Goal: Task Accomplishment & Management: Manage account settings

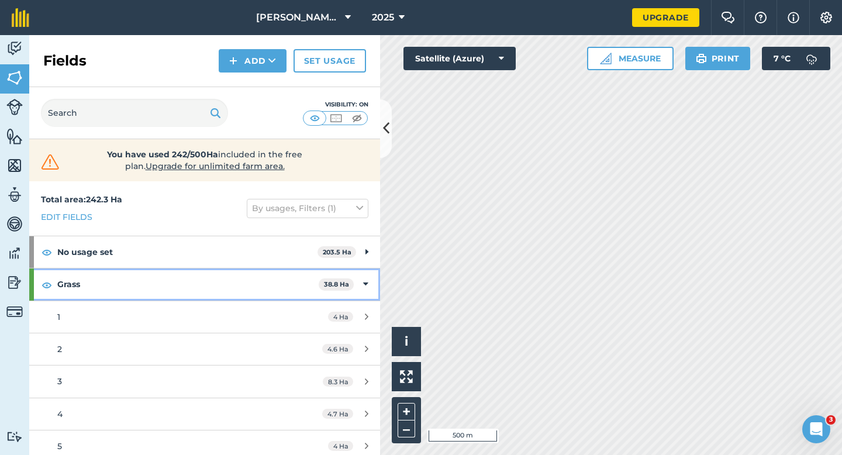
click at [360, 287] on div "Grass 38.8 Ha" at bounding box center [204, 284] width 351 height 32
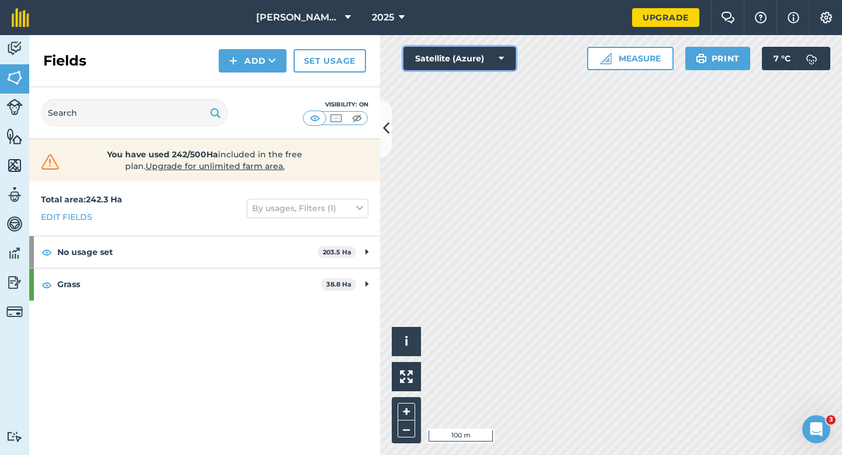
click at [489, 67] on button "Satellite (Azure)" at bounding box center [460, 58] width 112 height 23
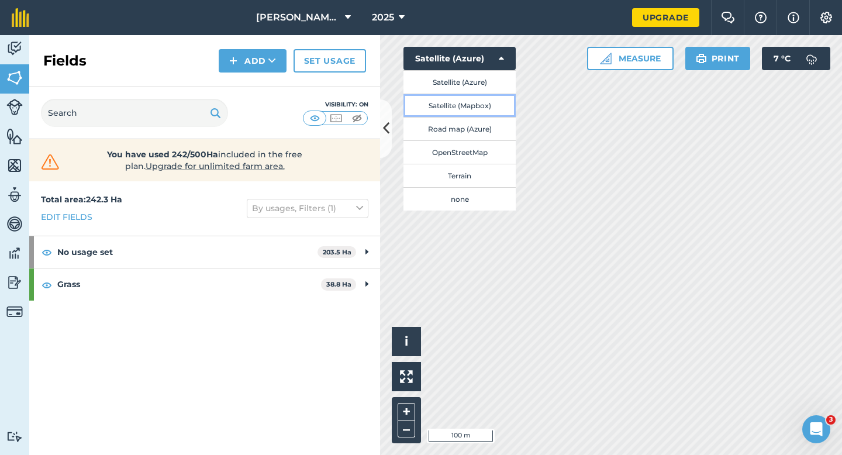
click at [488, 108] on button "Satellite (Mapbox)" at bounding box center [460, 105] width 112 height 23
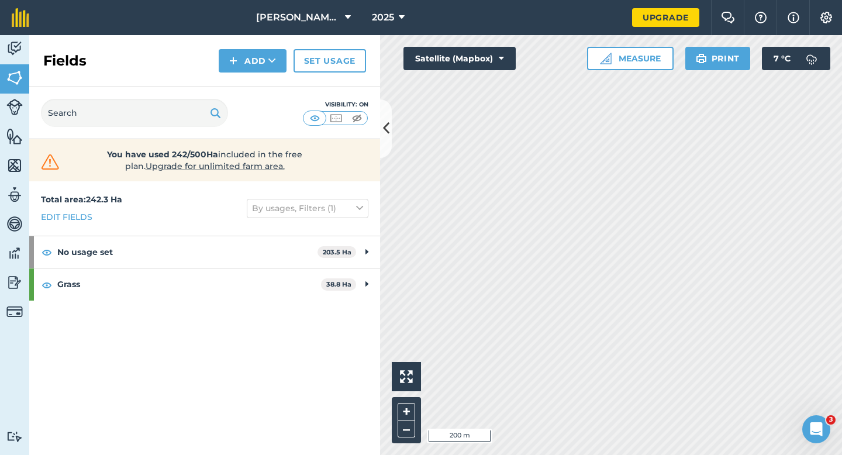
click at [346, 104] on div "Activity Fields Livestock Features Maps Team Vehicles Data Reporting Billing Tu…" at bounding box center [421, 245] width 842 height 420
click at [426, 69] on button "Satellite (Mapbox)" at bounding box center [460, 58] width 112 height 23
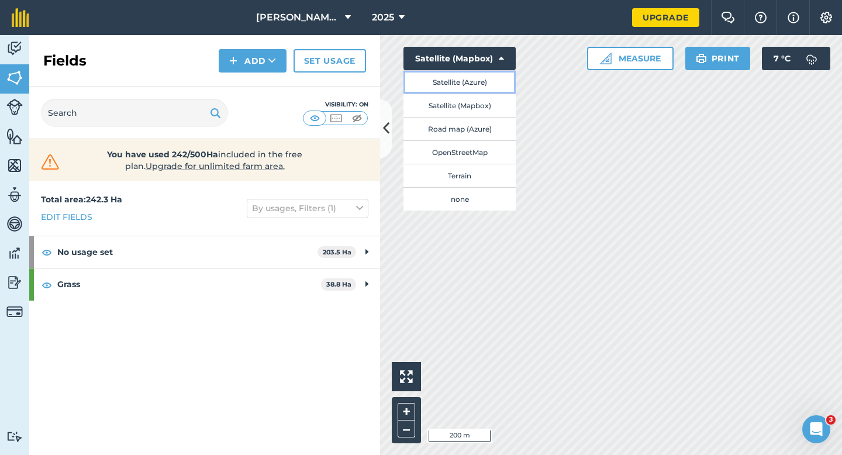
click at [454, 82] on button "Satellite (Azure)" at bounding box center [460, 81] width 112 height 23
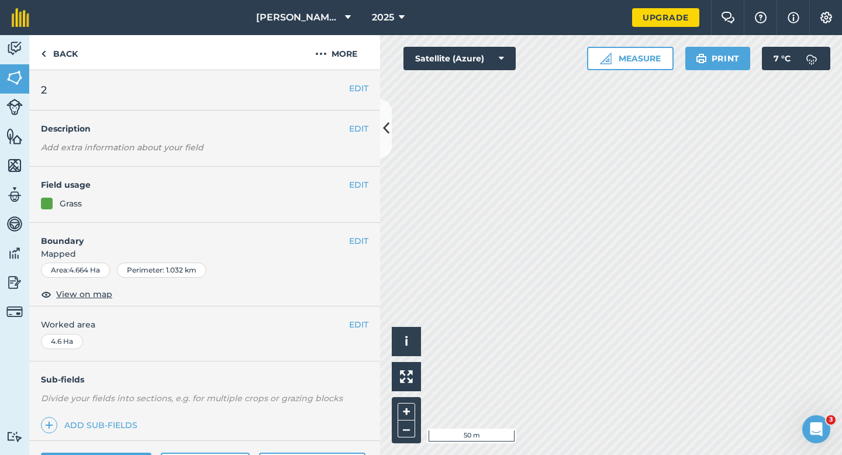
click at [354, 226] on div "EDIT Boundary Mapped Area : 4.664 Ha Perimeter : 1.032 km View on map" at bounding box center [204, 265] width 351 height 84
click at [356, 235] on button "EDIT" at bounding box center [358, 241] width 19 height 13
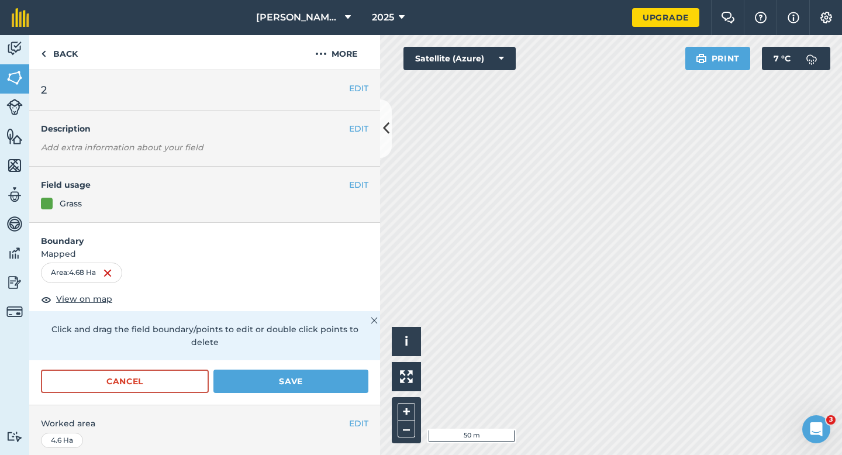
click at [364, 355] on form "Boundary Mapped Area : 4.68 Ha View on map Click and drag the field boundary/po…" at bounding box center [204, 314] width 351 height 182
click at [343, 370] on button "Save" at bounding box center [290, 381] width 155 height 23
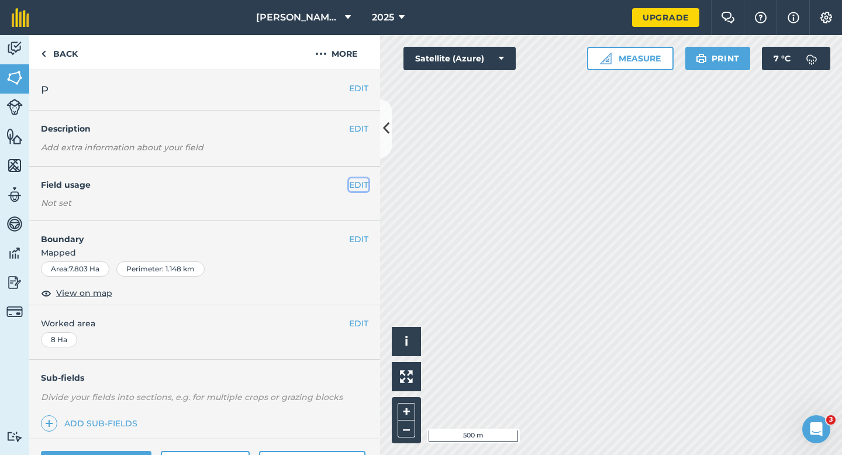
click at [360, 184] on button "EDIT" at bounding box center [358, 184] width 19 height 13
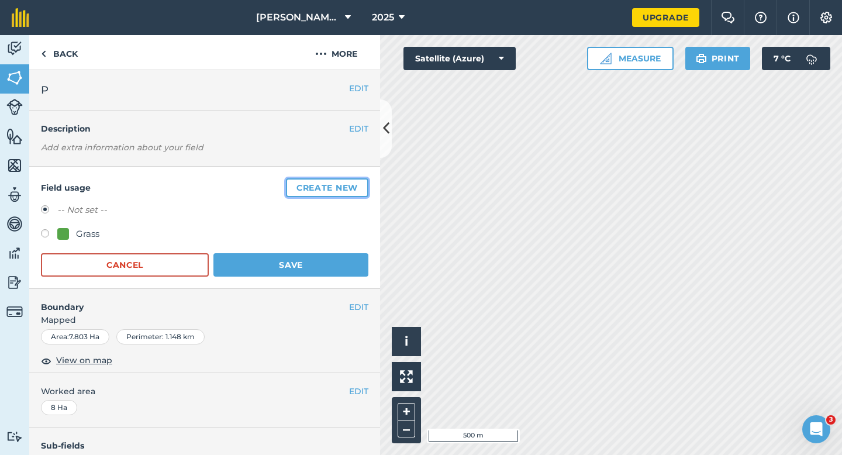
click at [354, 183] on button "Create new" at bounding box center [327, 187] width 82 height 19
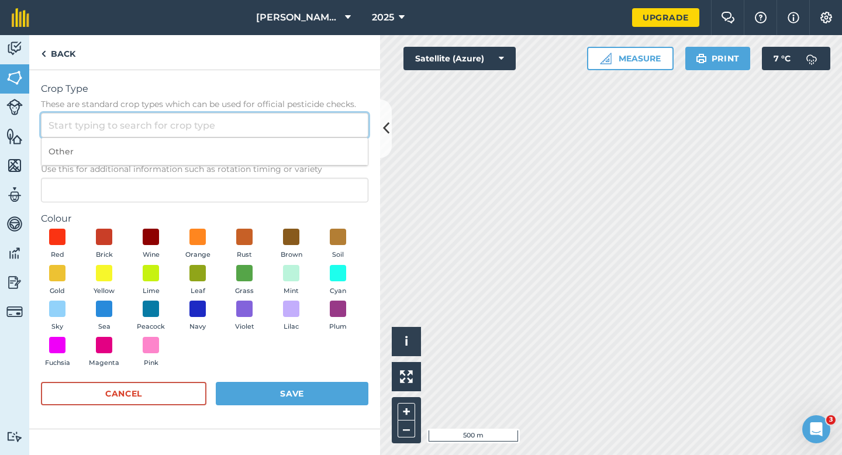
click at [311, 125] on input "Crop Type These are standard crop types which can be used for official pesticid…" at bounding box center [205, 125] width 328 height 25
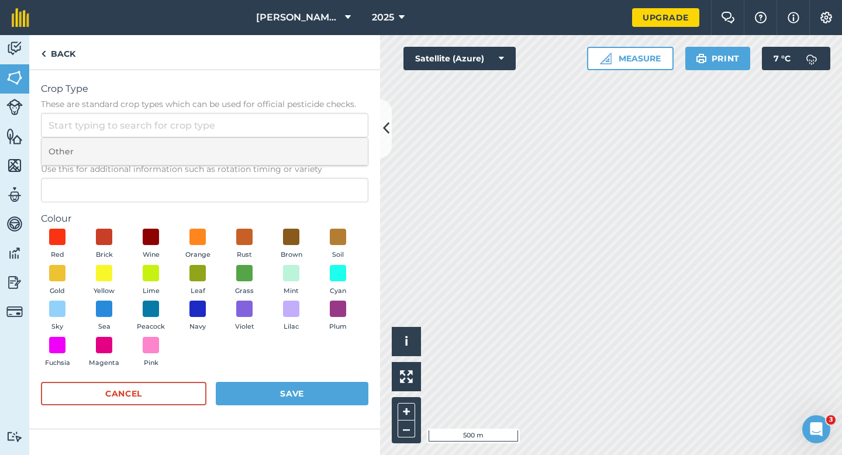
click at [311, 146] on li "Other" at bounding box center [205, 151] width 326 height 27
type input "Other"
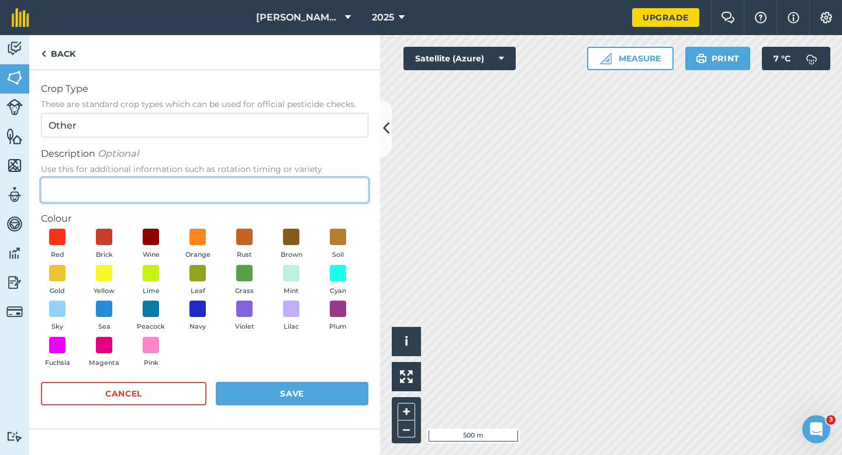
click at [301, 181] on input "Description Optional Use this for additional information such as rotation timin…" at bounding box center [205, 190] width 328 height 25
type input "Chard Seed"
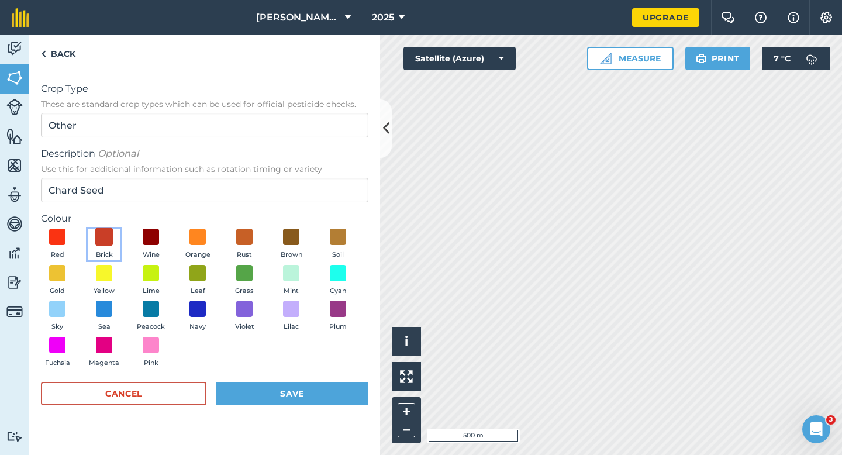
click at [102, 236] on span at bounding box center [104, 237] width 18 height 18
click at [264, 398] on button "Save" at bounding box center [292, 393] width 153 height 23
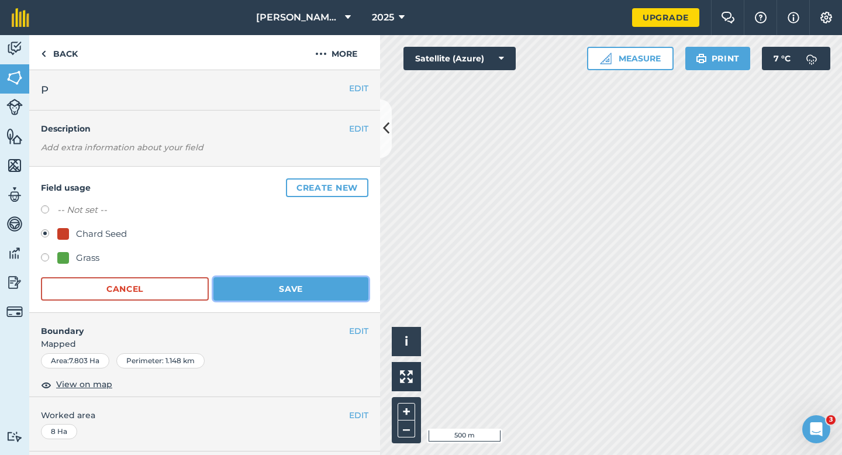
click at [319, 287] on button "Save" at bounding box center [290, 288] width 155 height 23
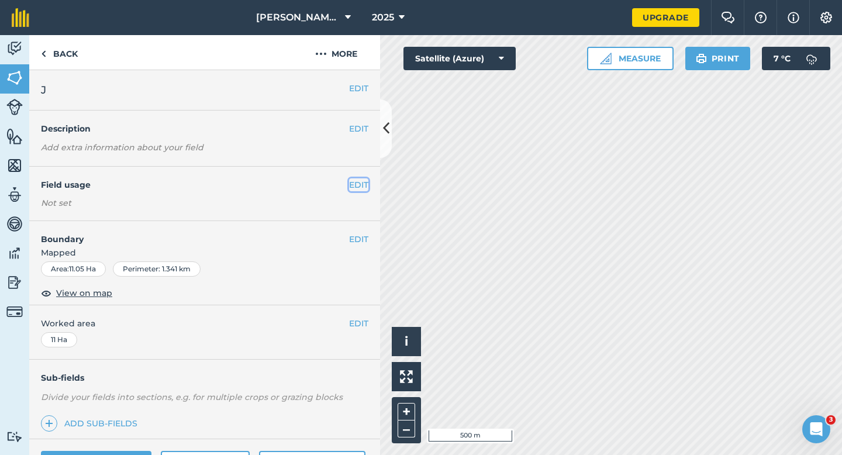
click at [355, 181] on button "EDIT" at bounding box center [358, 184] width 19 height 13
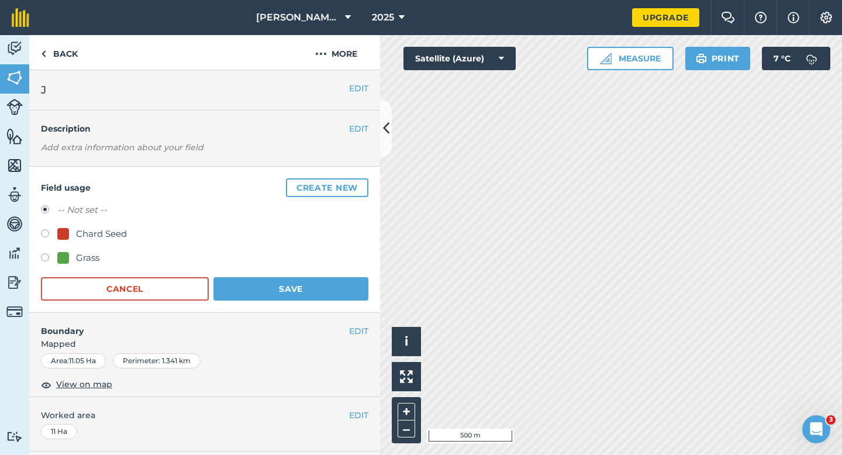
click at [355, 181] on button "Create new" at bounding box center [327, 187] width 82 height 19
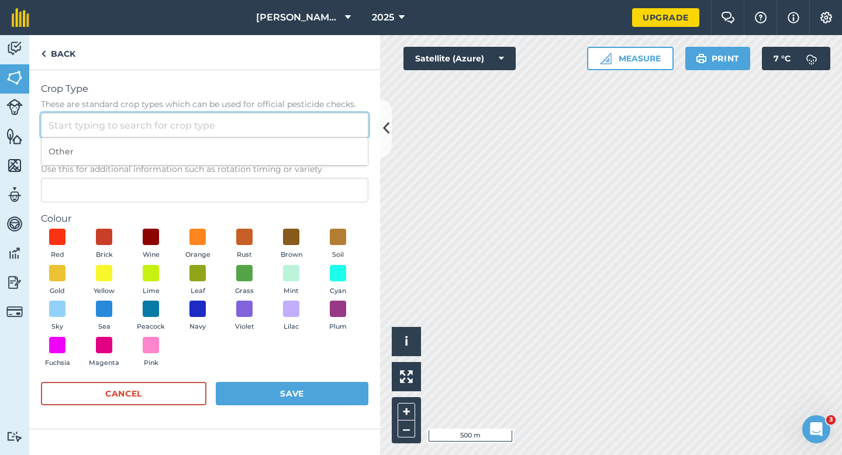
click at [323, 115] on input "Crop Type These are standard crop types which can be used for official pesticid…" at bounding box center [205, 125] width 328 height 25
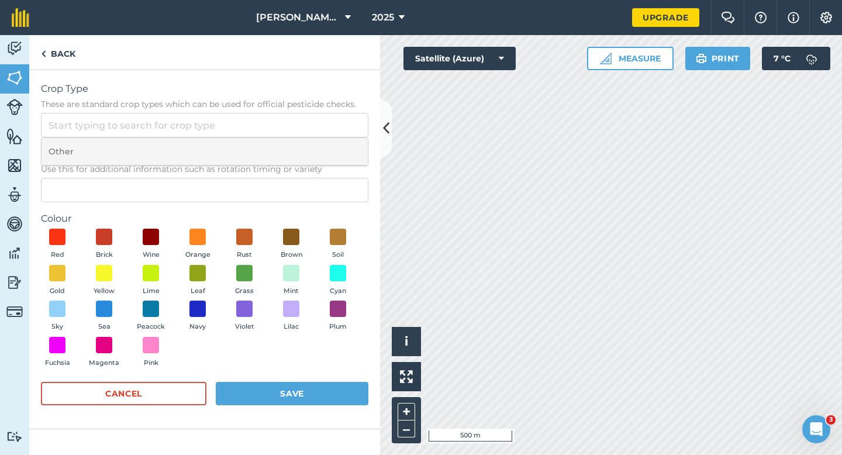
click at [324, 155] on li "Other" at bounding box center [205, 151] width 326 height 27
type input "Other"
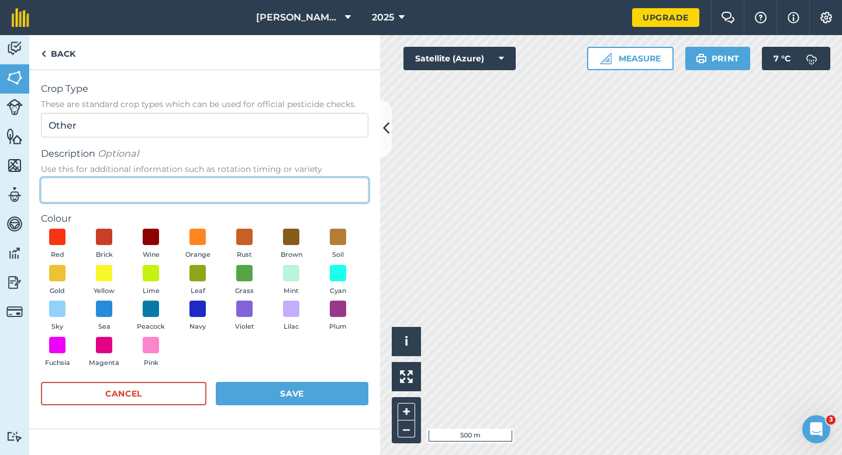
click at [322, 185] on input "Description Optional Use this for additional information such as rotation timin…" at bounding box center [205, 190] width 328 height 25
type input "Radish Seed"
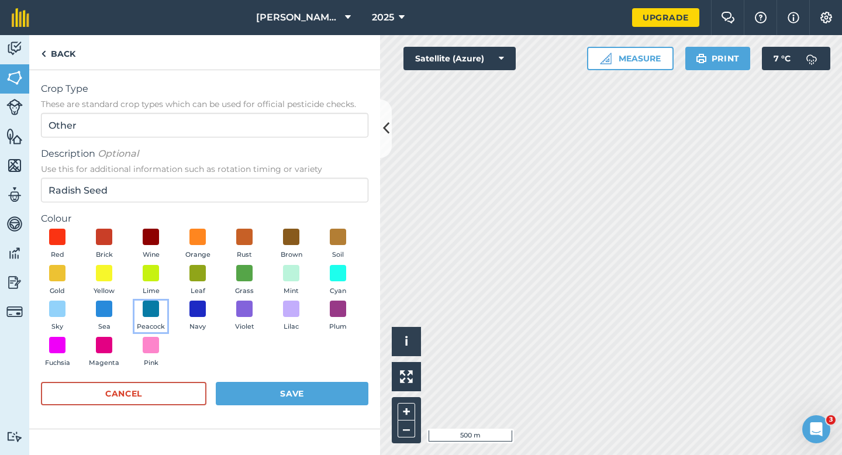
click at [151, 326] on span "Peacock" at bounding box center [151, 327] width 28 height 11
click at [248, 383] on button "Save" at bounding box center [292, 393] width 153 height 23
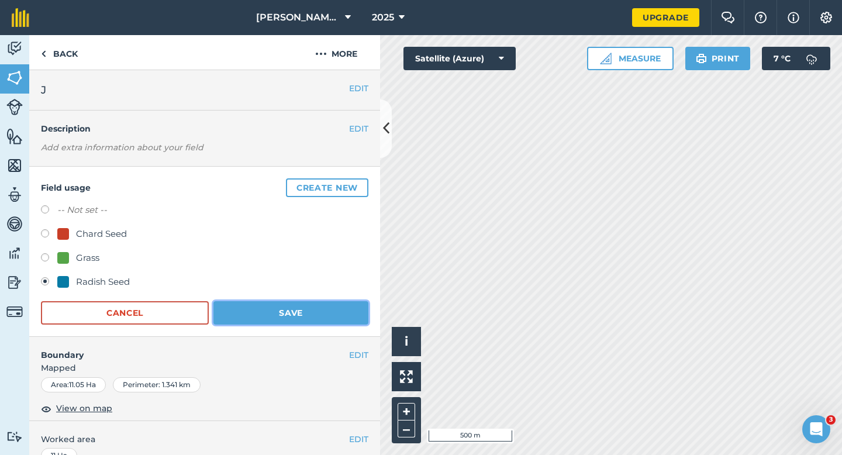
click at [266, 311] on button "Save" at bounding box center [290, 312] width 155 height 23
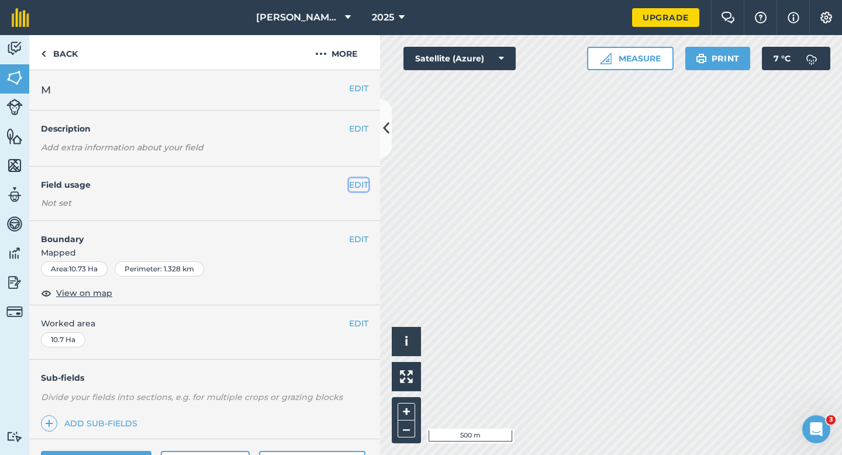
click at [353, 186] on button "EDIT" at bounding box center [358, 184] width 19 height 13
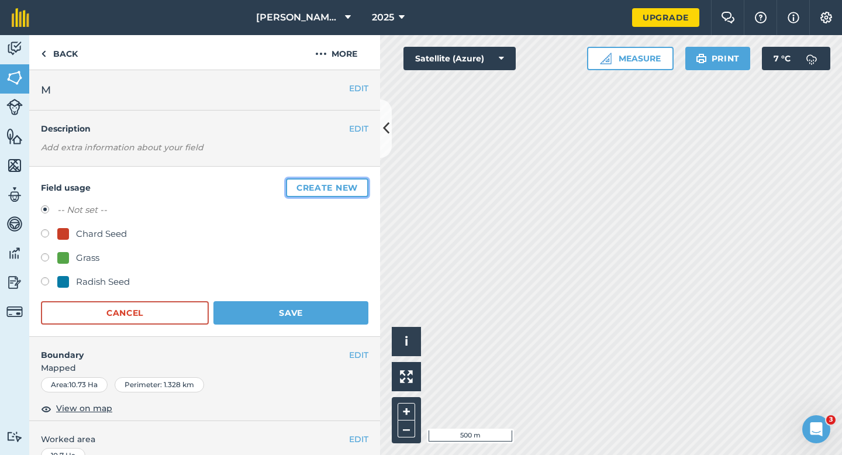
click at [354, 186] on button "Create new" at bounding box center [327, 187] width 82 height 19
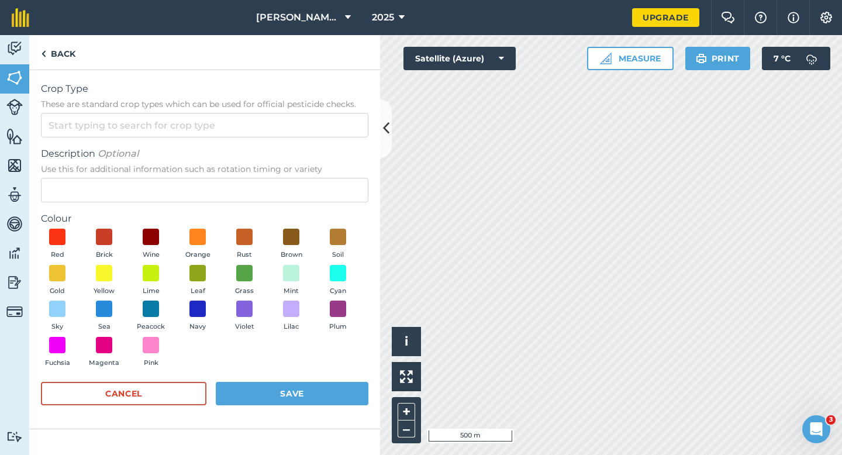
click at [328, 111] on div "Crop Type These are standard crop types which can be used for official pesticid…" at bounding box center [205, 110] width 328 height 56
click at [328, 134] on input "Crop Type These are standard crop types which can be used for official pesticid…" at bounding box center [205, 125] width 328 height 25
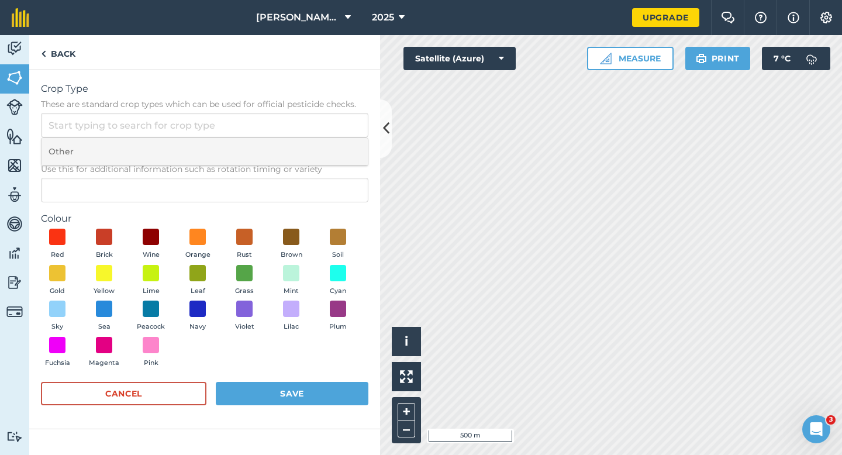
click at [328, 149] on li "Other" at bounding box center [205, 151] width 326 height 27
type input "Other"
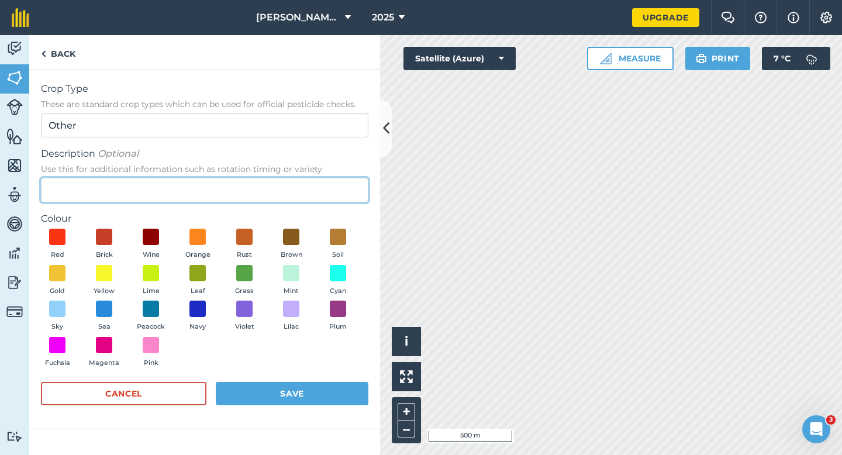
click at [328, 182] on input "Description Optional Use this for additional information such as rotation timin…" at bounding box center [205, 190] width 328 height 25
type input "Watties Peas"
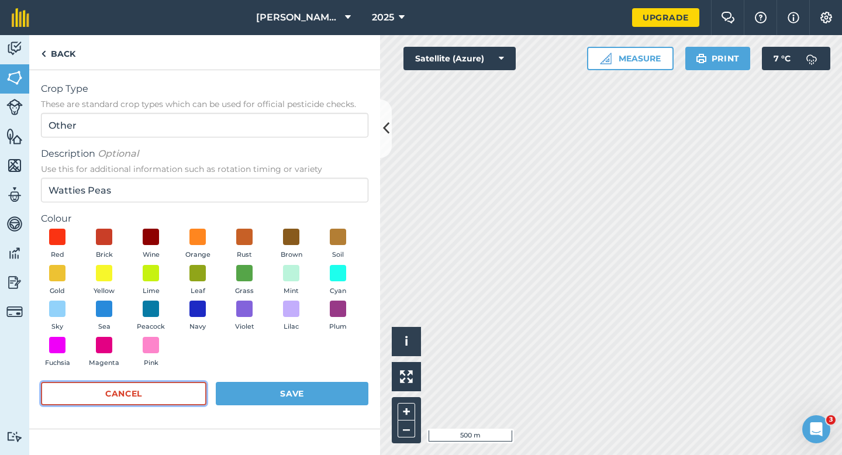
click at [192, 397] on button "Cancel" at bounding box center [124, 393] width 166 height 23
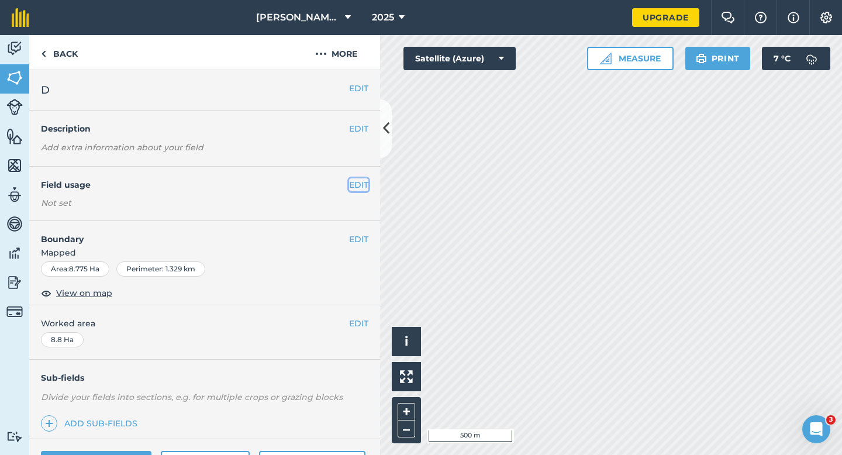
click at [361, 180] on button "EDIT" at bounding box center [358, 184] width 19 height 13
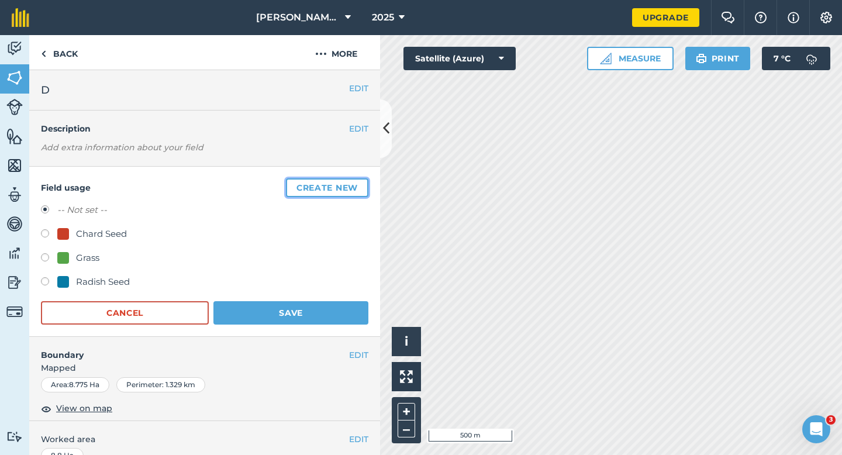
click at [361, 180] on button "Create new" at bounding box center [327, 187] width 82 height 19
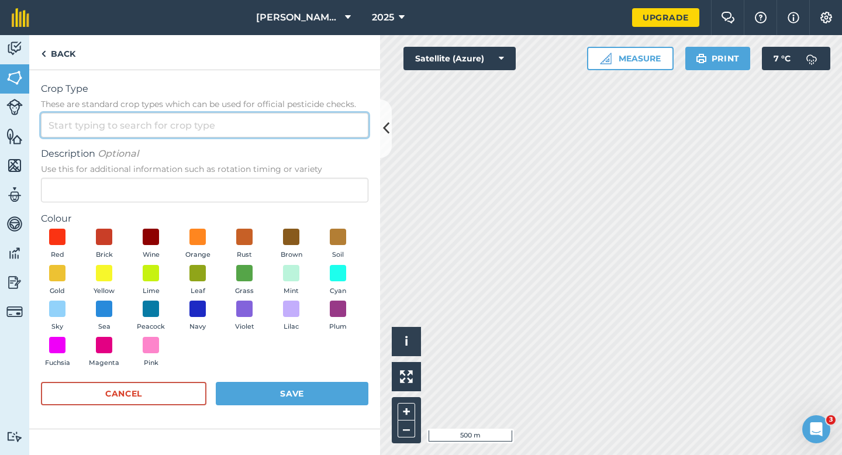
click at [355, 136] on input "Crop Type These are standard crop types which can be used for official pesticid…" at bounding box center [205, 125] width 328 height 25
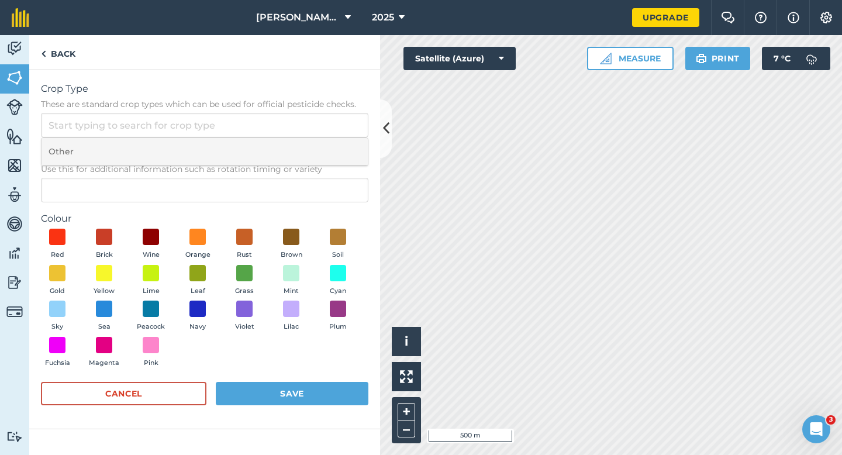
click at [355, 140] on li "Other" at bounding box center [205, 151] width 326 height 27
type input "Other"
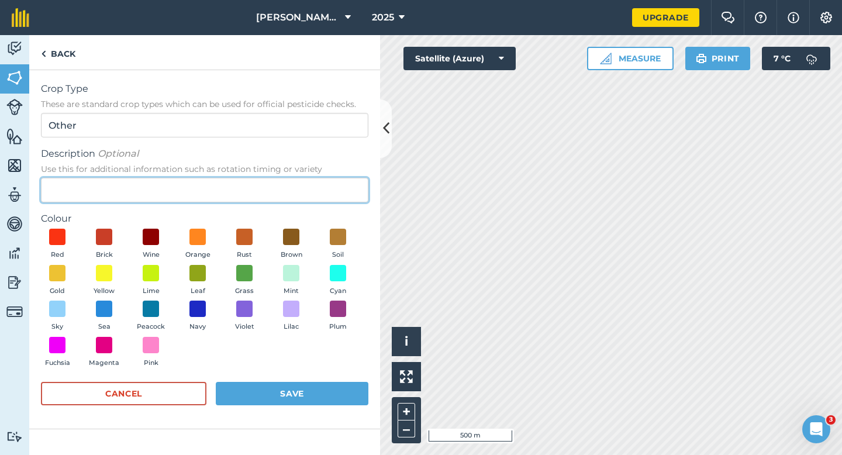
click at [345, 182] on input "Description Optional Use this for additional information such as rotation timin…" at bounding box center [205, 190] width 328 height 25
type input "Watties Broad Beans"
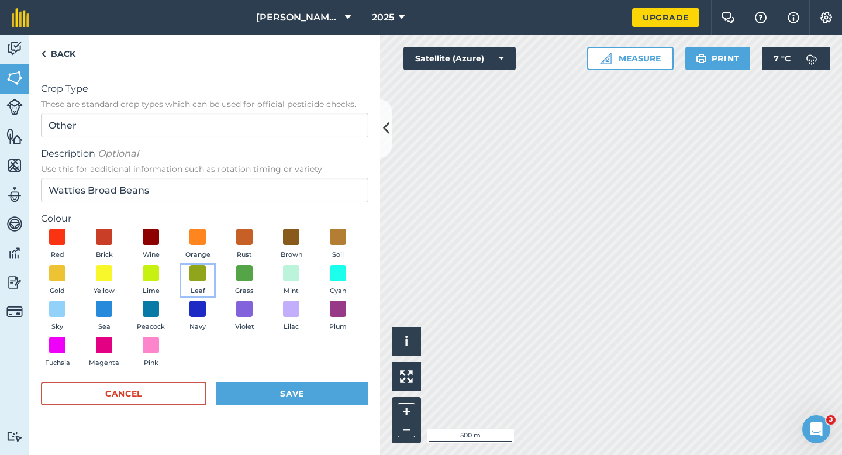
click at [186, 265] on button "Leaf" at bounding box center [197, 281] width 33 height 32
click at [307, 411] on div "Cancel Save" at bounding box center [205, 399] width 328 height 35
click at [311, 398] on button "Save" at bounding box center [292, 393] width 153 height 23
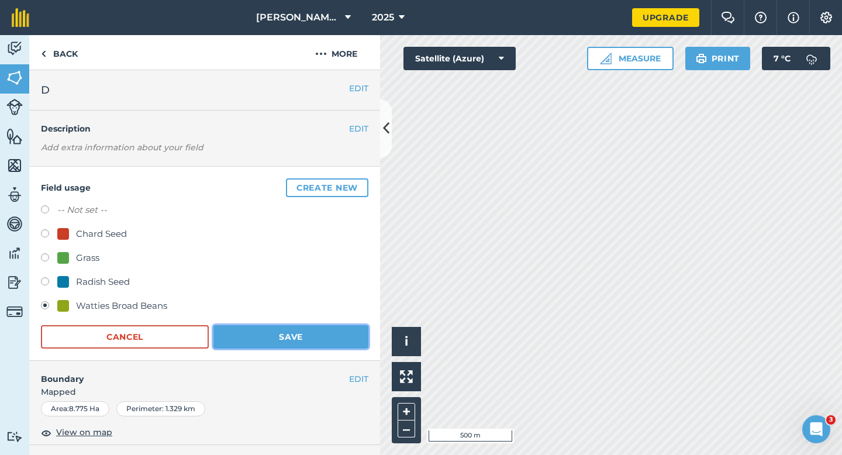
click at [300, 334] on button "Save" at bounding box center [290, 336] width 155 height 23
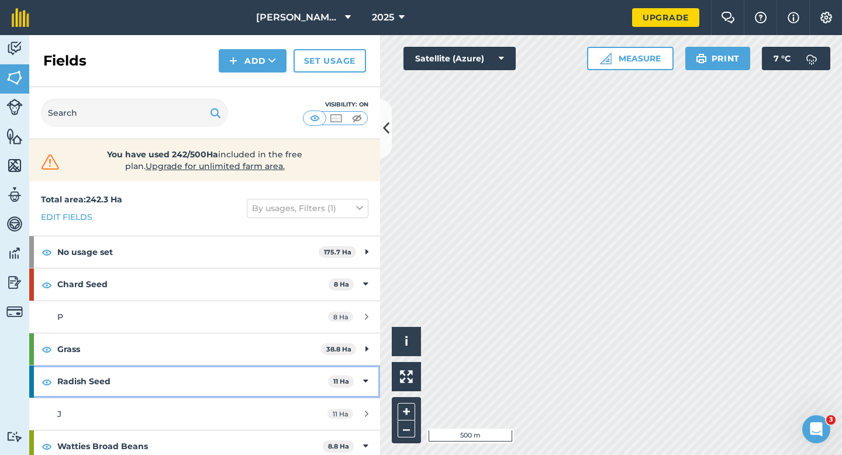
click at [364, 381] on icon at bounding box center [365, 381] width 5 height 13
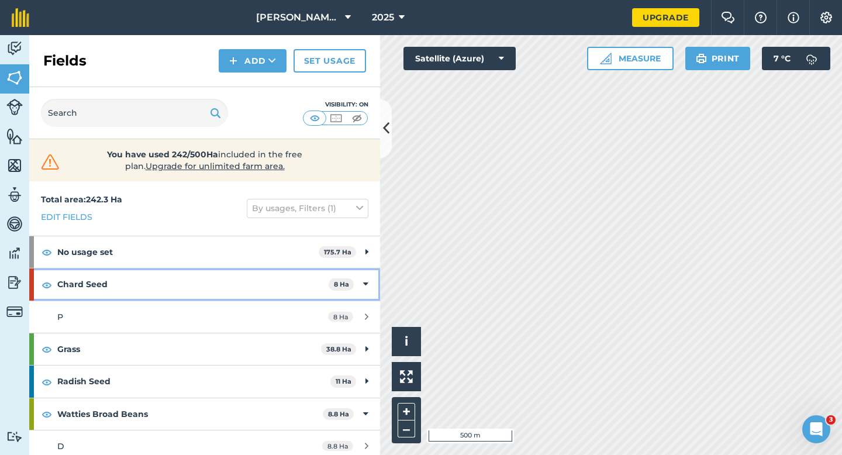
click at [370, 291] on div "Chard Seed 8 Ha" at bounding box center [204, 284] width 351 height 32
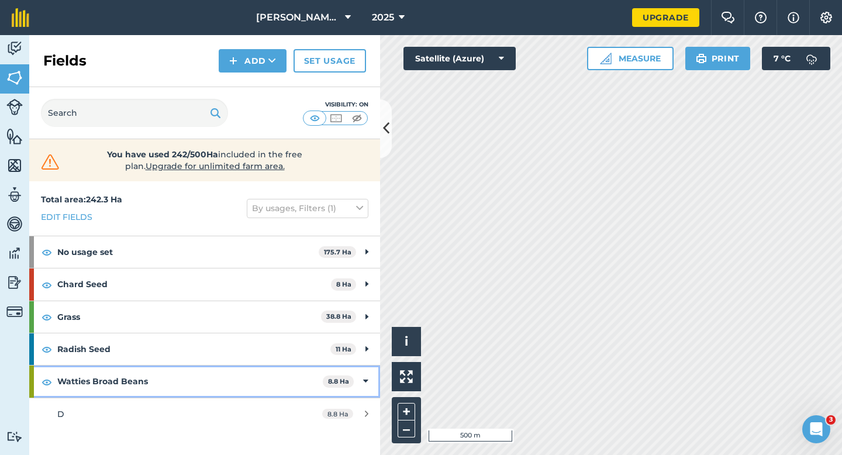
click at [370, 392] on div "Watties Broad Beans 8.8 Ha" at bounding box center [204, 382] width 351 height 32
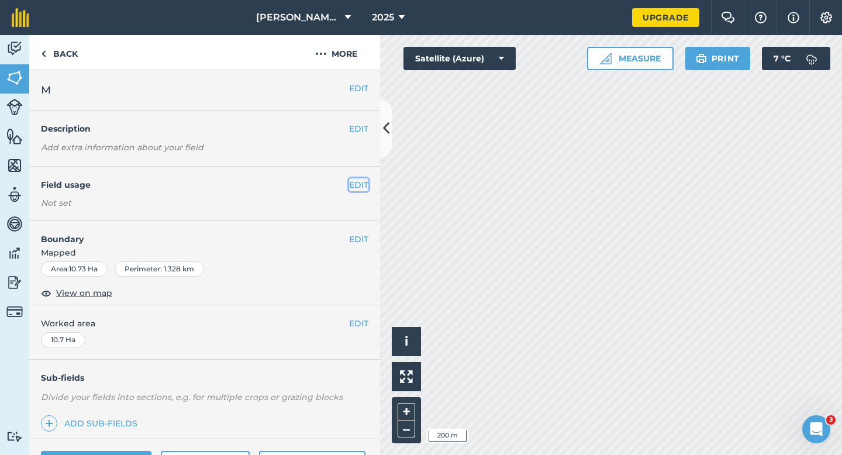
click at [359, 187] on button "EDIT" at bounding box center [358, 184] width 19 height 13
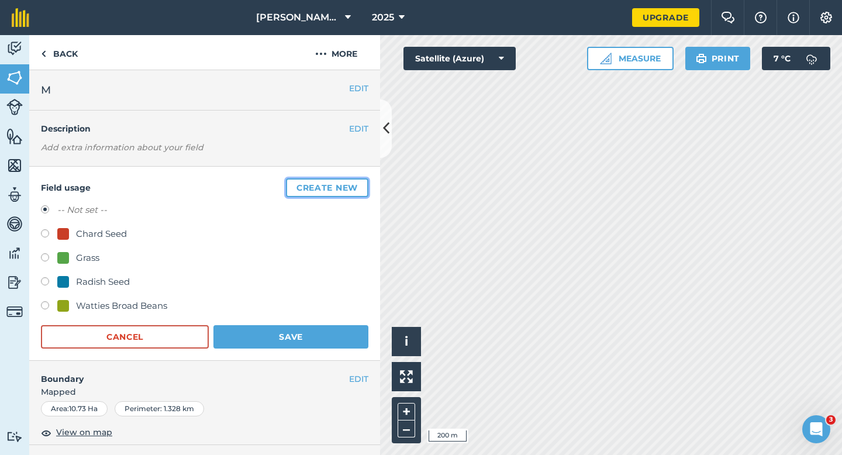
click at [359, 187] on button "Create new" at bounding box center [327, 187] width 82 height 19
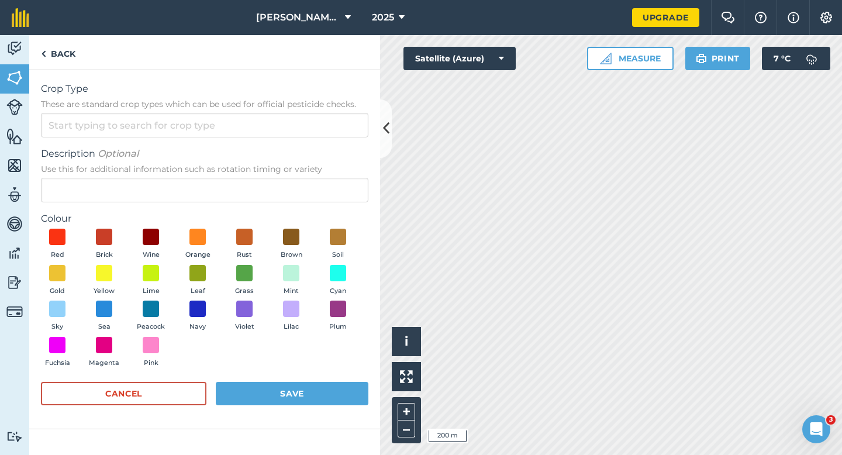
click at [358, 140] on form "Crop Type These are standard crop types which can be used for official pesticid…" at bounding box center [205, 249] width 328 height 335
click at [354, 125] on input "Crop Type These are standard crop types which can be used for official pesticid…" at bounding box center [205, 125] width 328 height 25
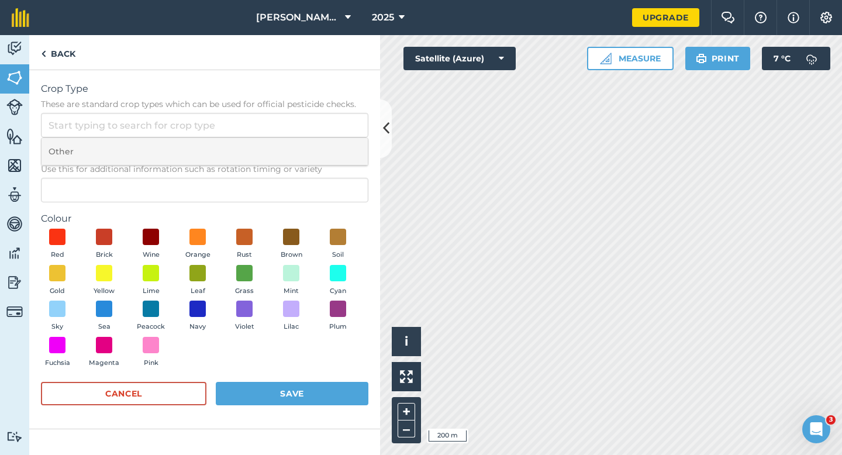
click at [354, 140] on li "Other" at bounding box center [205, 151] width 326 height 27
type input "Other"
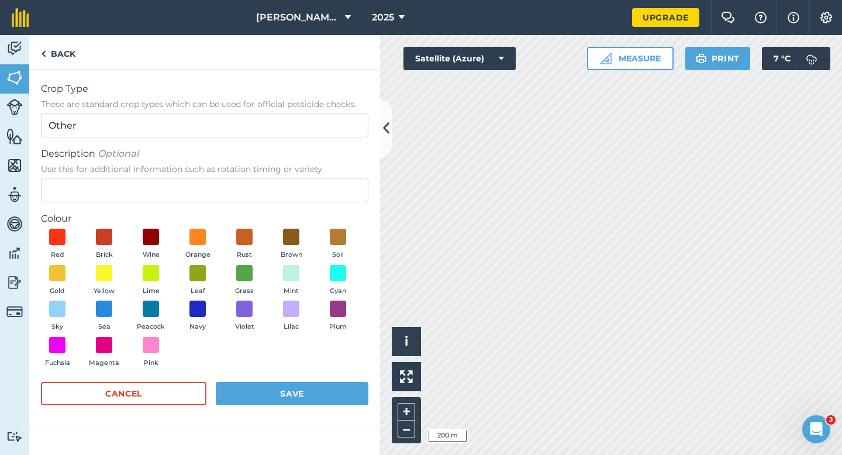
click at [347, 206] on form "Crop Type These are standard crop types which can be used for official pesticid…" at bounding box center [205, 249] width 328 height 335
click at [347, 174] on span "Use this for additional information such as rotation timing or variety" at bounding box center [205, 169] width 328 height 12
click at [347, 178] on input "Description Optional Use this for additional information such as rotation timin…" at bounding box center [205, 190] width 328 height 25
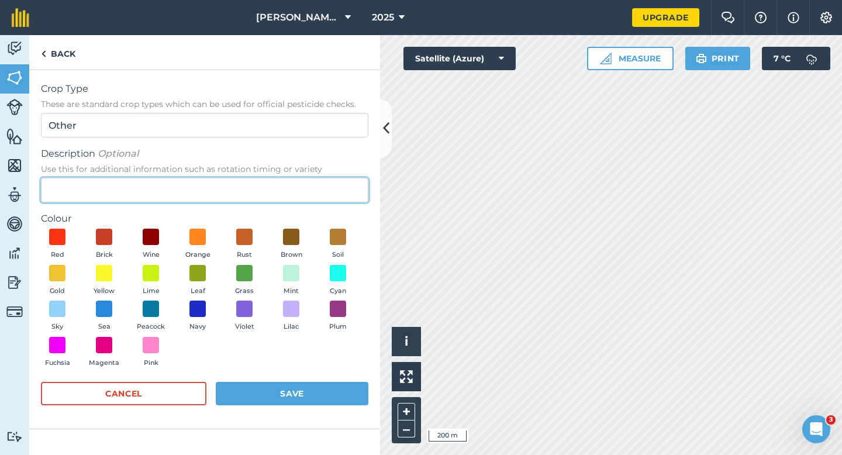
click at [347, 184] on input "Description Optional Use this for additional information such as rotation timin…" at bounding box center [205, 190] width 328 height 25
type input "Watties Peas"
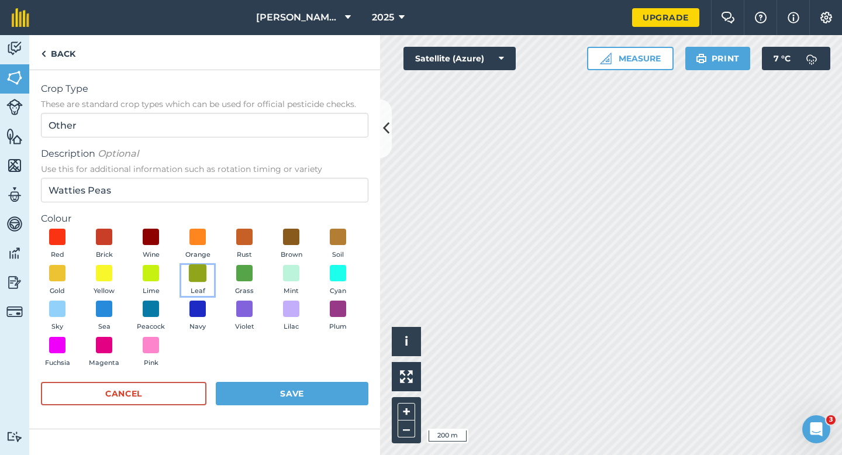
click at [201, 280] on span at bounding box center [198, 273] width 16 height 16
click at [285, 408] on div "Cancel Save" at bounding box center [205, 399] width 328 height 35
click at [290, 405] on button "Save" at bounding box center [292, 393] width 153 height 23
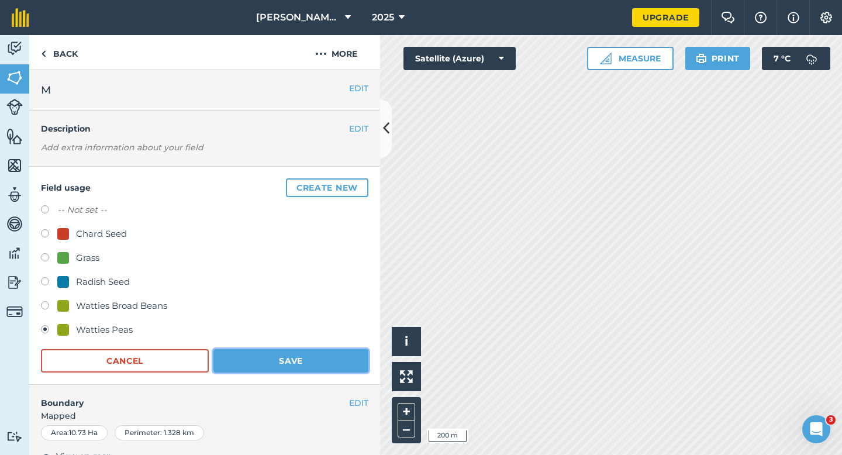
click at [316, 356] on button "Save" at bounding box center [290, 360] width 155 height 23
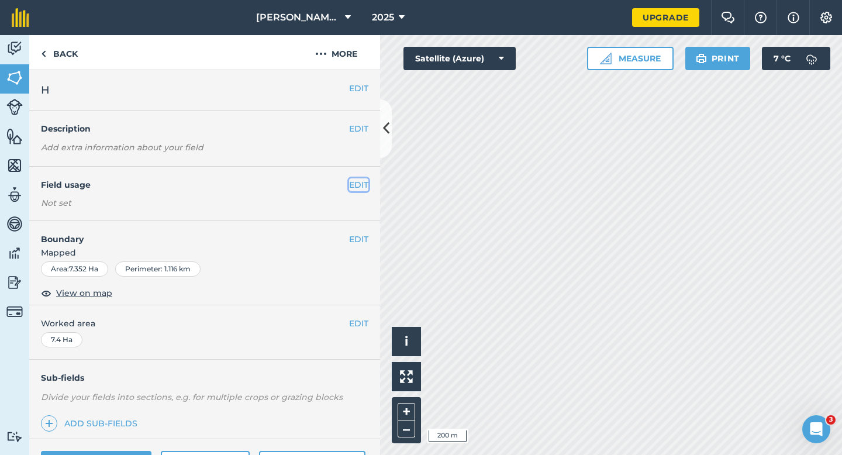
click at [348, 181] on div "EDIT Field usage Not set" at bounding box center [204, 194] width 351 height 54
click at [354, 177] on div "EDIT Field usage Not set" at bounding box center [204, 194] width 351 height 54
click at [360, 190] on button "EDIT" at bounding box center [358, 184] width 19 height 13
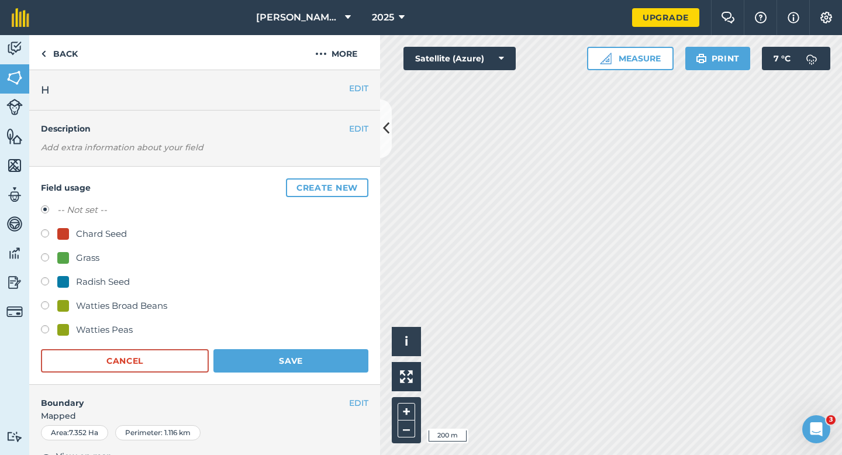
click at [106, 326] on div "Watties Peas" at bounding box center [104, 330] width 57 height 14
radio input "true"
radio input "false"
click at [270, 347] on form "-- Not set -- Chard Seed Grass Radish Seed Watties Broad Beans Watties Peas Can…" at bounding box center [205, 288] width 328 height 170
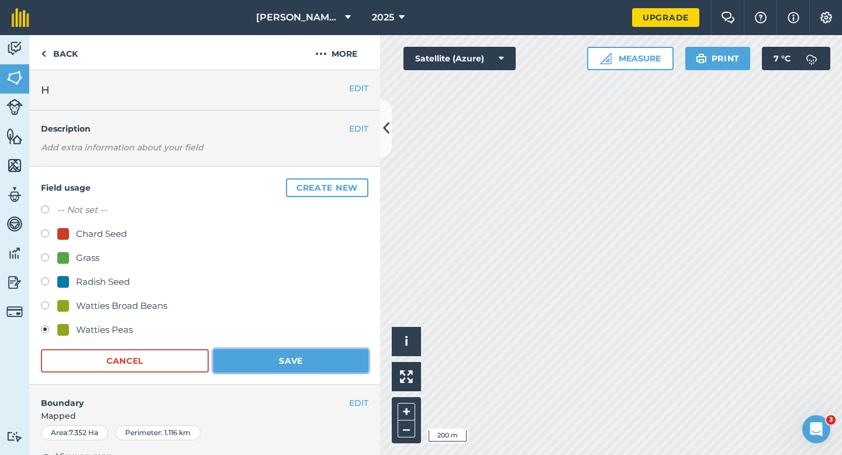
click at [302, 352] on button "Save" at bounding box center [290, 360] width 155 height 23
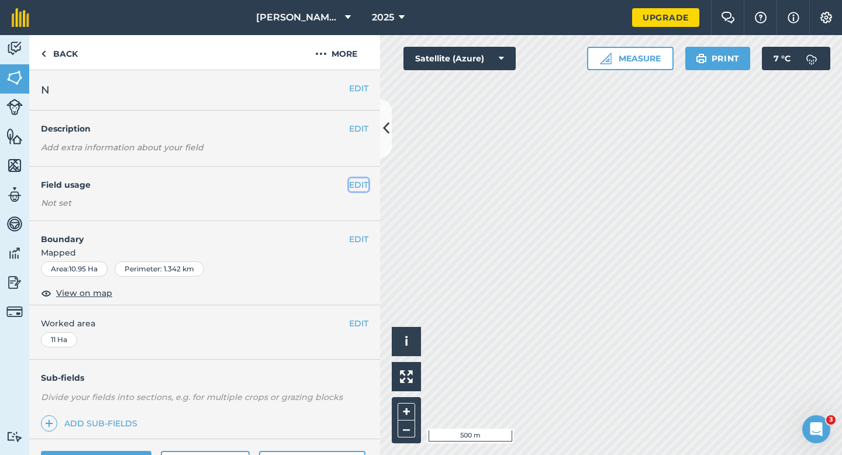
click at [356, 188] on button "EDIT" at bounding box center [358, 184] width 19 height 13
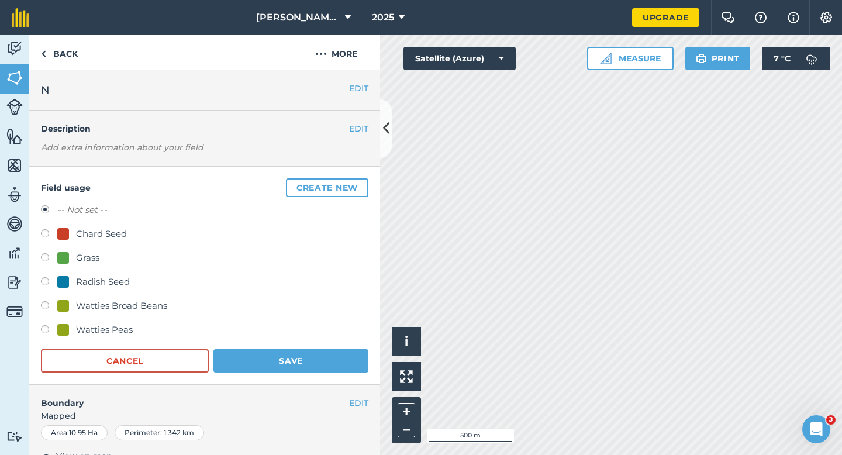
click at [356, 188] on button "Create new" at bounding box center [327, 187] width 82 height 19
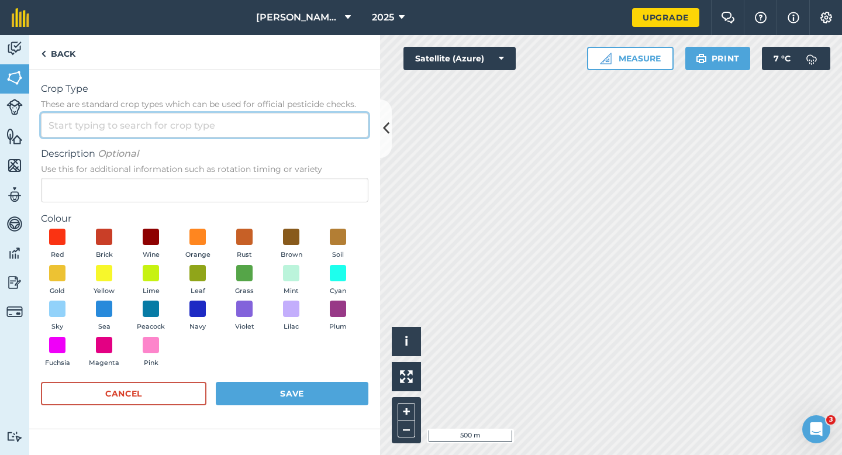
click at [325, 132] on input "Crop Type These are standard crop types which can be used for official pesticid…" at bounding box center [205, 125] width 328 height 25
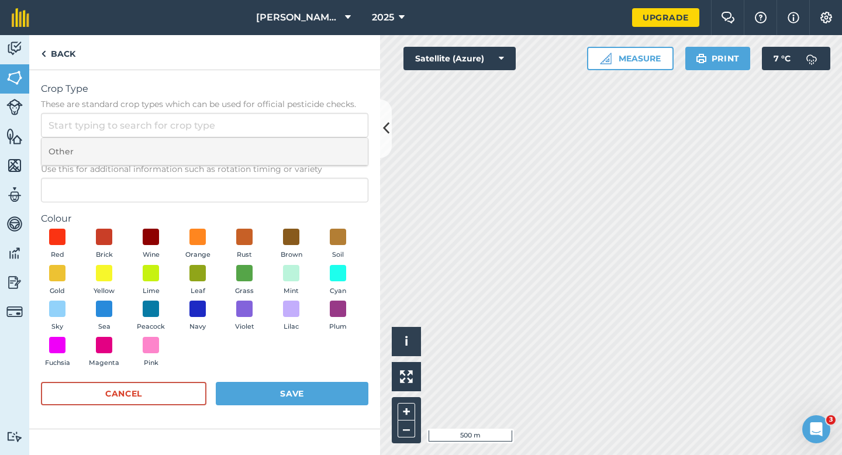
click at [325, 141] on li "Other" at bounding box center [205, 151] width 326 height 27
type input "Other"
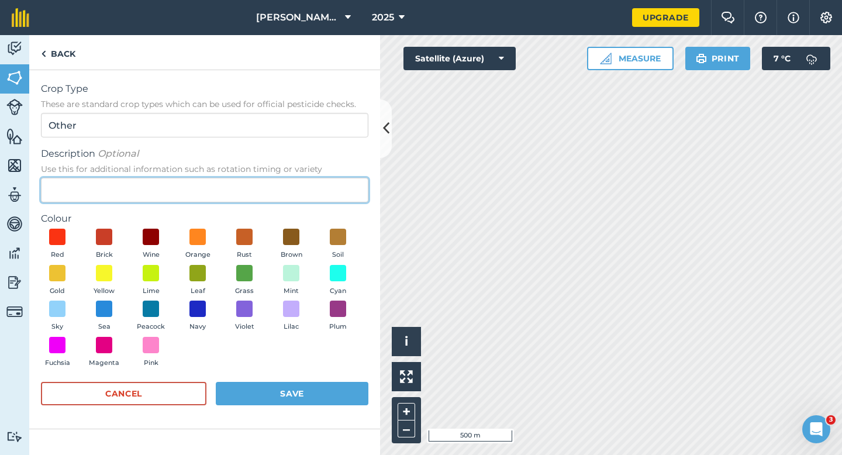
click at [325, 197] on input "Description Optional Use this for additional information such as rotation timin…" at bounding box center [205, 190] width 328 height 25
type input "Watties Beans"
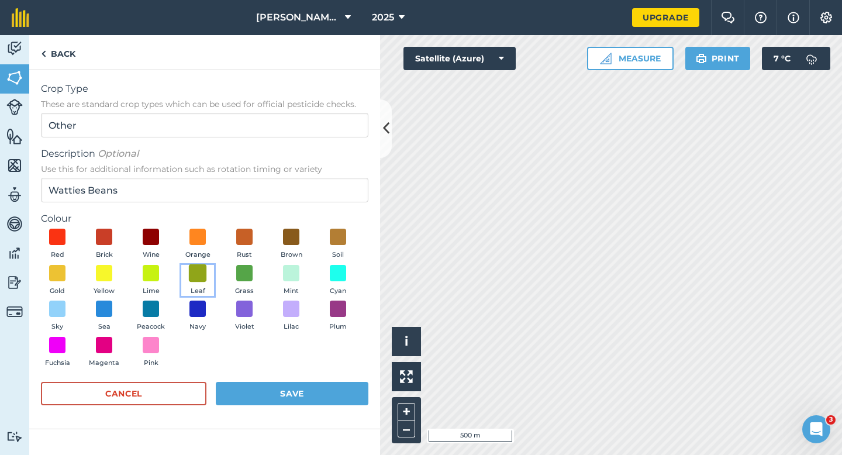
click at [201, 267] on span at bounding box center [198, 273] width 18 height 18
click at [273, 397] on button "Save" at bounding box center [292, 393] width 153 height 23
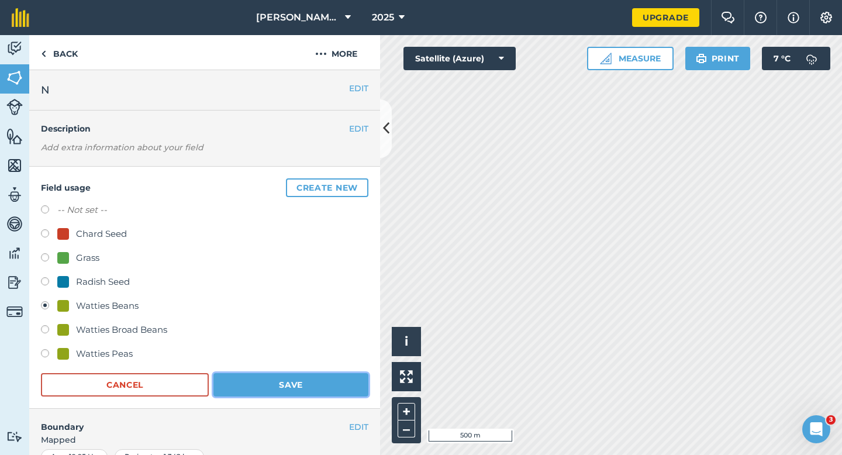
click at [313, 390] on button "Save" at bounding box center [290, 384] width 155 height 23
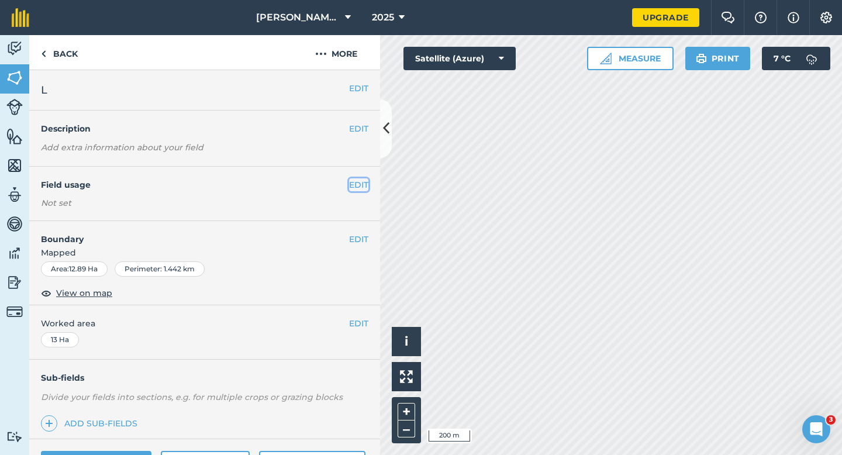
click at [367, 182] on button "EDIT" at bounding box center [358, 184] width 19 height 13
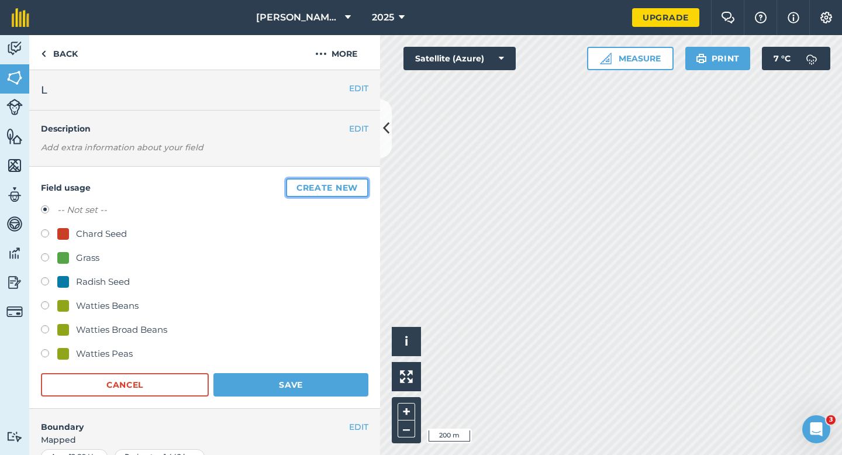
click at [367, 182] on button "Create new" at bounding box center [327, 187] width 82 height 19
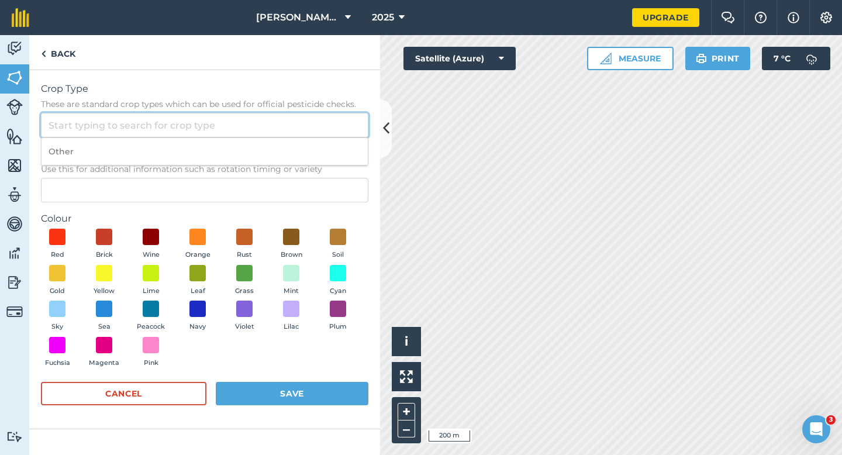
click at [349, 128] on input "Crop Type These are standard crop types which can be used for official pesticid…" at bounding box center [205, 125] width 328 height 25
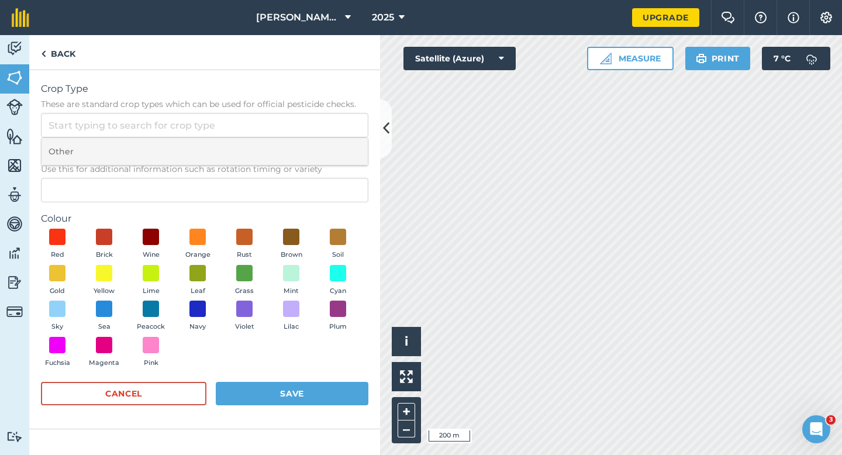
click at [349, 143] on li "Other" at bounding box center [205, 151] width 326 height 27
type input "Other"
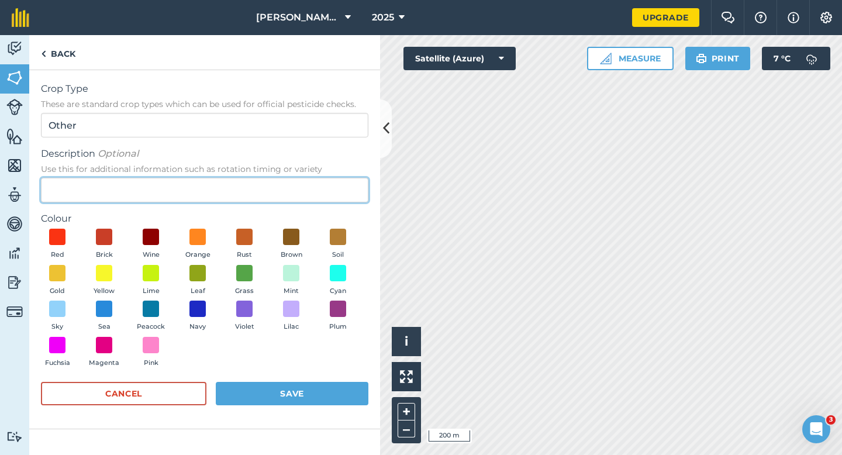
click at [347, 200] on input "Description Optional Use this for additional information such as rotation timin…" at bounding box center [205, 190] width 328 height 25
type input "Grass Seed"
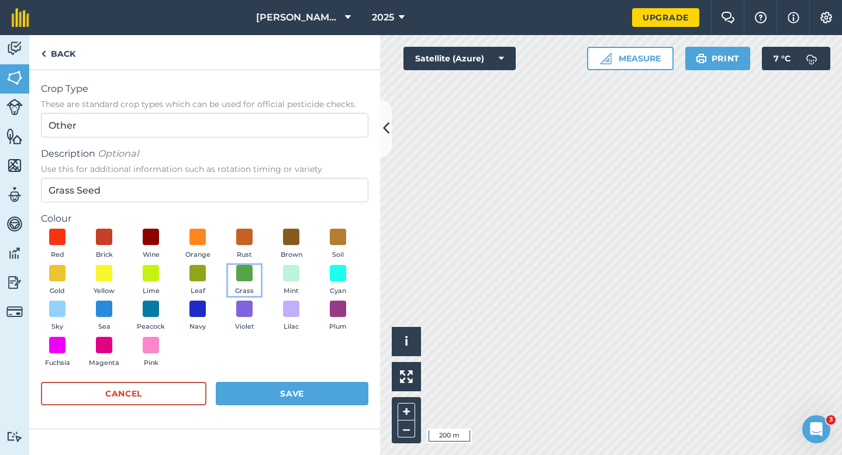
click at [256, 282] on button "Grass" at bounding box center [244, 281] width 33 height 32
click at [289, 395] on button "Save" at bounding box center [292, 393] width 153 height 23
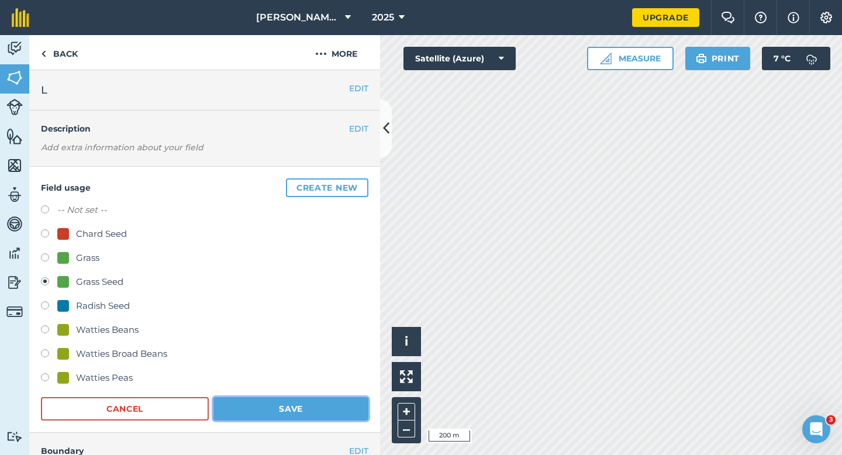
click at [307, 401] on button "Save" at bounding box center [290, 408] width 155 height 23
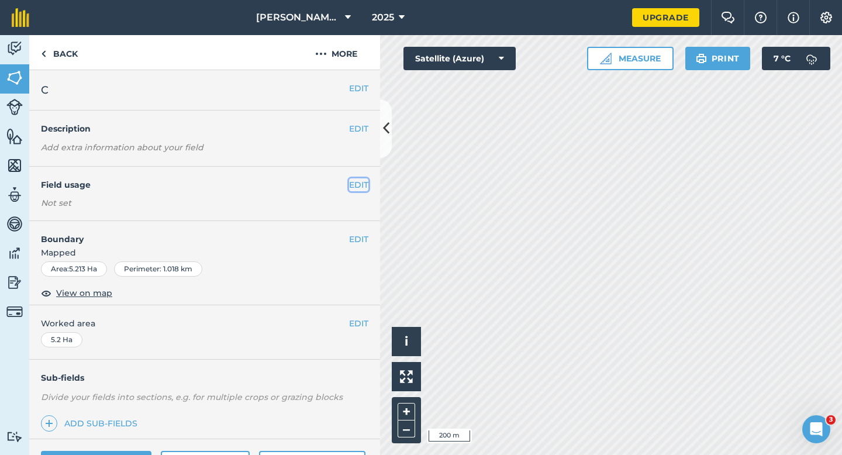
click at [358, 185] on button "EDIT" at bounding box center [358, 184] width 19 height 13
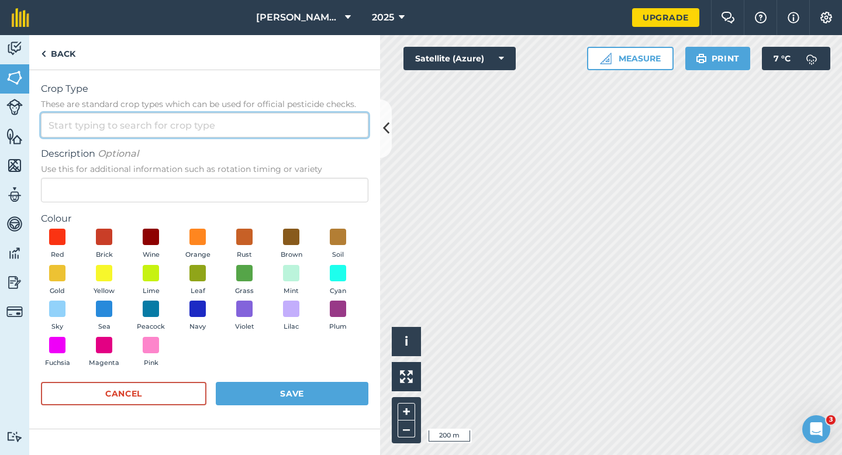
click at [350, 114] on input "Crop Type These are standard crop types which can be used for official pesticid…" at bounding box center [205, 125] width 328 height 25
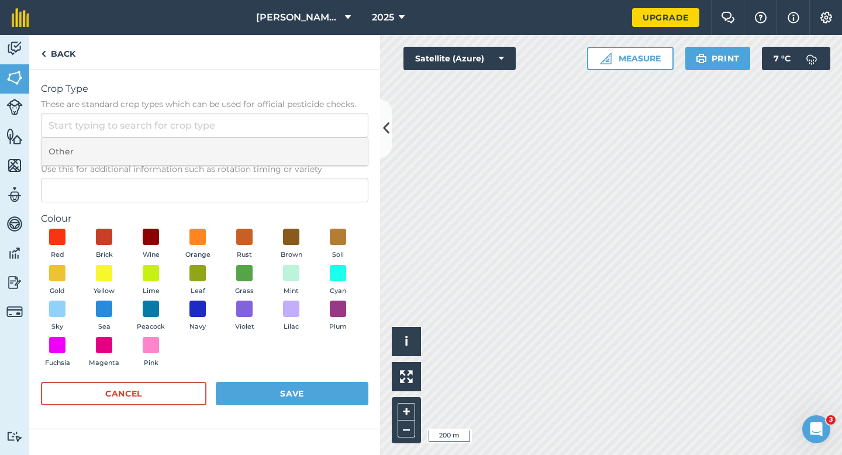
click at [352, 152] on li "Other" at bounding box center [205, 151] width 326 height 27
type input "Other"
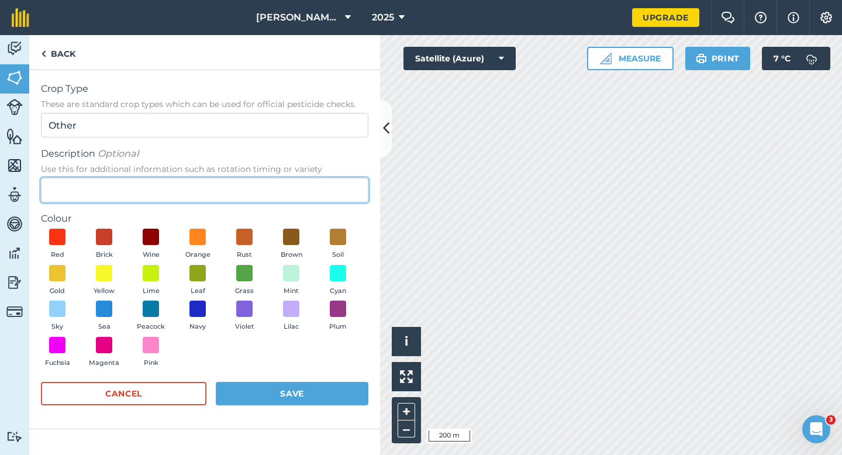
click at [352, 183] on input "Description Optional Use this for additional information such as rotation timin…" at bounding box center [205, 190] width 328 height 25
type input "Clover Seed"
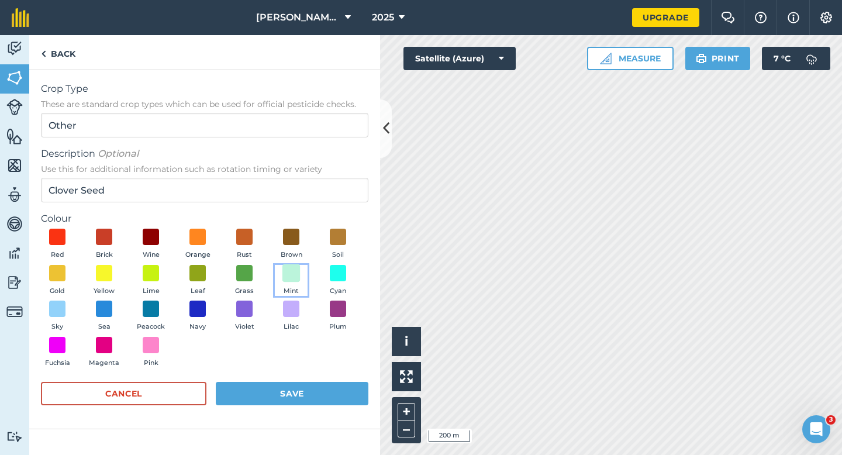
click at [298, 280] on span at bounding box center [292, 273] width 18 height 18
click at [307, 400] on button "Save" at bounding box center [292, 393] width 153 height 23
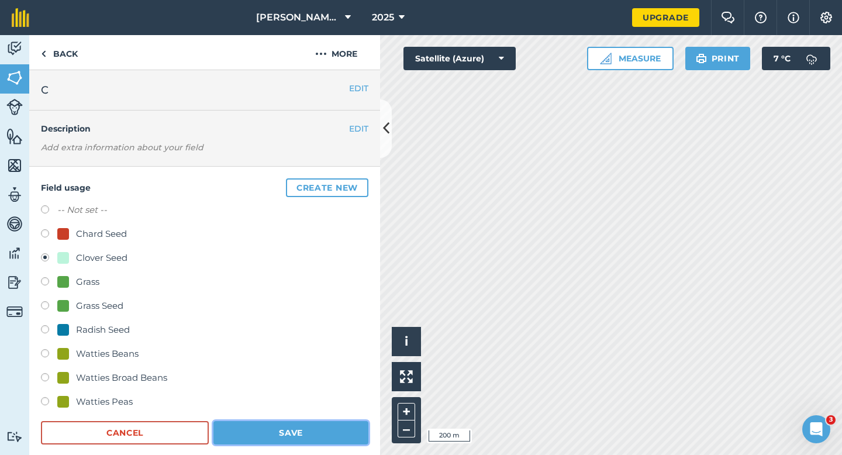
click at [333, 427] on button "Save" at bounding box center [290, 432] width 155 height 23
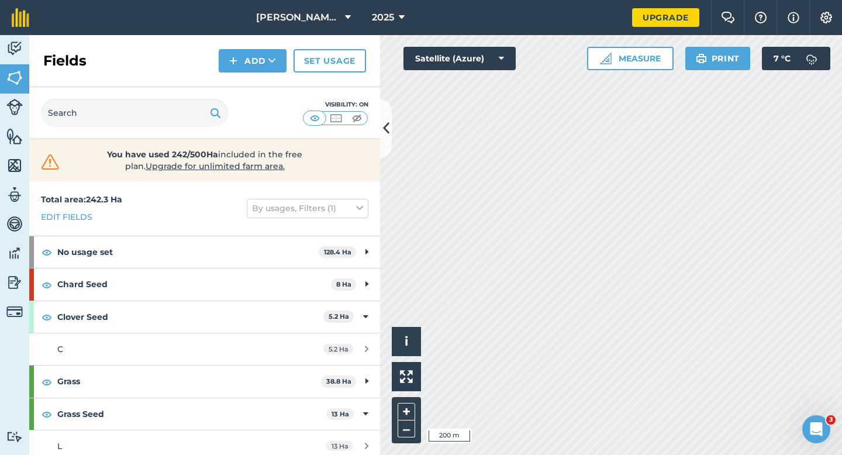
click at [378, 269] on div "Activity Fields Livestock Features Maps Team Vehicles Data Reporting Billing Tu…" at bounding box center [421, 245] width 842 height 420
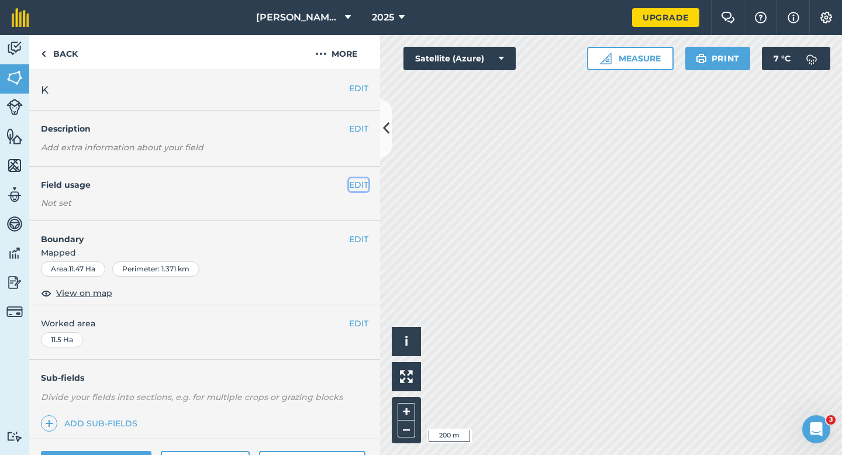
click at [360, 180] on button "EDIT" at bounding box center [358, 184] width 19 height 13
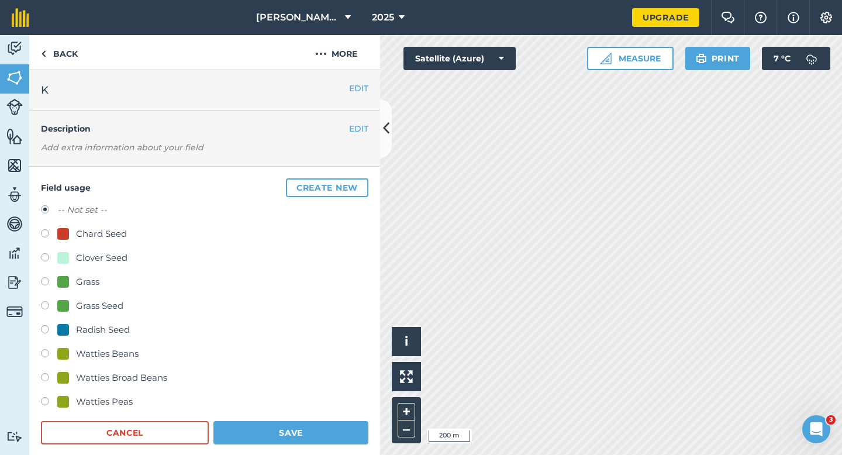
click at [100, 251] on div "Clover Seed" at bounding box center [101, 258] width 51 height 14
radio input "true"
radio input "false"
click at [269, 427] on button "Save" at bounding box center [290, 432] width 155 height 23
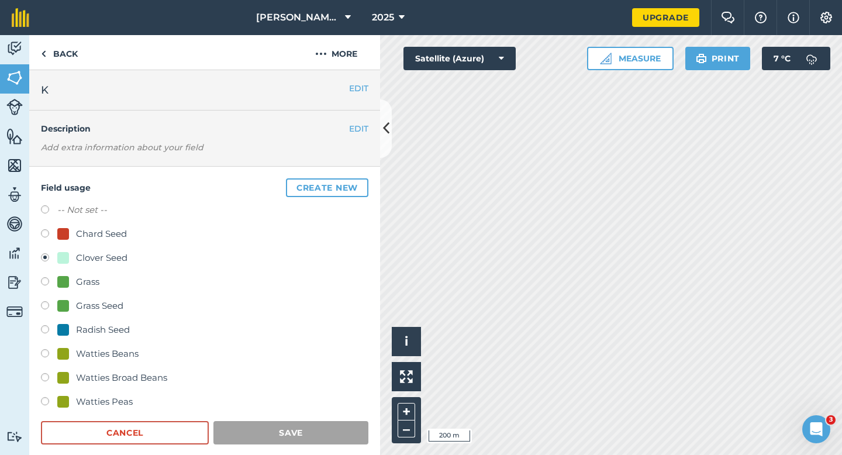
click at [335, 180] on div "Activity Fields Livestock Features Maps Team Vehicles Data Reporting Billing Tu…" at bounding box center [421, 245] width 842 height 420
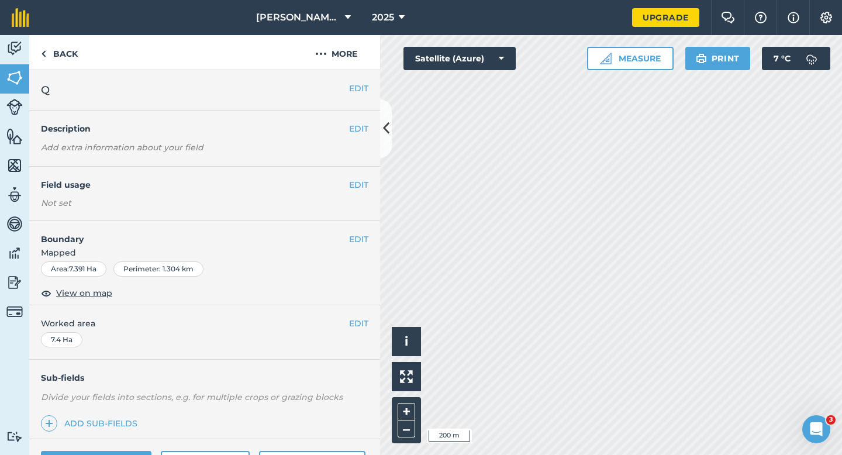
click at [344, 165] on div "EDIT Description Add extra information about your field" at bounding box center [204, 139] width 351 height 56
click at [356, 184] on button "EDIT" at bounding box center [358, 184] width 19 height 13
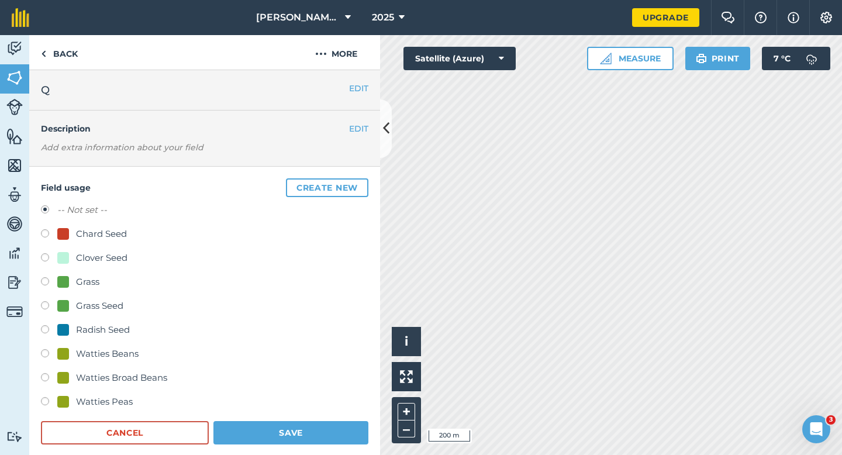
click at [81, 256] on div "Clover Seed" at bounding box center [101, 258] width 51 height 14
radio input "true"
radio input "false"
click at [277, 426] on button "Save" at bounding box center [290, 432] width 155 height 23
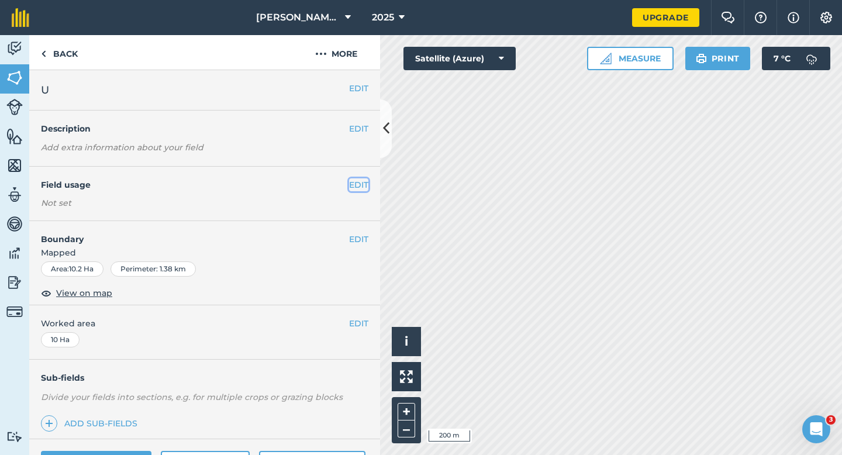
click at [353, 181] on button "EDIT" at bounding box center [358, 184] width 19 height 13
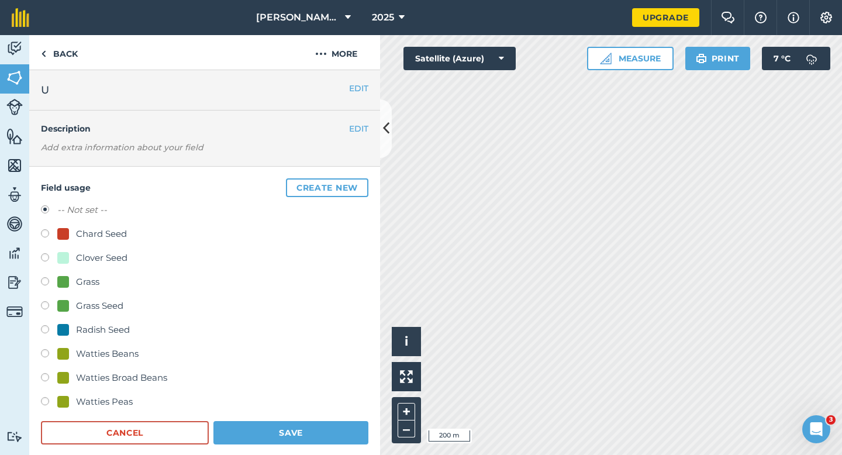
click at [101, 256] on div "Clover Seed" at bounding box center [101, 258] width 51 height 14
radio input "true"
radio input "false"
click at [297, 454] on div "Field usage Create new -- Not set -- Chard Seed Clover Seed Grass Grass Seed Ra…" at bounding box center [204, 312] width 351 height 290
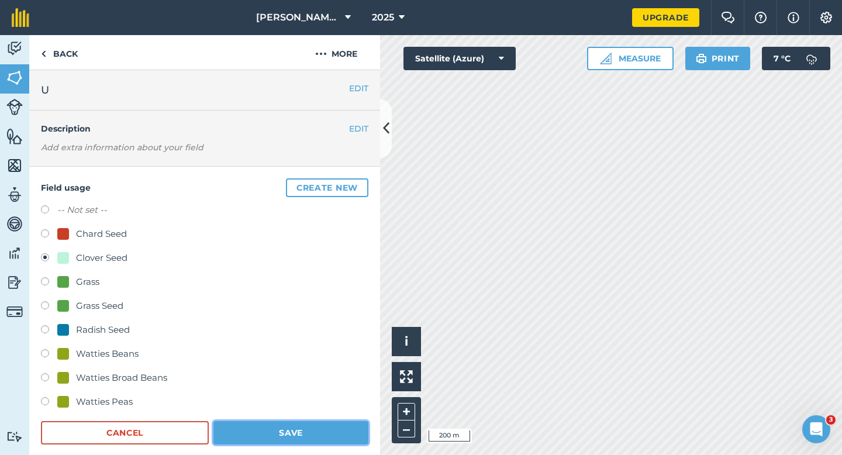
click at [309, 431] on button "Save" at bounding box center [290, 432] width 155 height 23
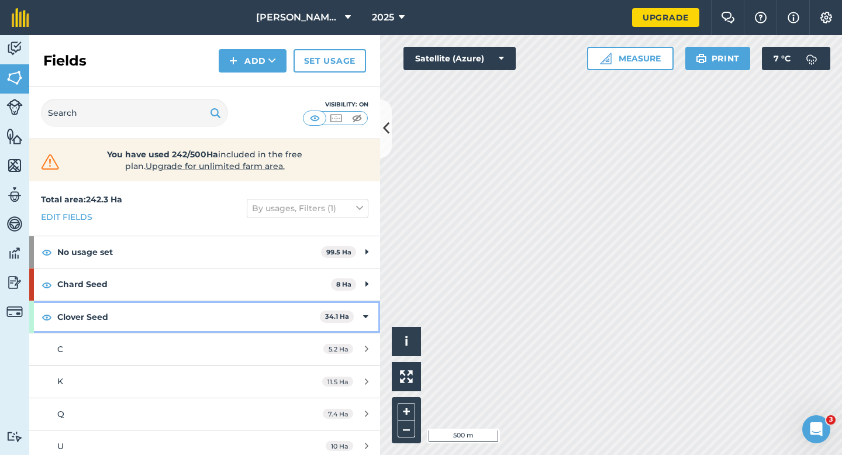
click at [353, 315] on span "34.1 Ha" at bounding box center [337, 317] width 34 height 12
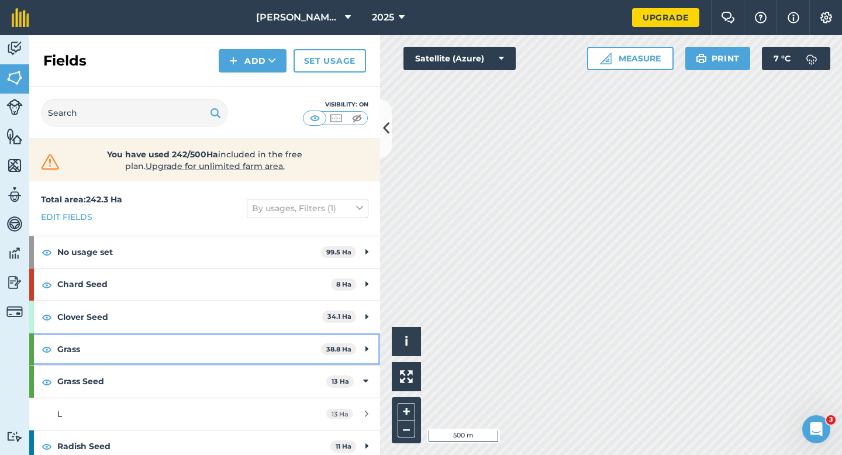
click at [374, 340] on div "Grass 38.8 Ha" at bounding box center [204, 349] width 351 height 32
click at [373, 344] on div "Grass 38.8 Ha" at bounding box center [204, 349] width 351 height 32
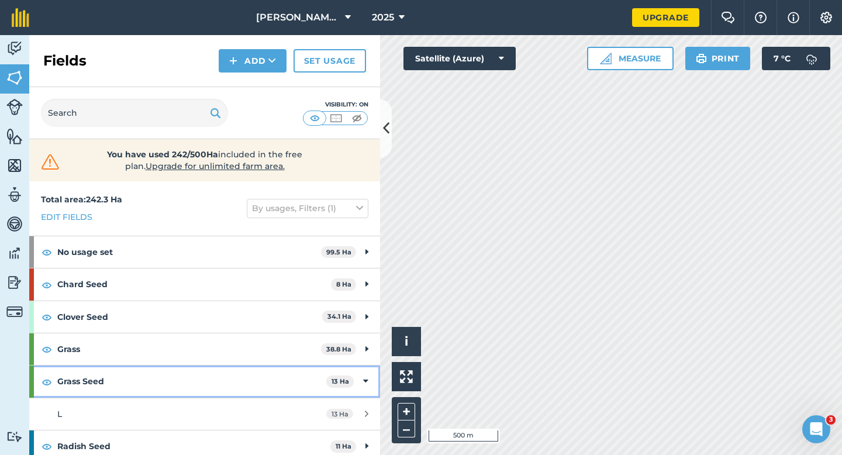
click at [369, 385] on div "Grass Seed 13 Ha" at bounding box center [204, 382] width 351 height 32
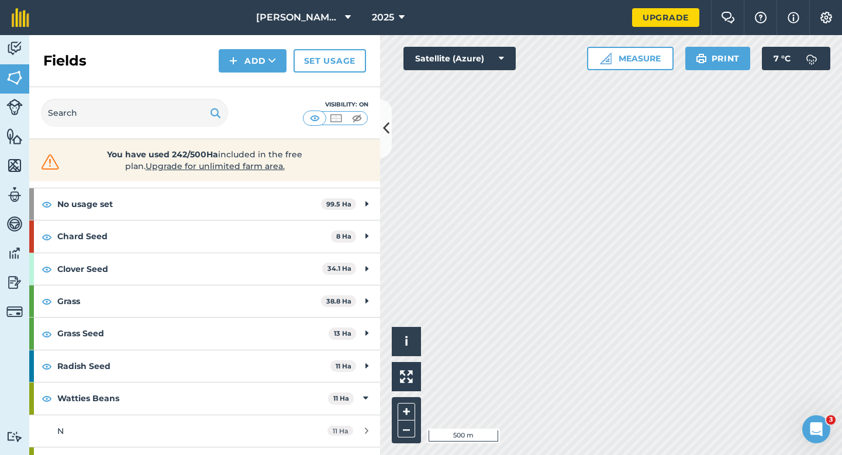
scroll to position [94, 0]
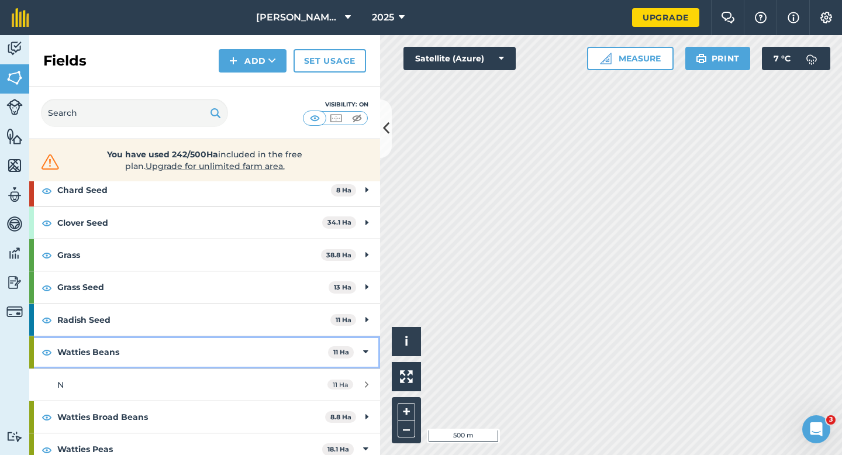
click at [361, 355] on div "Watties Beans 11 Ha" at bounding box center [204, 352] width 351 height 32
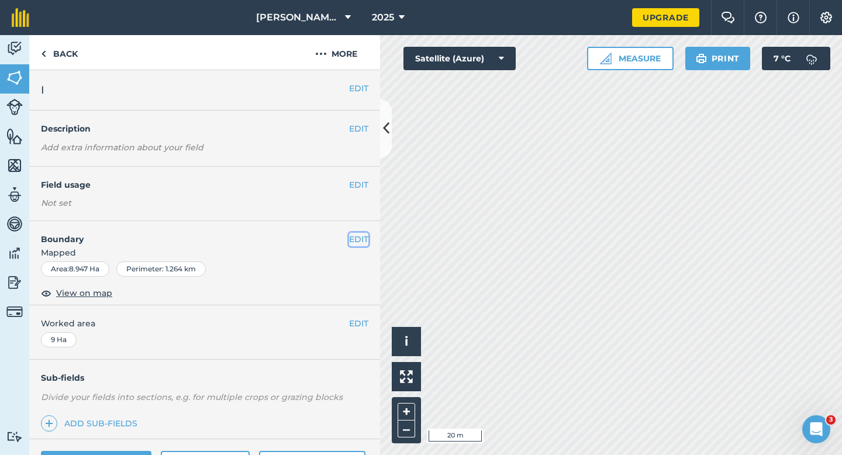
click at [364, 238] on button "EDIT" at bounding box center [358, 239] width 19 height 13
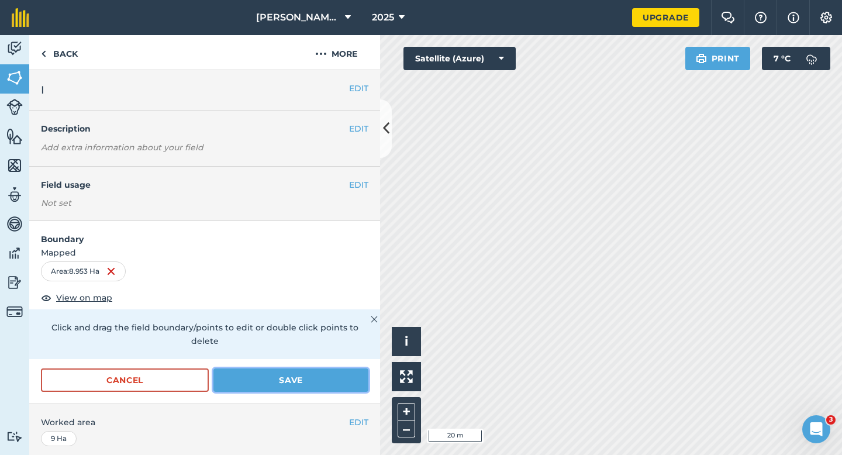
click at [345, 369] on button "Save" at bounding box center [290, 380] width 155 height 23
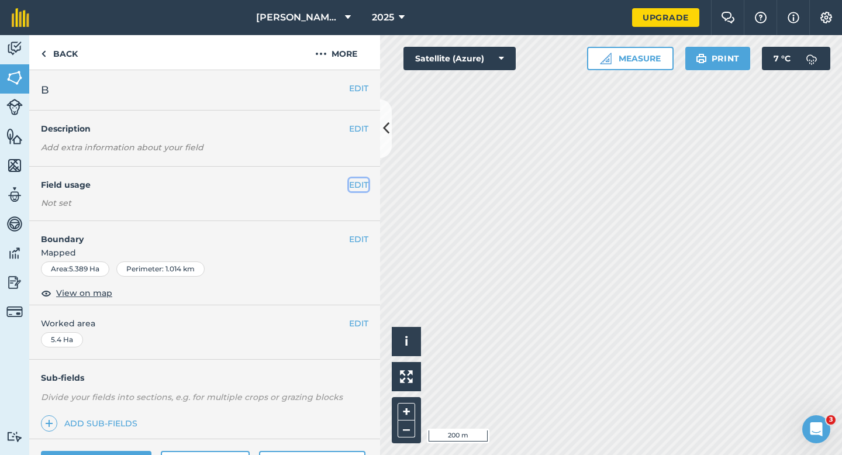
click at [356, 184] on button "EDIT" at bounding box center [358, 184] width 19 height 13
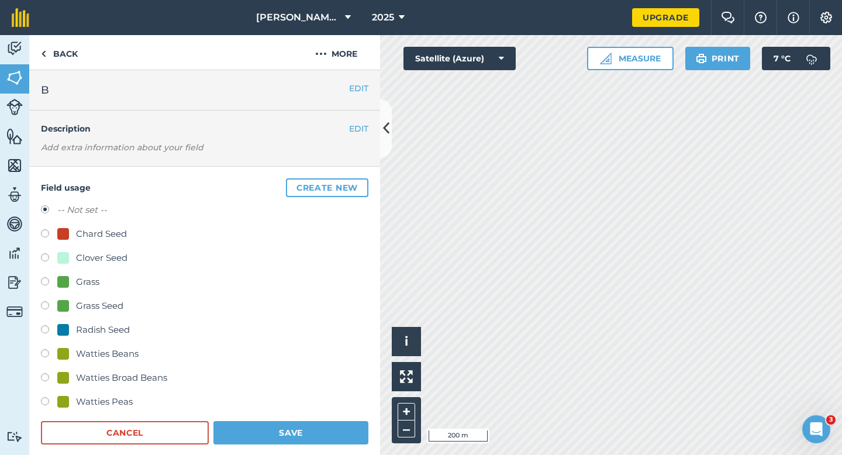
click at [356, 184] on button "Create new" at bounding box center [327, 187] width 82 height 19
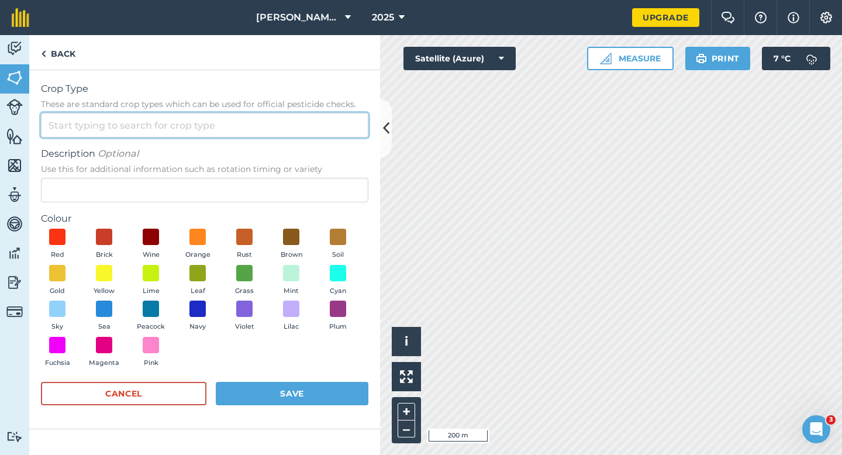
click at [328, 125] on input "Crop Type These are standard crop types which can be used for official pesticid…" at bounding box center [205, 125] width 328 height 25
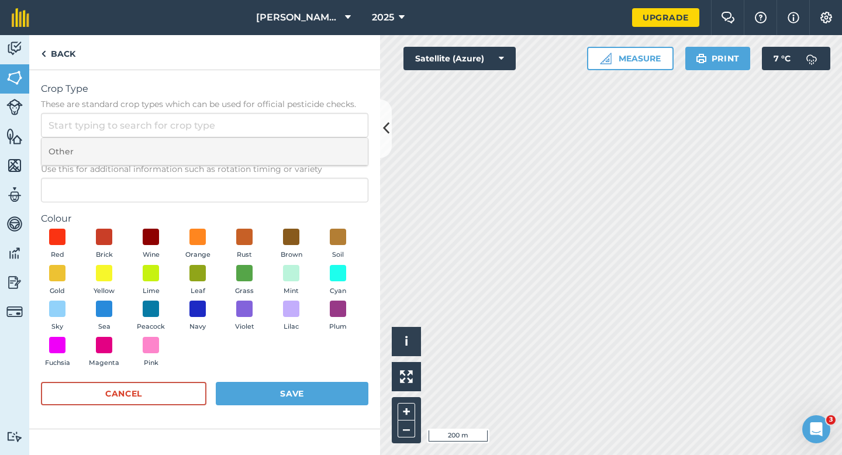
click at [328, 140] on li "Other" at bounding box center [205, 151] width 326 height 27
type input "Other"
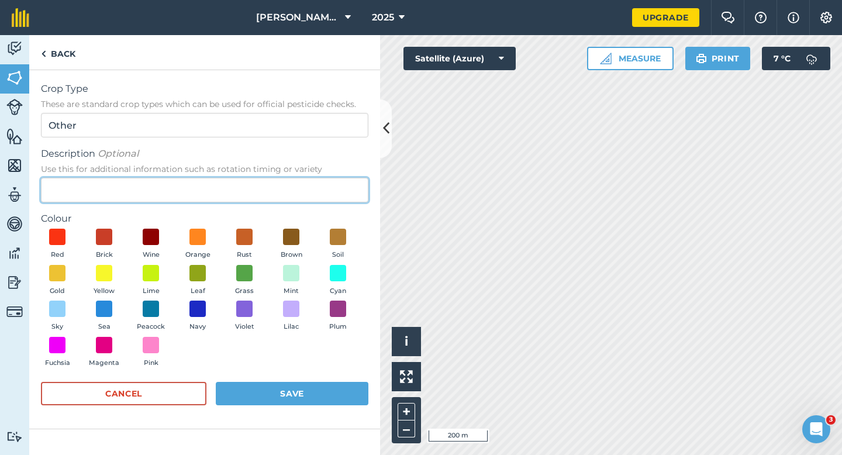
click at [328, 190] on input "Description Optional Use this for additional information such as rotation timin…" at bounding box center [205, 190] width 328 height 25
type input "Barley"
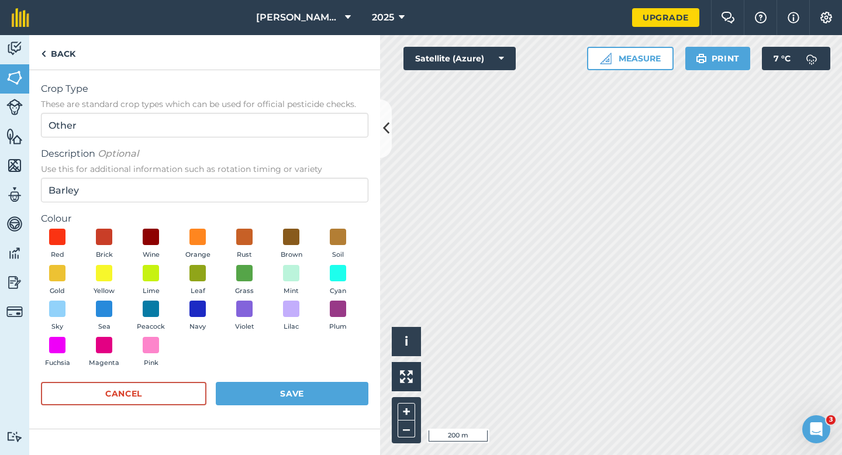
click at [120, 276] on div "Red Brick Wine Orange Rust Brown Soil Gold Yellow Lime Leaf Grass Mint Cyan Sky…" at bounding box center [205, 301] width 328 height 144
click at [115, 276] on button "Yellow" at bounding box center [104, 281] width 33 height 32
click at [270, 377] on form "Crop Type These are standard crop types which can be used for official pesticid…" at bounding box center [205, 249] width 328 height 335
click at [283, 386] on button "Save" at bounding box center [292, 393] width 153 height 23
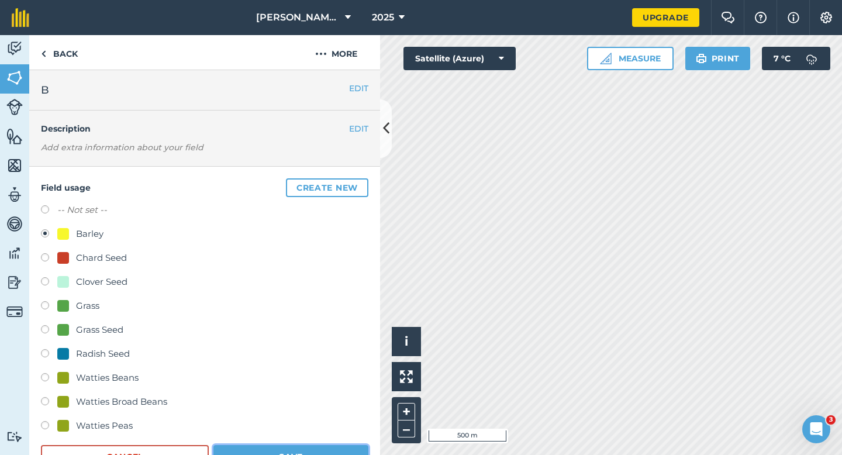
click at [308, 454] on button "Save" at bounding box center [290, 456] width 155 height 23
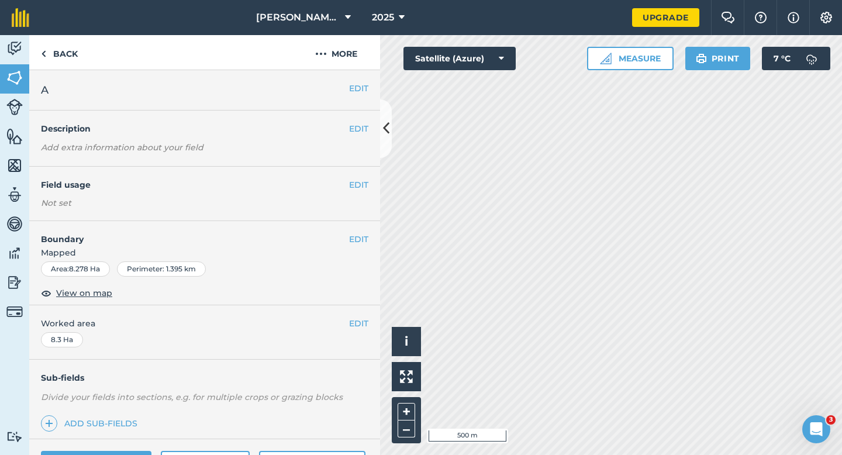
click at [370, 182] on div "EDIT Field usage Not set" at bounding box center [204, 194] width 351 height 54
click at [360, 182] on button "EDIT" at bounding box center [358, 184] width 19 height 13
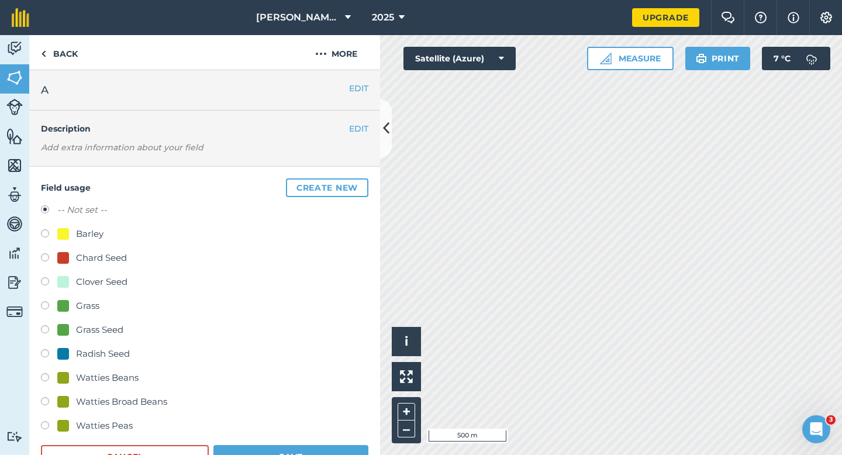
scroll to position [8, 0]
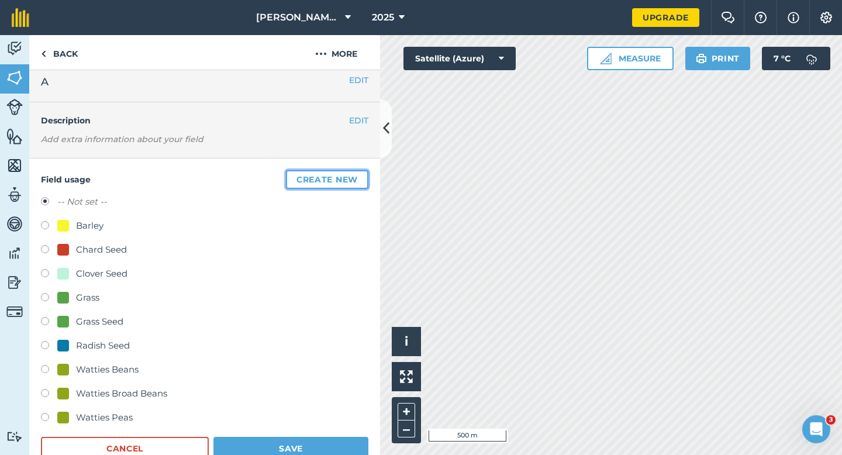
click at [312, 187] on button "Create new" at bounding box center [327, 179] width 82 height 19
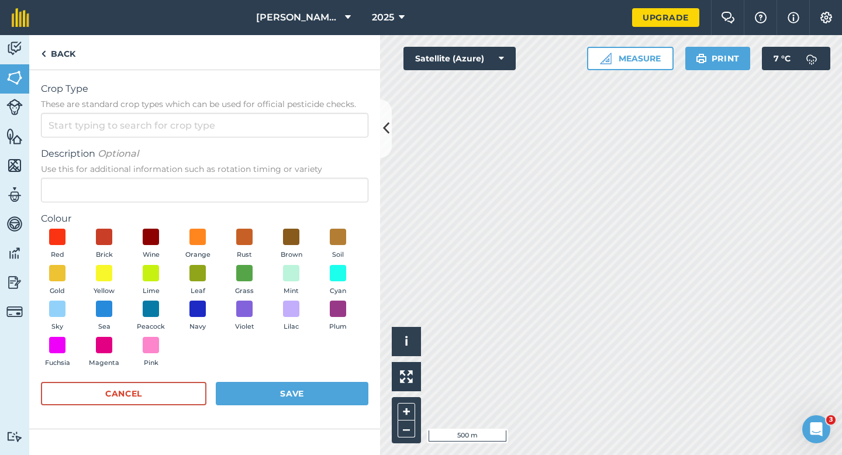
click at [303, 105] on span "These are standard crop types which can be used for official pesticide checks." at bounding box center [205, 104] width 328 height 12
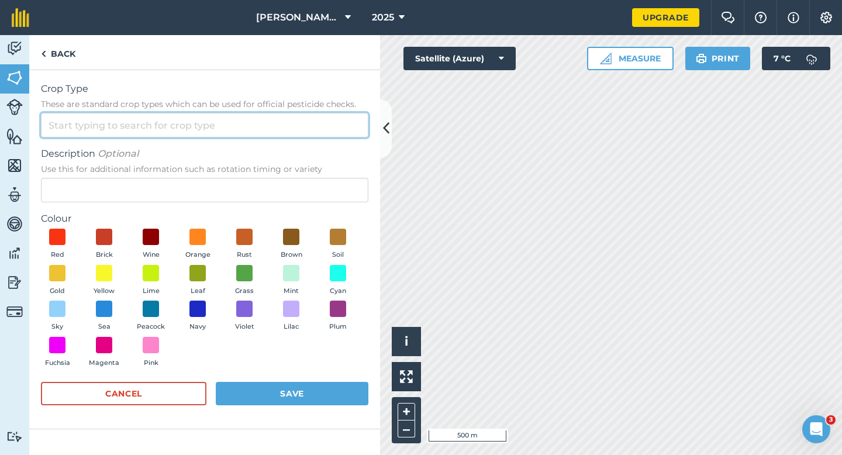
click at [303, 113] on input "Crop Type These are standard crop types which can be used for official pesticid…" at bounding box center [205, 125] width 328 height 25
click at [303, 128] on input "Crop Type These are standard crop types which can be used for official pesticid…" at bounding box center [205, 125] width 328 height 25
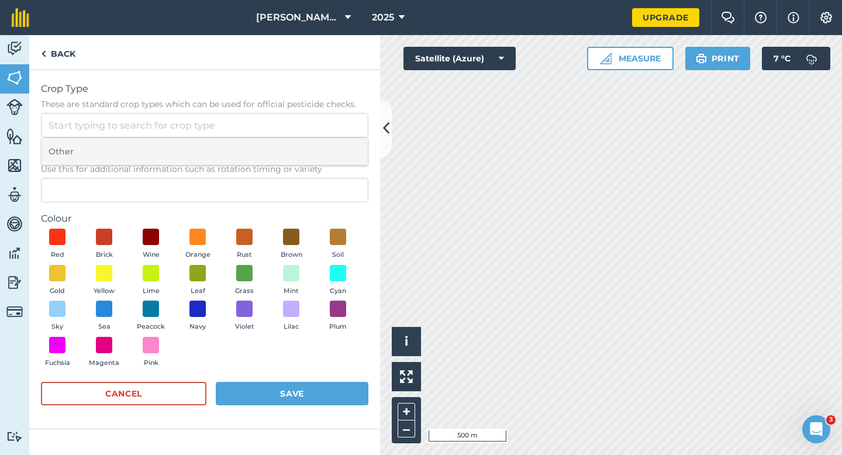
click at [304, 155] on li "Other" at bounding box center [205, 151] width 326 height 27
type input "Other"
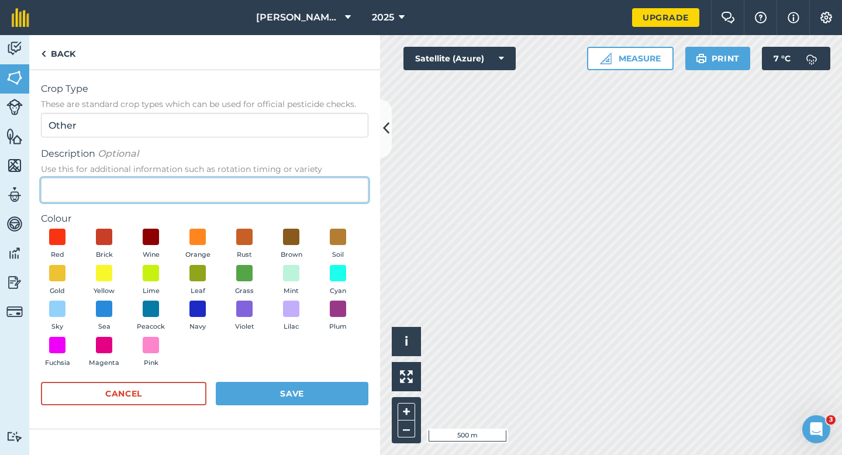
click at [299, 202] on input "Description Optional Use this for additional information such as rotation timin…" at bounding box center [205, 190] width 328 height 25
type input "Wheat"
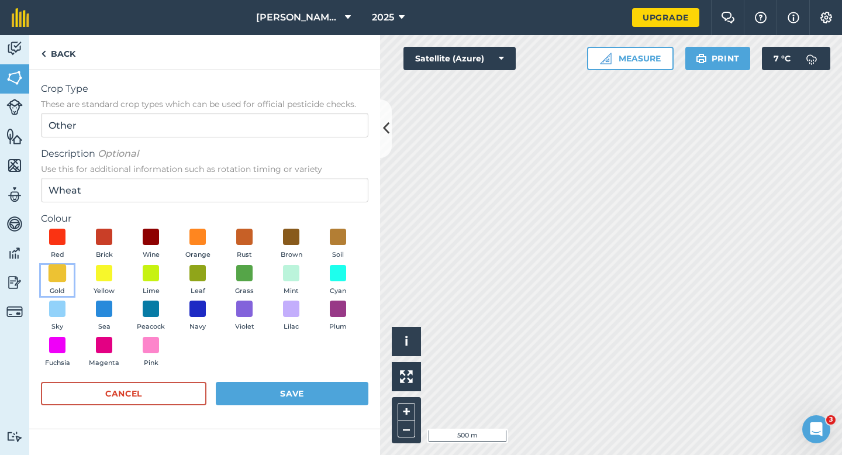
click at [60, 275] on span at bounding box center [58, 273] width 18 height 18
click at [324, 392] on button "Save" at bounding box center [292, 393] width 153 height 23
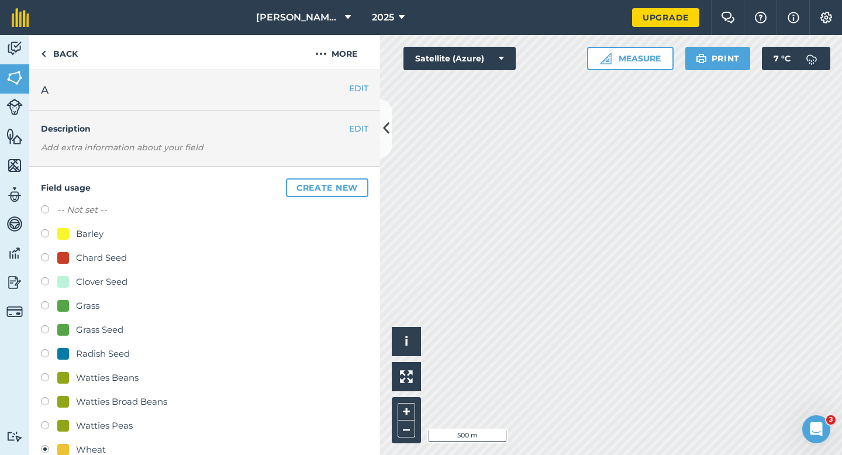
scroll to position [107, 0]
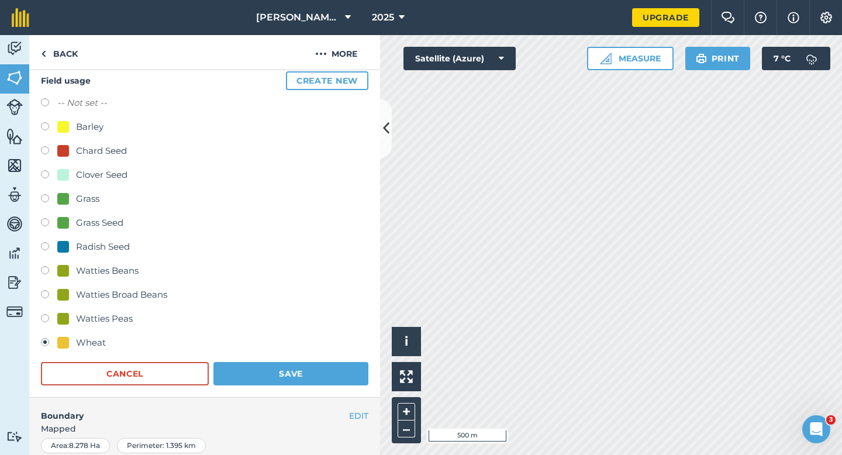
click at [292, 360] on form "-- Not set -- Barley Chard Seed Clover Seed Grass Grass Seed Radish Seed Wattie…" at bounding box center [205, 241] width 328 height 290
click at [292, 371] on button "Save" at bounding box center [290, 373] width 155 height 23
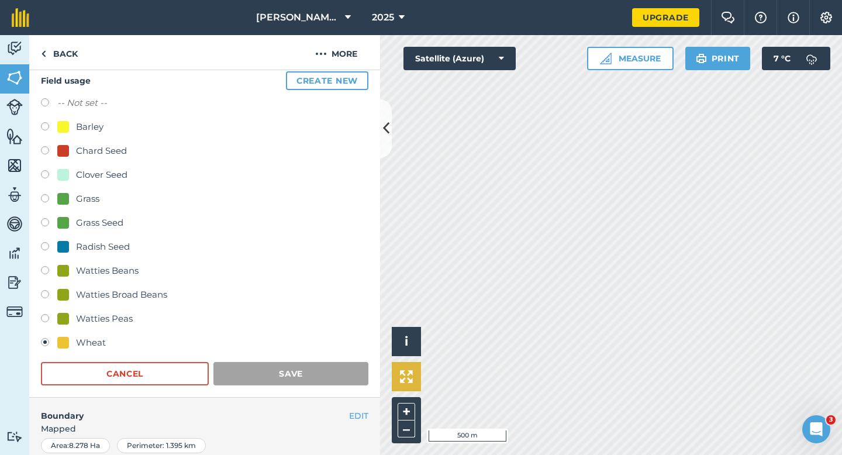
scroll to position [95, 0]
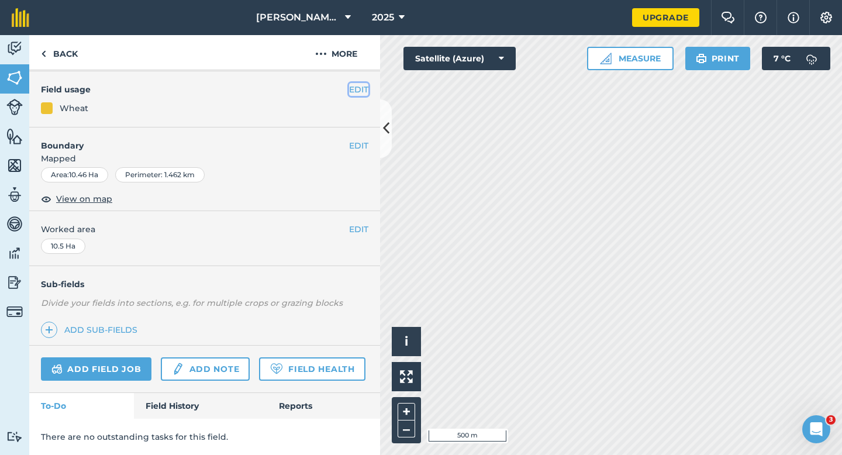
click at [367, 95] on button "EDIT" at bounding box center [358, 89] width 19 height 13
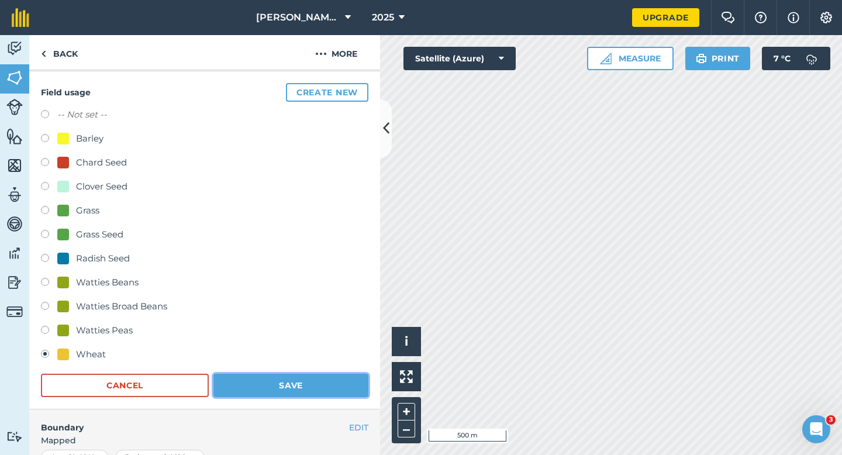
click at [237, 385] on button "Save" at bounding box center [290, 385] width 155 height 23
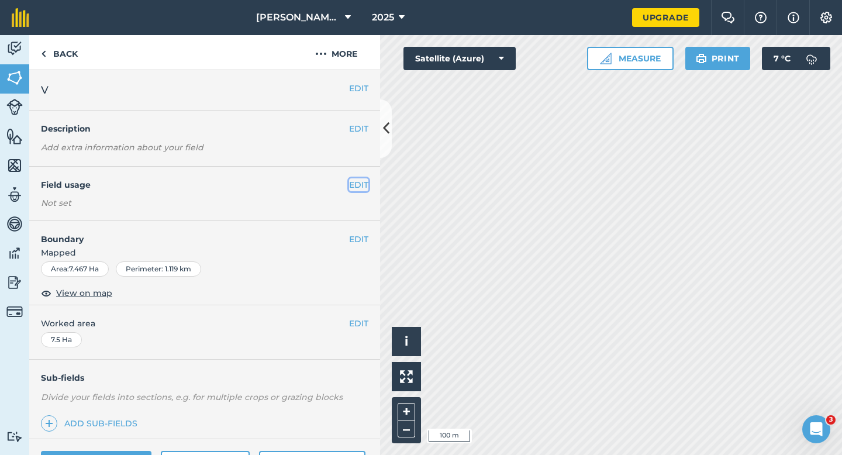
click at [352, 184] on button "EDIT" at bounding box center [358, 184] width 19 height 13
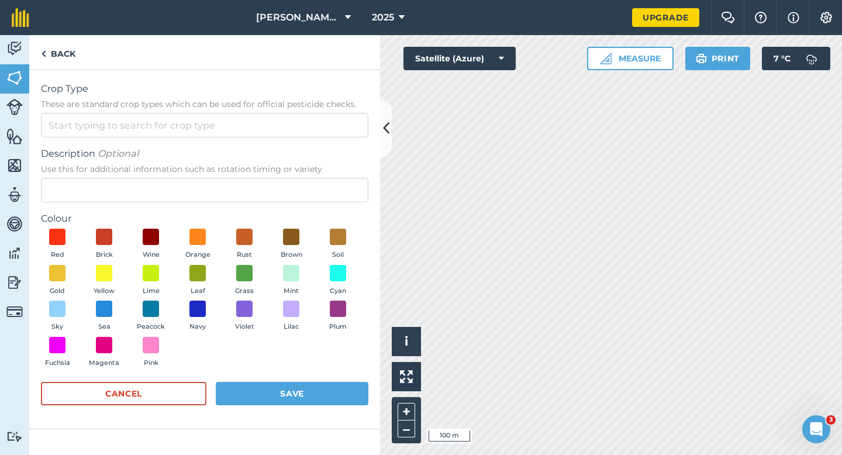
click at [338, 140] on form "Crop Type These are standard crop types which can be used for official pesticid…" at bounding box center [205, 249] width 328 height 335
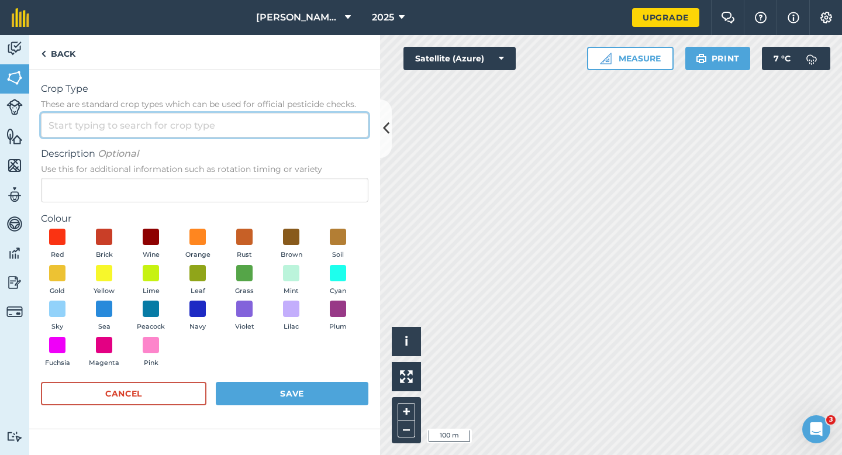
click at [338, 133] on input "Crop Type These are standard crop types which can be used for official pesticid…" at bounding box center [205, 125] width 328 height 25
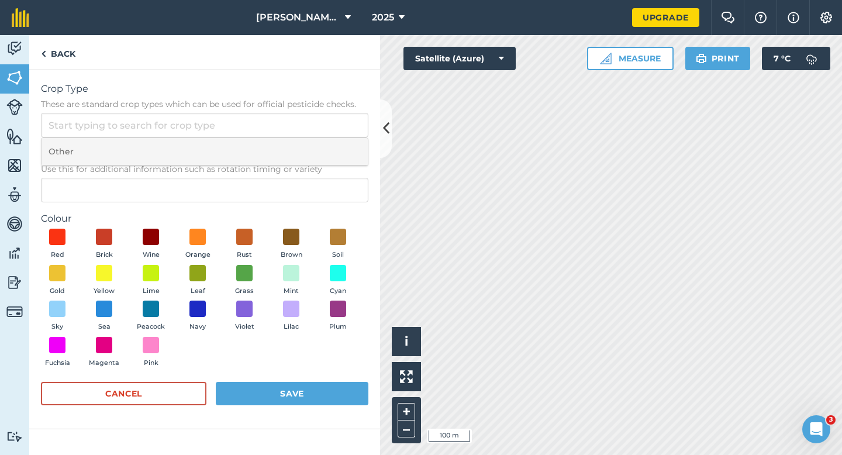
click at [338, 142] on li "Other" at bounding box center [205, 151] width 326 height 27
type input "Other"
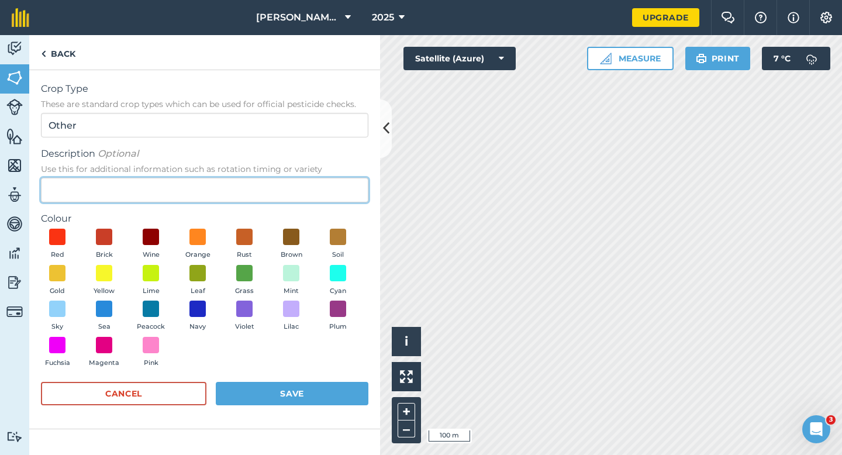
click at [338, 192] on input "Description Optional Use this for additional information such as rotation timin…" at bounding box center [205, 190] width 328 height 25
type input "Broad Seed"
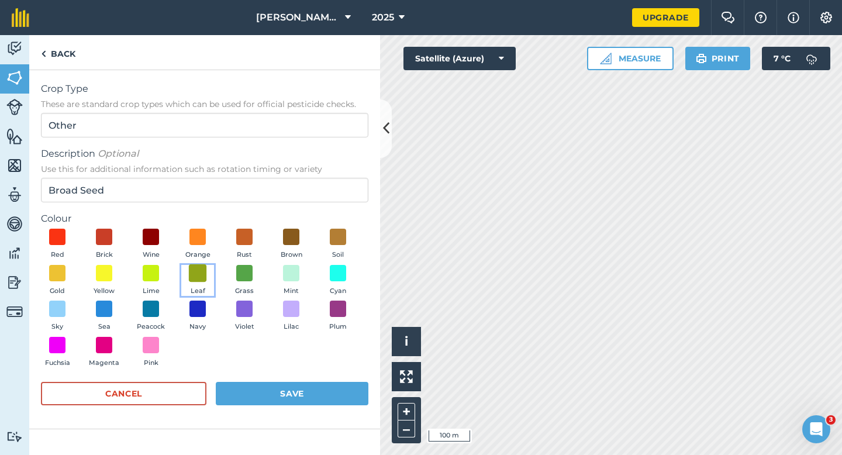
click at [198, 280] on span at bounding box center [198, 273] width 18 height 18
click at [280, 405] on button "Save" at bounding box center [292, 393] width 153 height 23
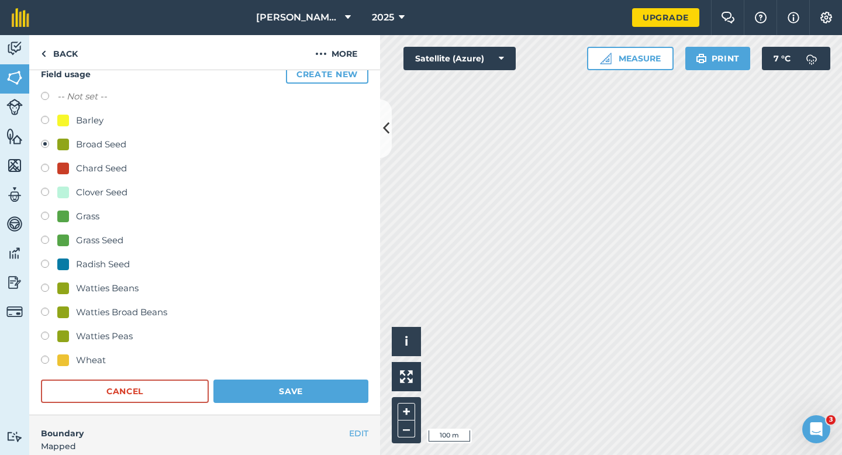
scroll to position [223, 0]
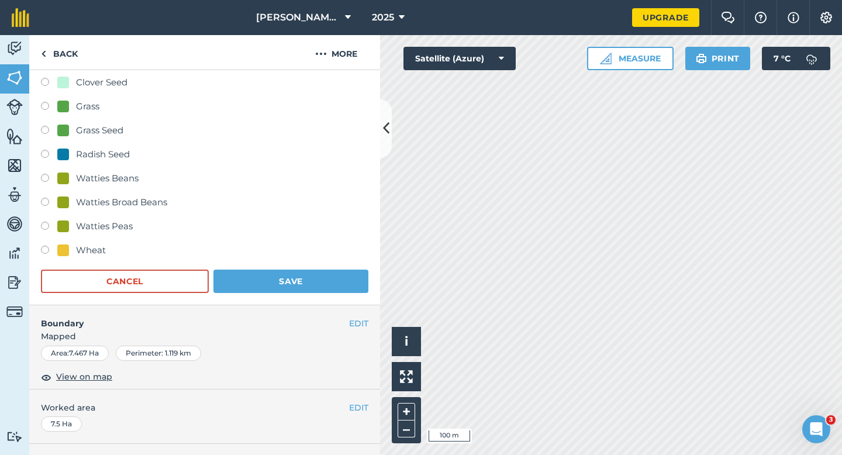
click at [322, 294] on div "Field usage Create new -- Not set -- Barley Broad Seed Chard Seed Clover Seed G…" at bounding box center [204, 124] width 351 height 362
click at [325, 287] on button "Save" at bounding box center [290, 281] width 155 height 23
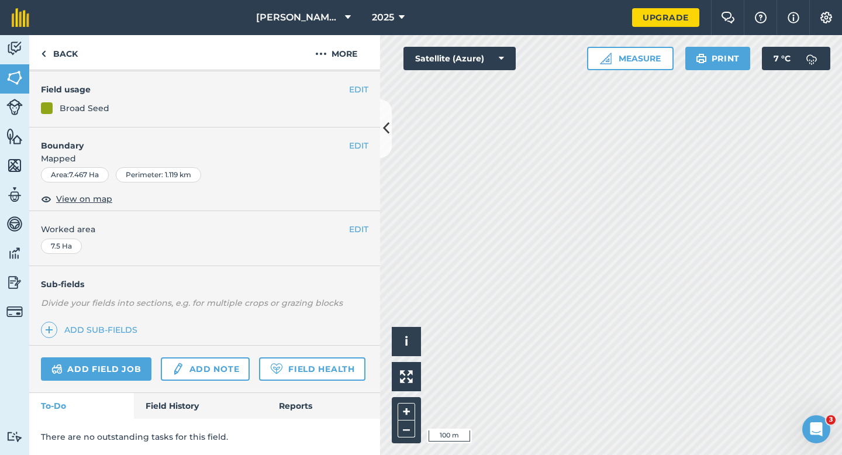
scroll to position [95, 0]
click at [834, 23] on button "Settings" at bounding box center [826, 17] width 33 height 35
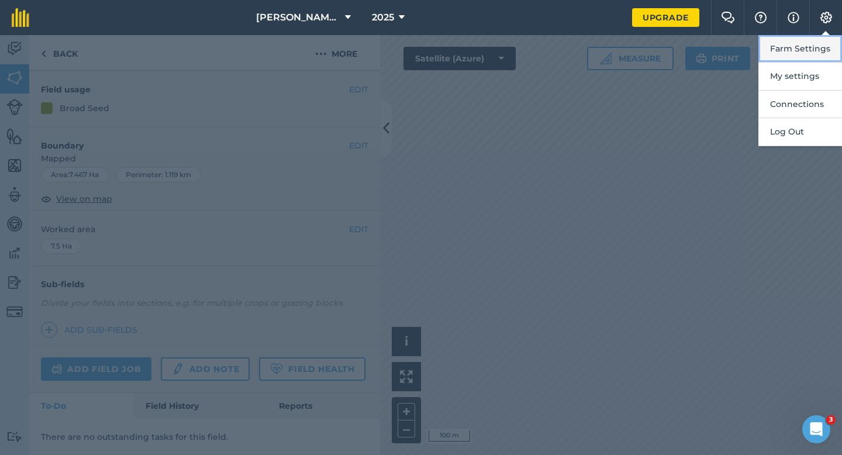
click at [831, 37] on button "Farm Settings" at bounding box center [801, 48] width 84 height 27
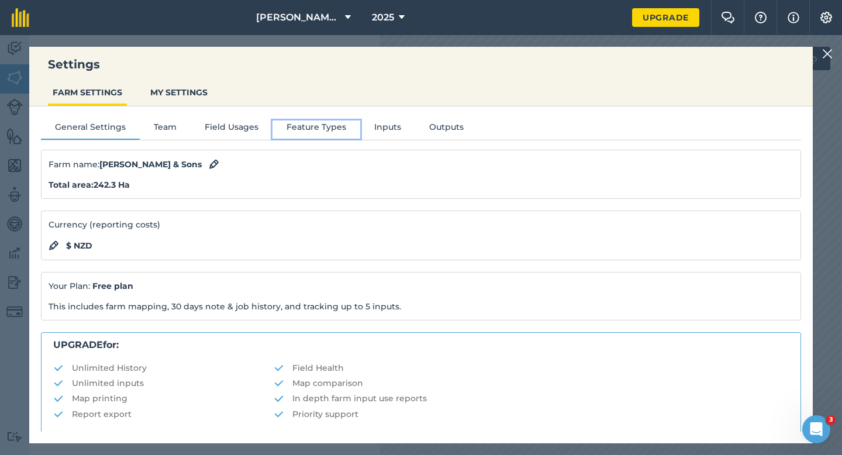
click at [284, 132] on button "Feature Types" at bounding box center [317, 129] width 88 height 18
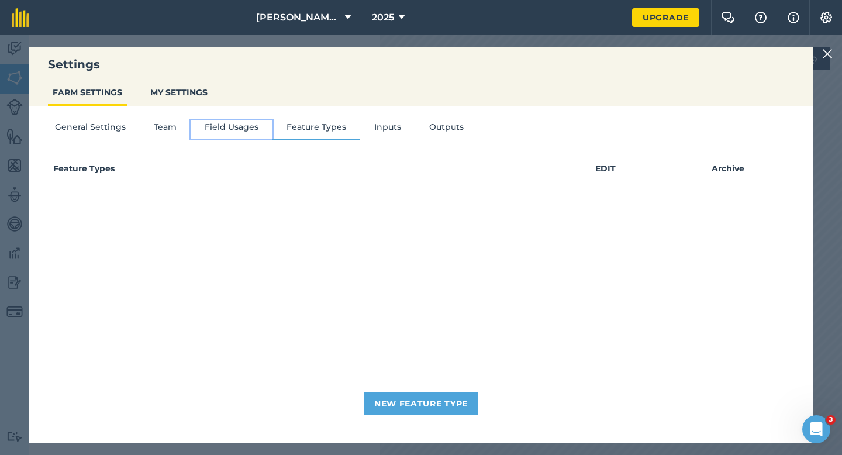
click at [232, 135] on button "Field Usages" at bounding box center [232, 129] width 82 height 18
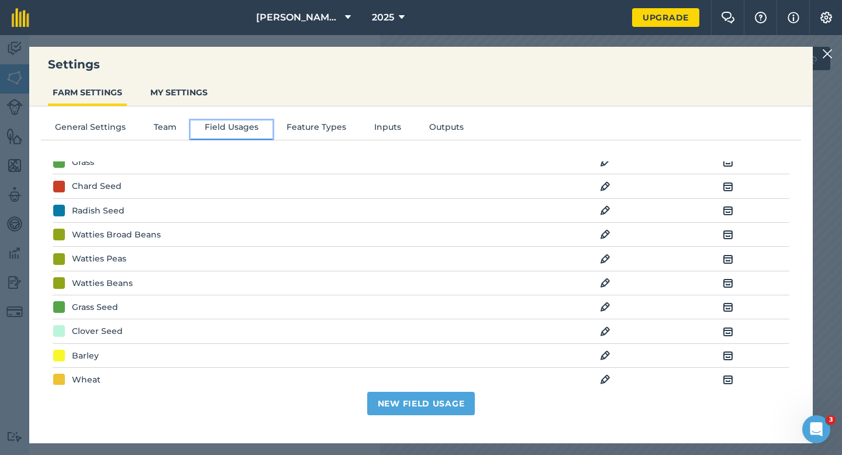
scroll to position [95, 0]
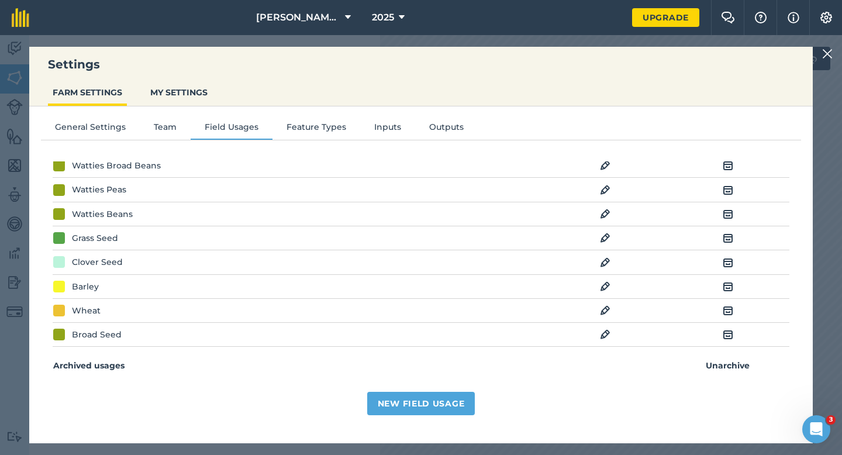
click at [608, 342] on td "EDIT" at bounding box center [605, 335] width 123 height 24
click at [608, 339] on img at bounding box center [605, 335] width 11 height 14
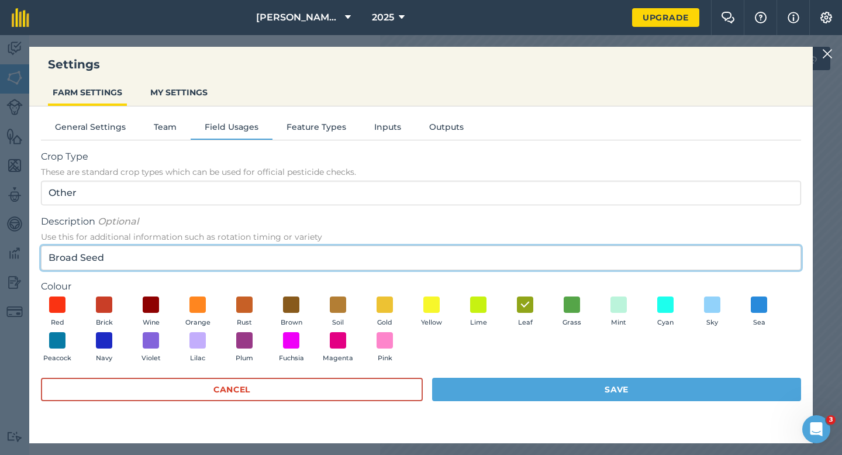
click at [81, 260] on input "Broad Seed" at bounding box center [421, 258] width 760 height 25
type input "Broad Bean Seed"
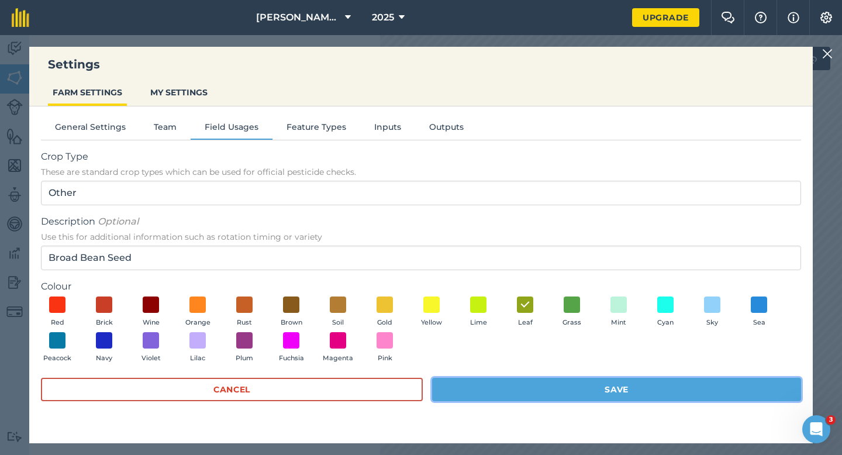
click at [457, 388] on button "Save" at bounding box center [616, 389] width 369 height 23
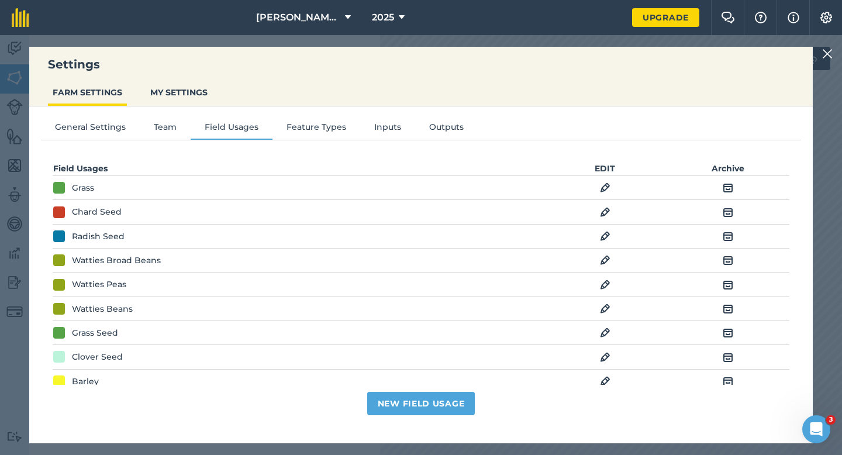
click at [824, 52] on img at bounding box center [827, 54] width 11 height 14
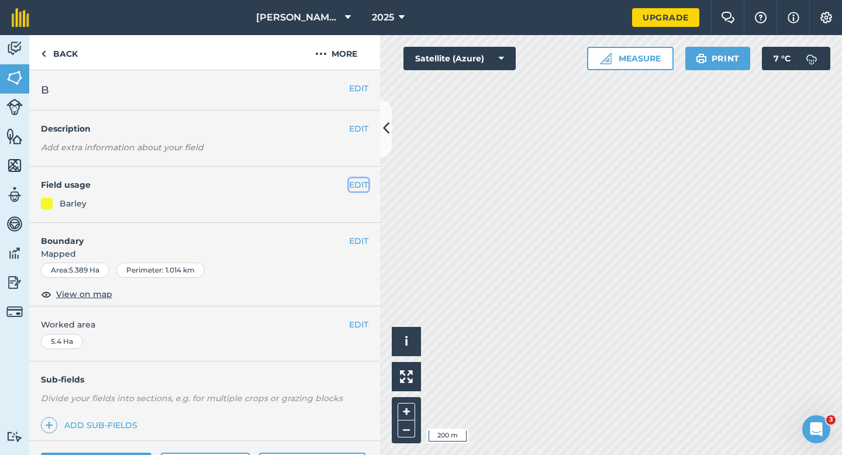
click at [359, 184] on button "EDIT" at bounding box center [358, 184] width 19 height 13
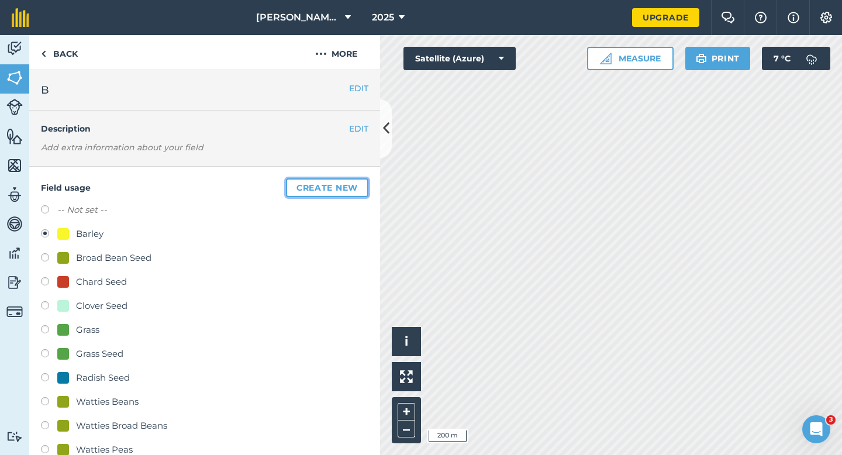
click at [359, 184] on button "Create new" at bounding box center [327, 187] width 82 height 19
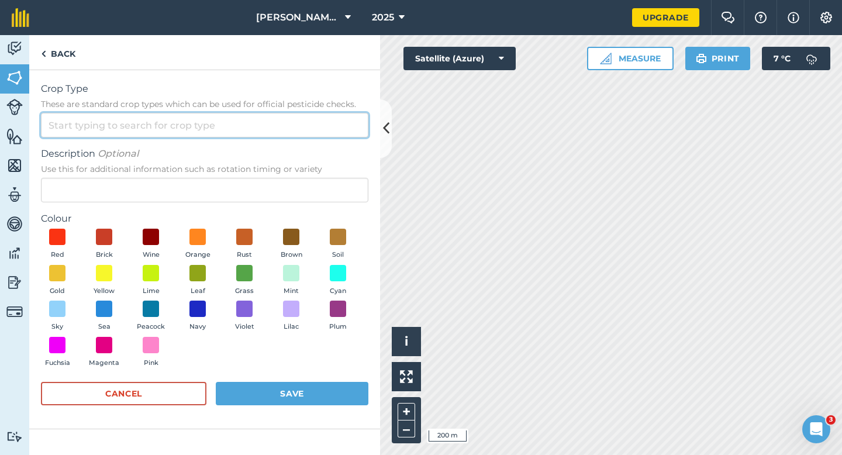
click at [349, 127] on input "Crop Type These are standard crop types which can be used for official pesticid…" at bounding box center [205, 125] width 328 height 25
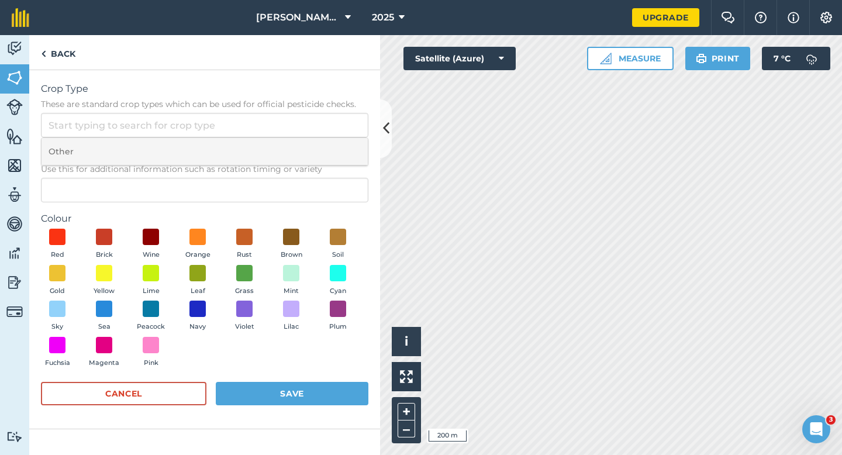
click at [349, 141] on li "Other" at bounding box center [205, 151] width 326 height 27
type input "Other"
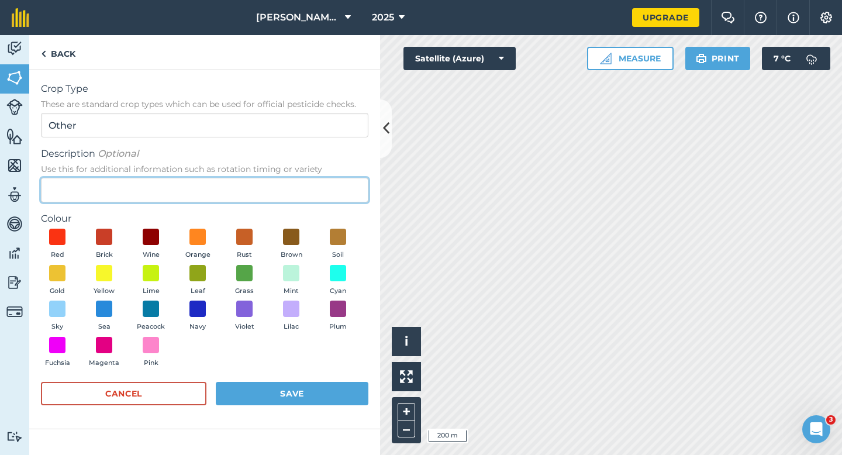
click at [347, 180] on input "Description Optional Use this for additional information such as rotation timin…" at bounding box center [205, 190] width 328 height 25
type input "Seed Peas"
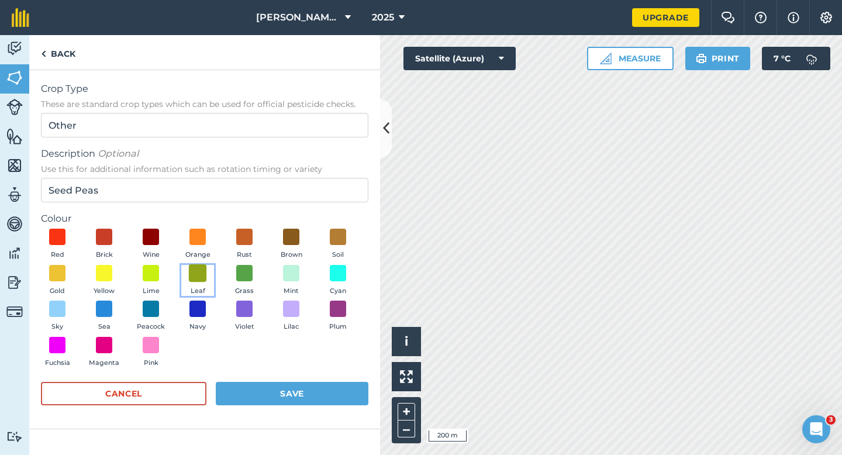
click at [203, 275] on span at bounding box center [198, 273] width 18 height 18
click at [275, 376] on form "Crop Type These are standard crop types which can be used for official pesticid…" at bounding box center [205, 249] width 328 height 335
click at [280, 392] on button "Save" at bounding box center [292, 393] width 153 height 23
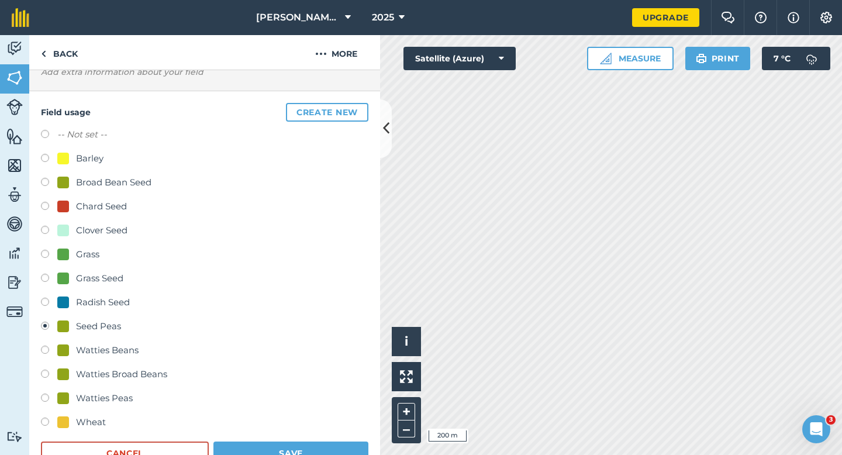
scroll to position [105, 0]
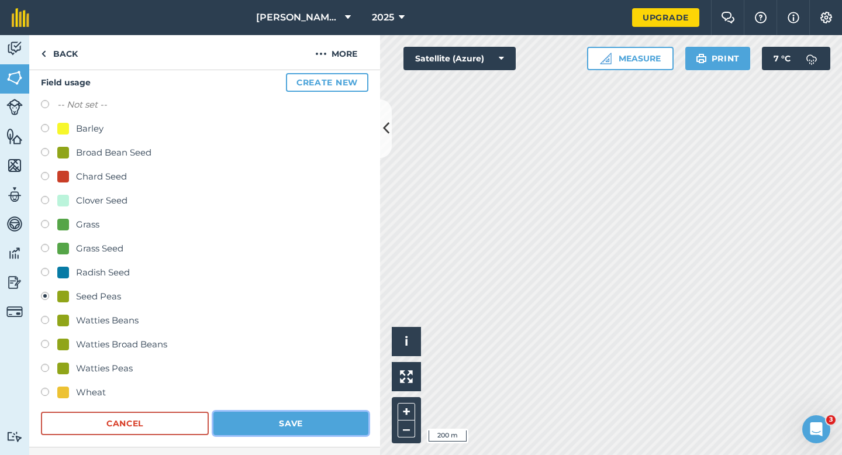
click at [311, 425] on button "Save" at bounding box center [290, 423] width 155 height 23
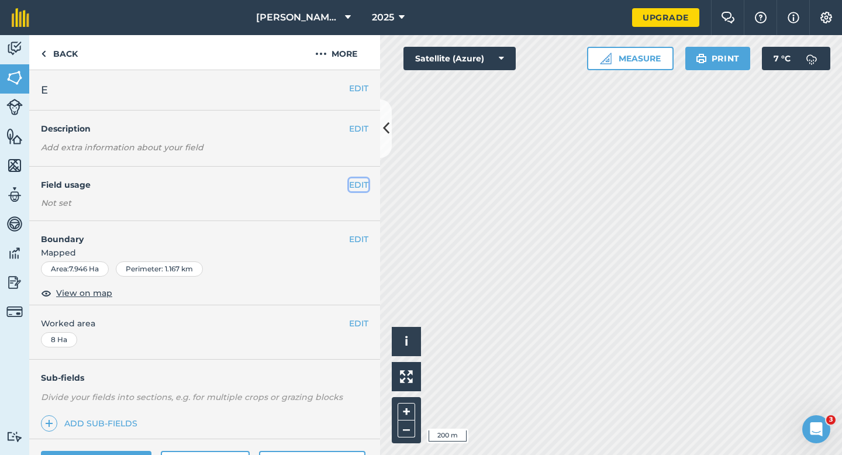
click at [354, 187] on button "EDIT" at bounding box center [358, 184] width 19 height 13
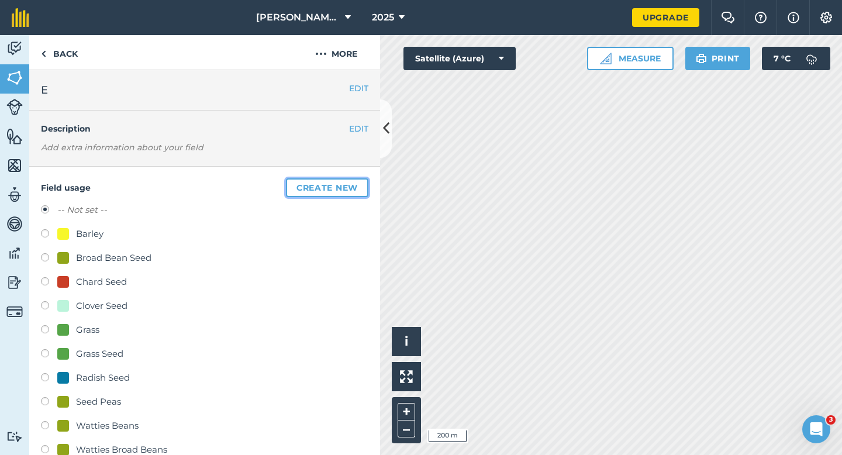
click at [354, 187] on button "Create new" at bounding box center [327, 187] width 82 height 19
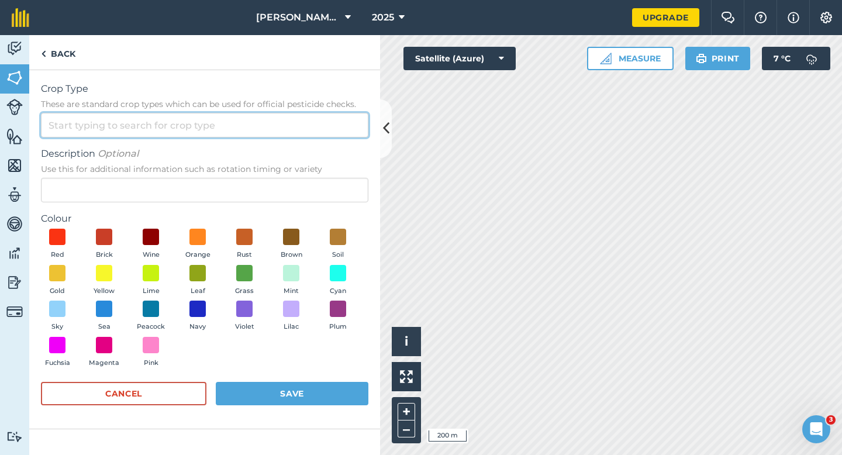
click at [335, 116] on input "Crop Type These are standard crop types which can be used for official pesticid…" at bounding box center [205, 125] width 328 height 25
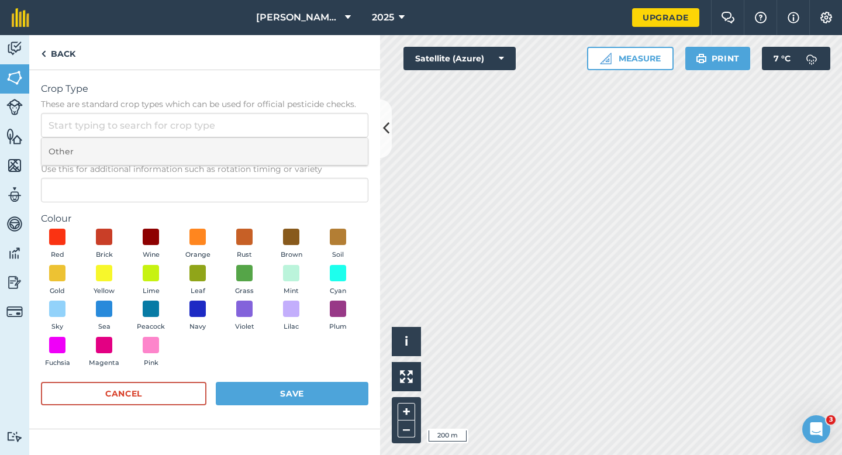
click at [335, 149] on li "Other" at bounding box center [205, 151] width 326 height 27
type input "Other"
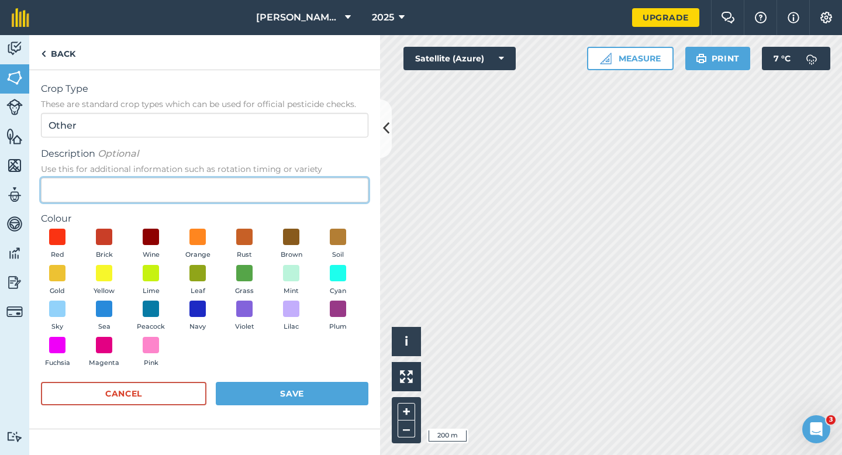
click at [335, 180] on input "Description Optional Use this for additional information such as rotation timin…" at bounding box center [205, 190] width 328 height 25
type input "Oilseed Rape"
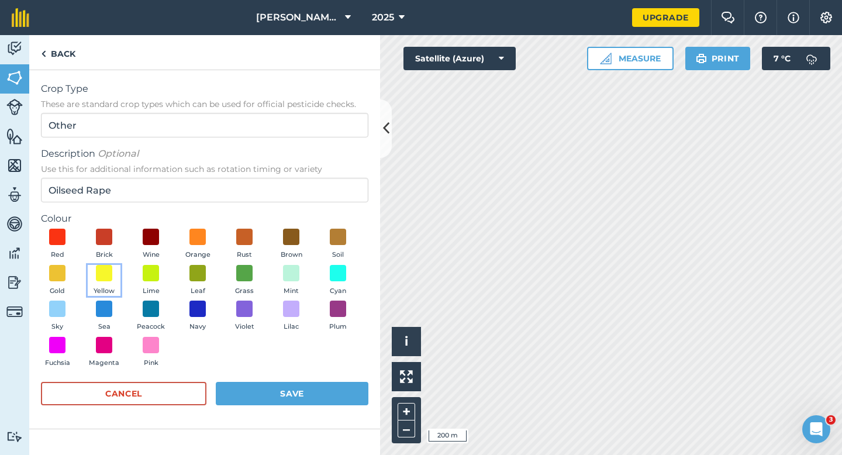
click at [115, 277] on button "Yellow" at bounding box center [104, 281] width 33 height 32
click at [305, 385] on button "Save" at bounding box center [292, 393] width 153 height 23
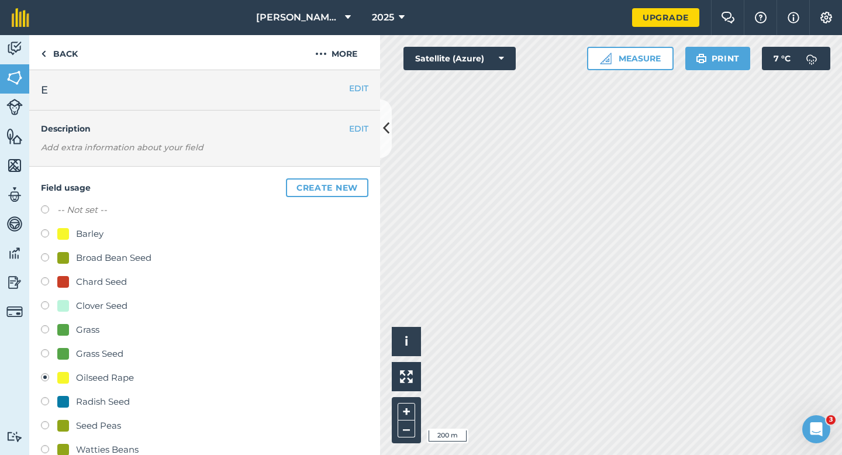
scroll to position [146, 0]
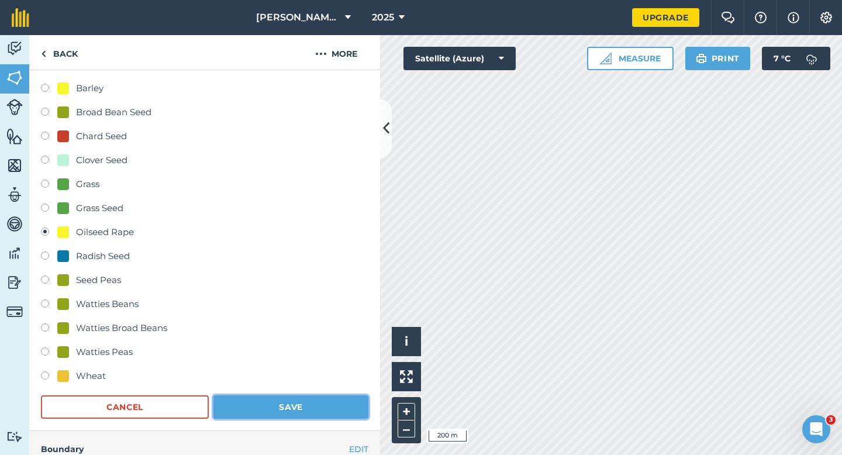
click at [299, 418] on button "Save" at bounding box center [290, 406] width 155 height 23
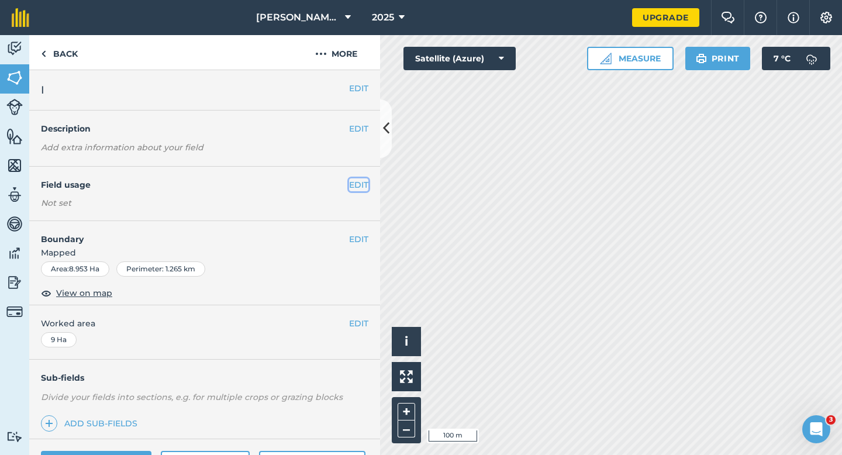
click at [354, 187] on button "EDIT" at bounding box center [358, 184] width 19 height 13
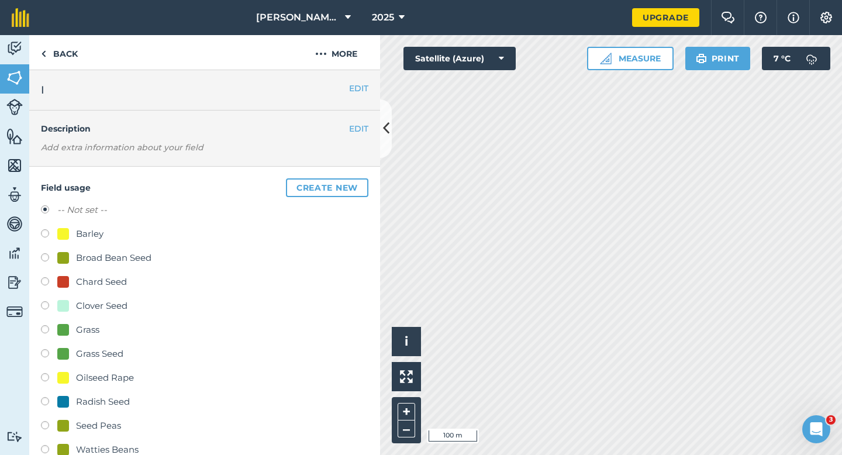
click at [106, 354] on div "Grass Seed" at bounding box center [99, 354] width 47 height 14
radio input "true"
radio input "false"
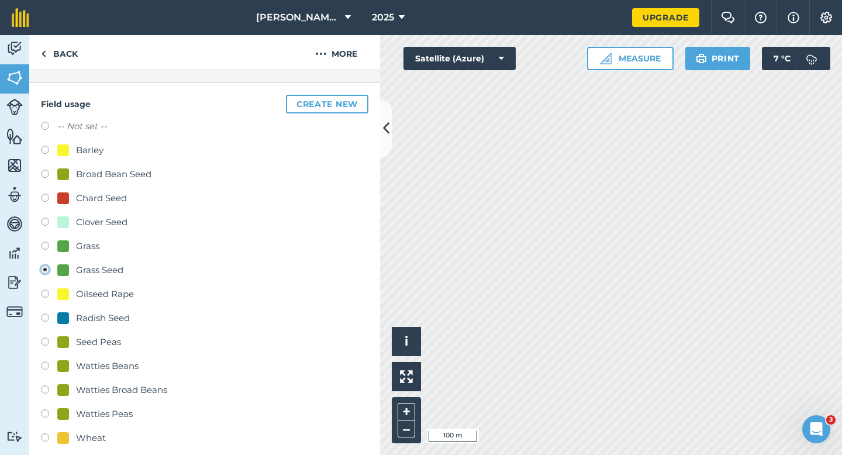
scroll to position [155, 0]
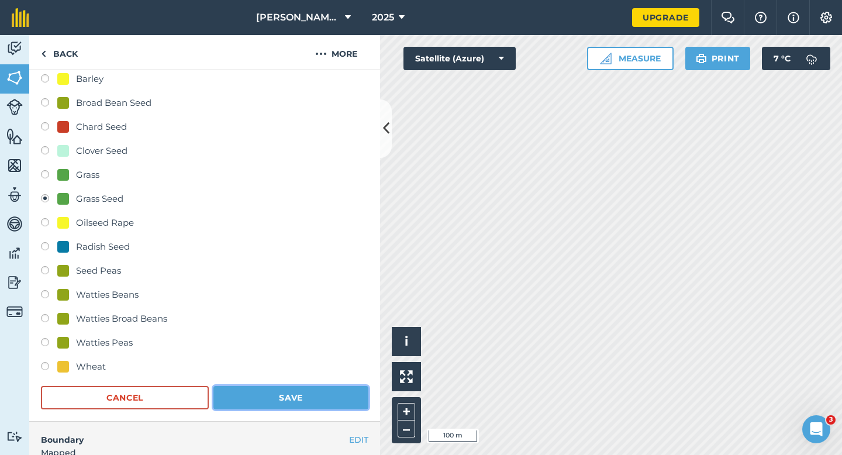
click at [276, 405] on button "Save" at bounding box center [290, 397] width 155 height 23
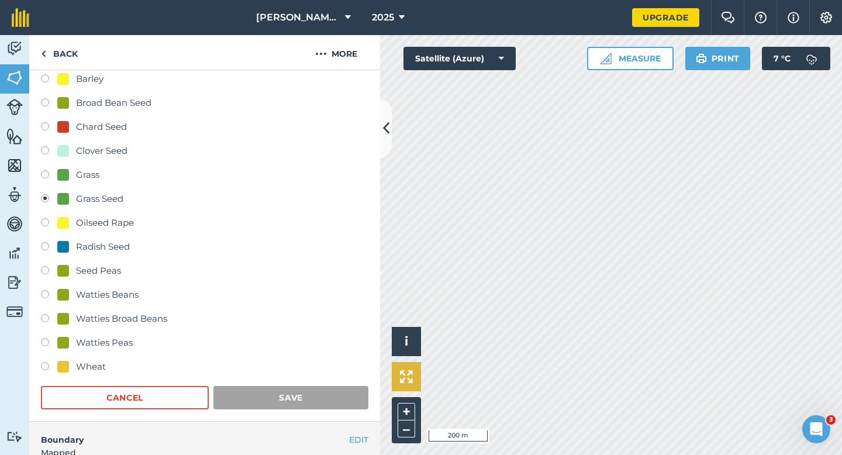
scroll to position [95, 0]
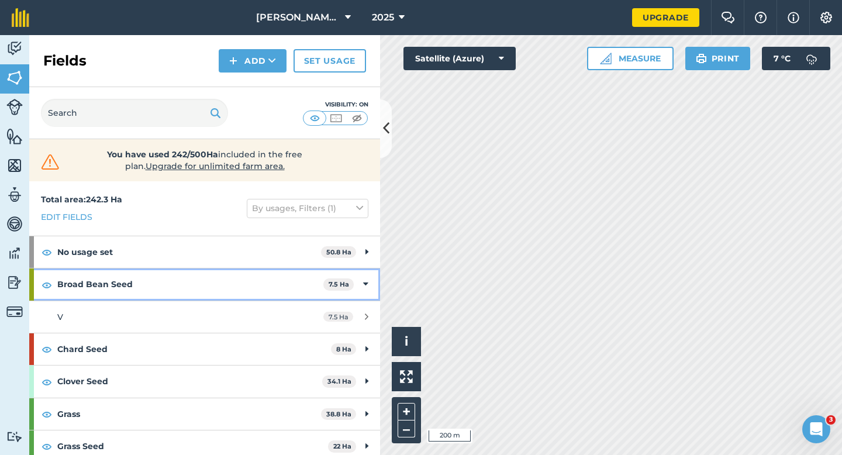
click at [374, 280] on div "Broad Bean Seed 7.5 Ha" at bounding box center [204, 284] width 351 height 32
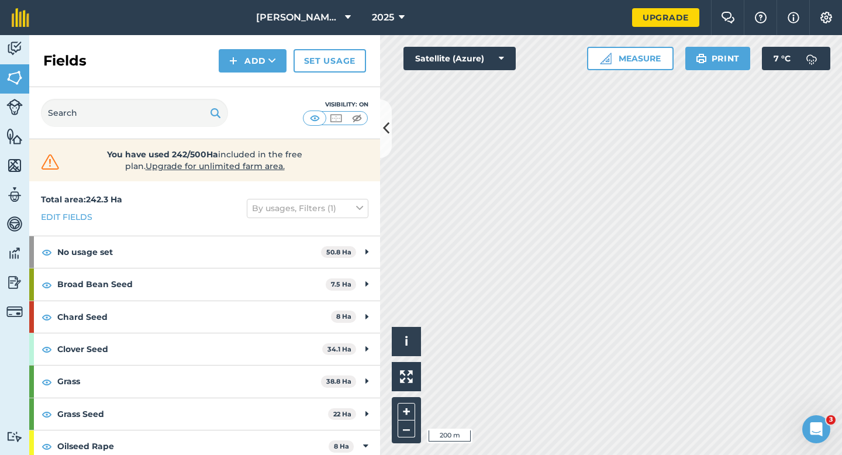
click at [378, 73] on div "Activity Fields Livestock Features Maps Team Vehicles Data Reporting Billing Tu…" at bounding box center [421, 245] width 842 height 420
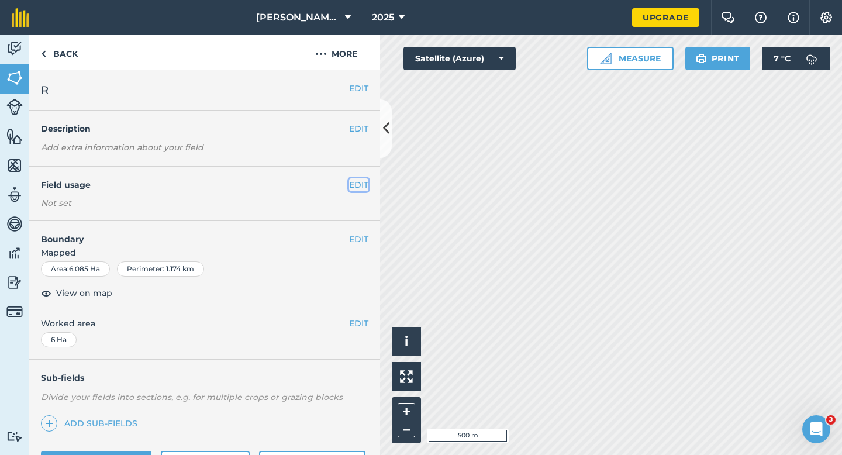
click at [361, 186] on button "EDIT" at bounding box center [358, 184] width 19 height 13
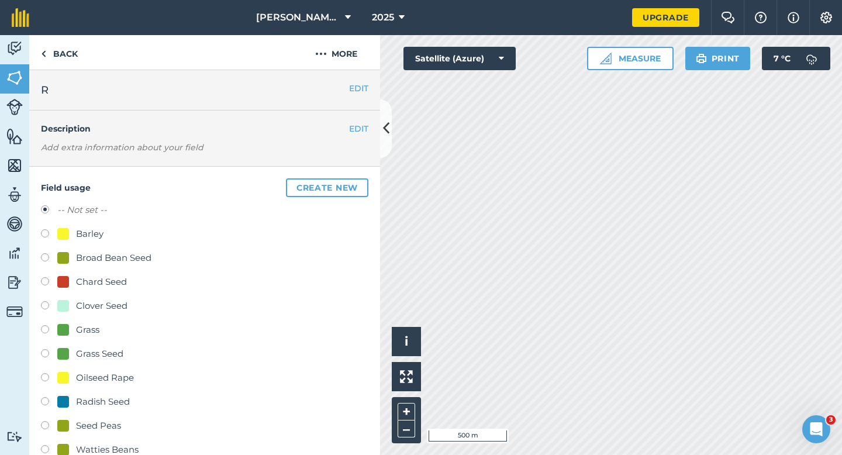
scroll to position [84, 0]
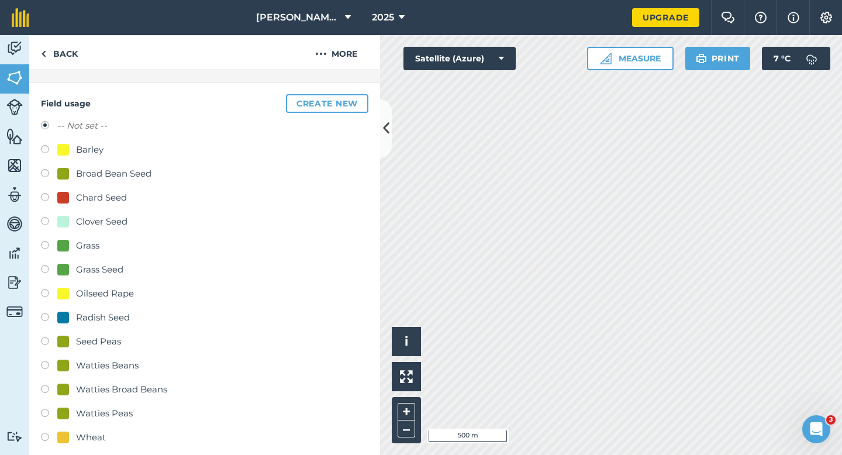
click at [85, 349] on div "Seed Peas" at bounding box center [205, 343] width 328 height 17
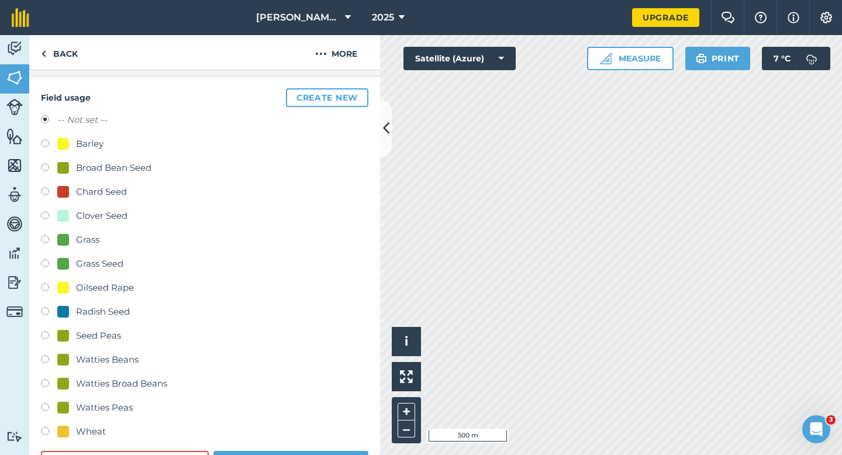
click at [85, 339] on div "Seed Peas" at bounding box center [98, 336] width 45 height 14
radio input "true"
radio input "false"
click at [268, 454] on button "Save" at bounding box center [290, 462] width 155 height 23
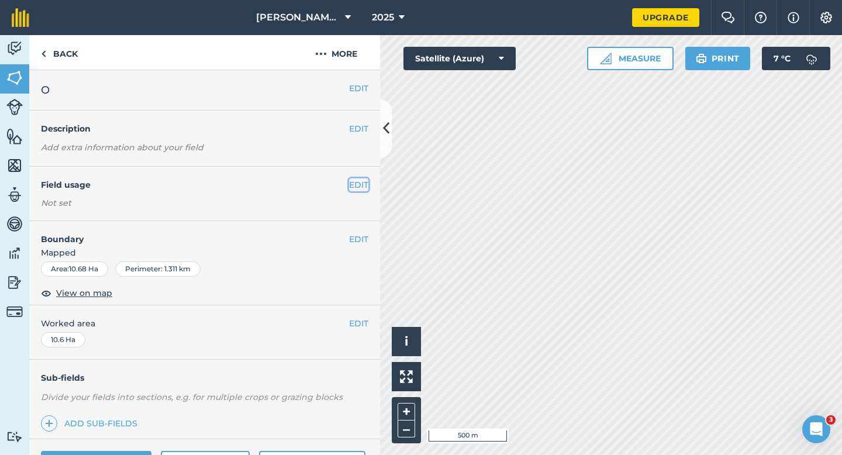
click at [359, 186] on button "EDIT" at bounding box center [358, 184] width 19 height 13
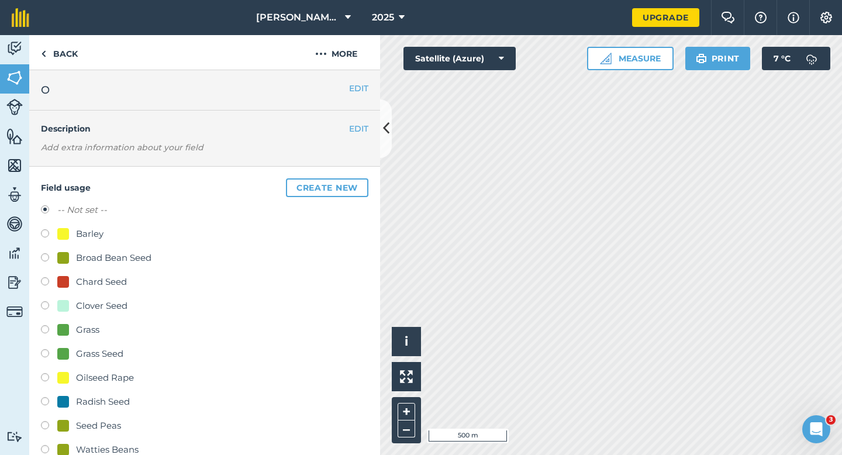
click at [98, 238] on div "Barley" at bounding box center [89, 234] width 27 height 14
radio input "true"
radio input "false"
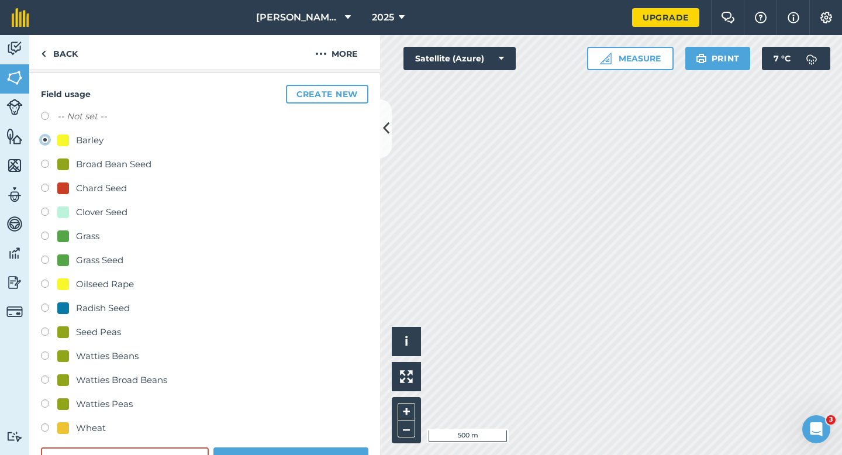
scroll to position [164, 0]
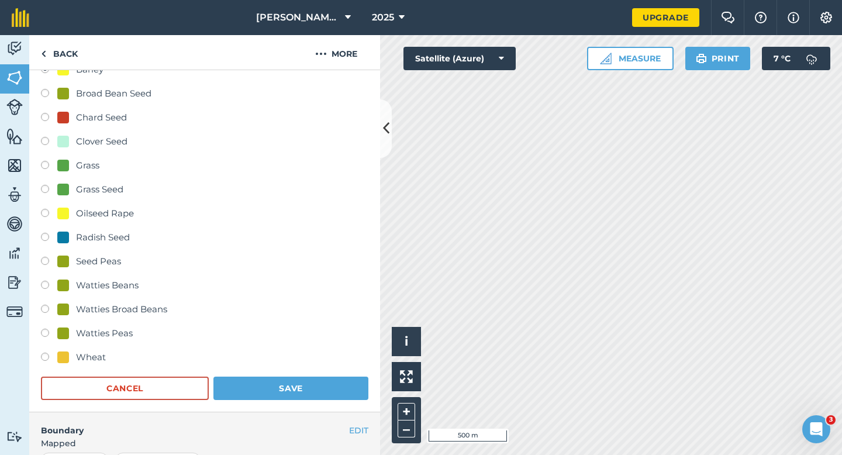
click at [270, 405] on div "Field usage Create new -- Not set -- Barley Broad Bean Seed Chard Seed Clover S…" at bounding box center [204, 207] width 351 height 410
click at [275, 397] on button "Save" at bounding box center [290, 388] width 155 height 23
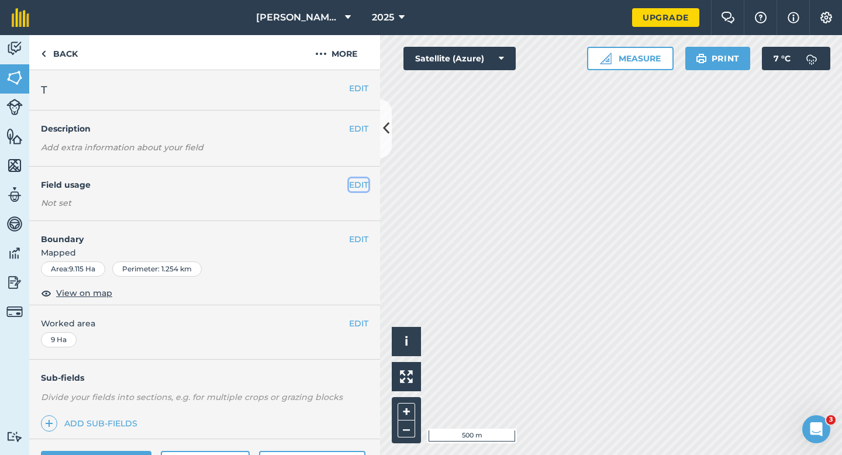
click at [363, 182] on button "EDIT" at bounding box center [358, 184] width 19 height 13
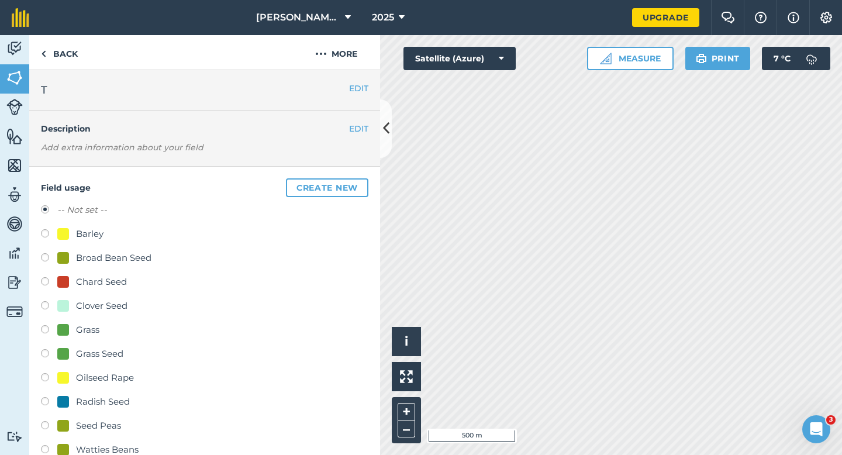
click at [112, 406] on div "Radish Seed" at bounding box center [103, 402] width 54 height 14
radio input "true"
radio input "false"
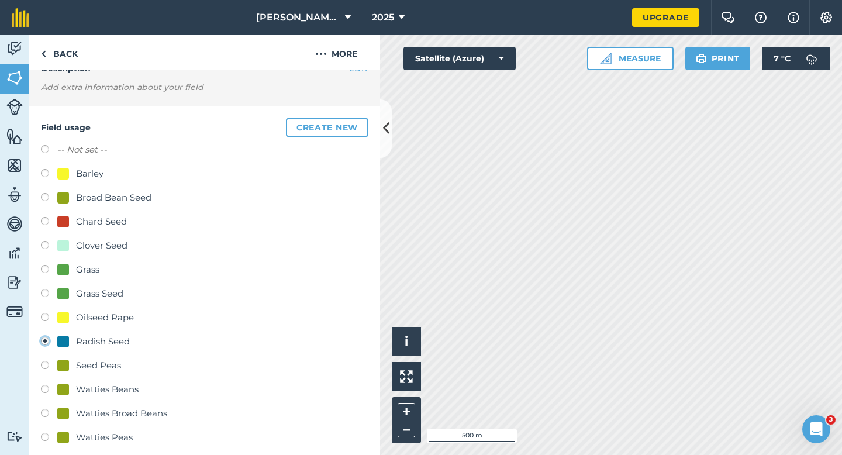
scroll to position [120, 0]
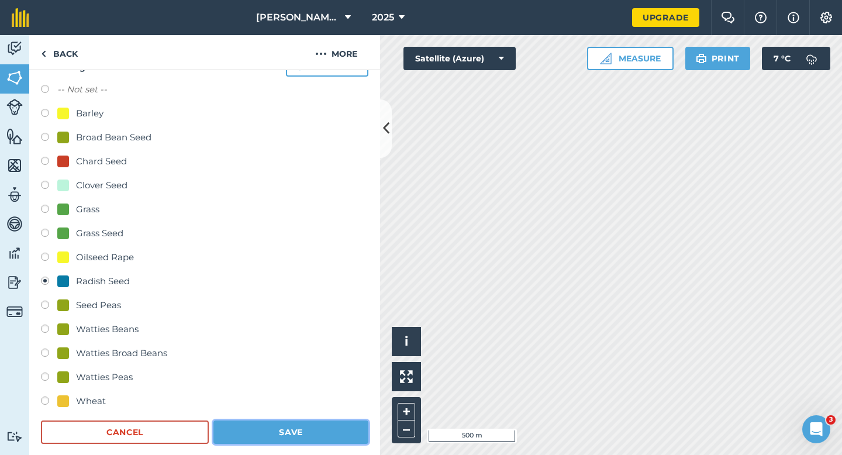
click at [235, 423] on button "Save" at bounding box center [290, 432] width 155 height 23
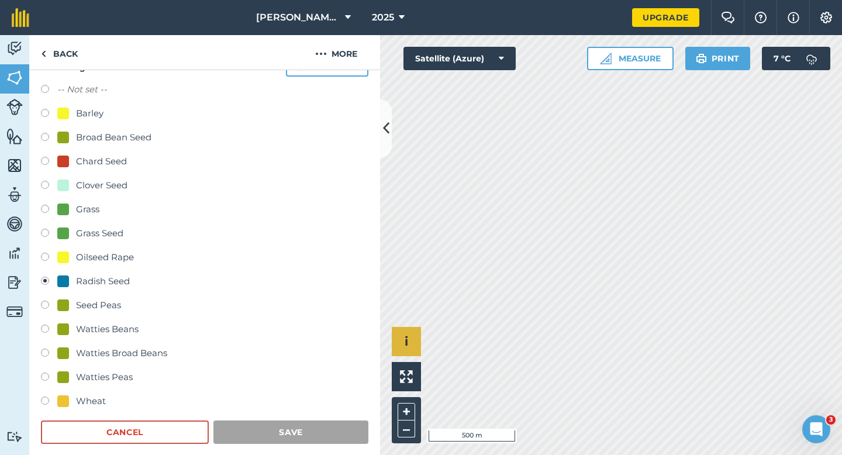
scroll to position [95, 0]
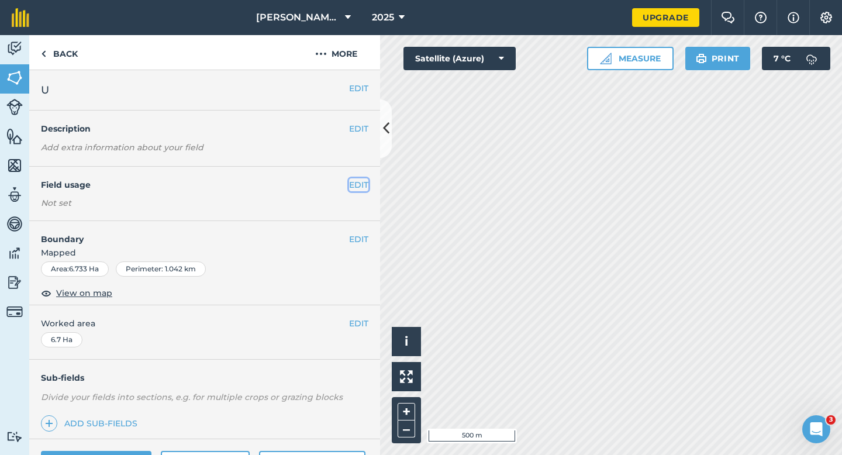
click at [355, 182] on button "EDIT" at bounding box center [358, 184] width 19 height 13
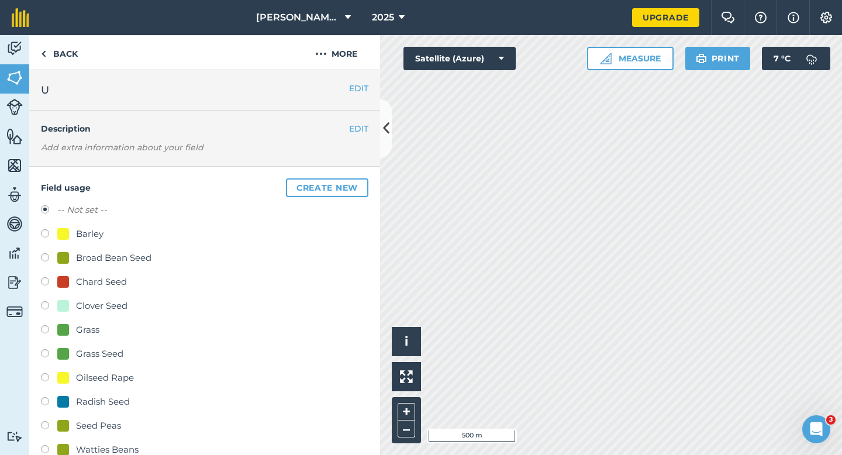
click at [81, 239] on div "Barley" at bounding box center [89, 234] width 27 height 14
radio input "true"
radio input "false"
click at [81, 239] on div "Barley" at bounding box center [89, 234] width 27 height 14
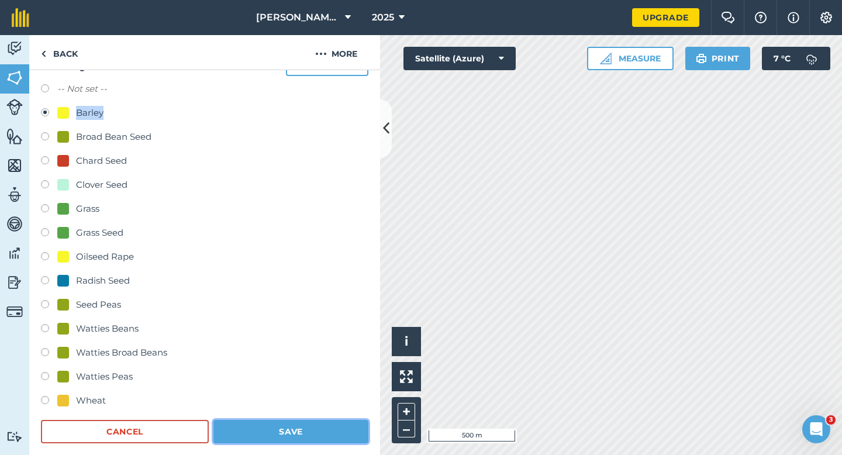
click at [272, 429] on button "Save" at bounding box center [290, 431] width 155 height 23
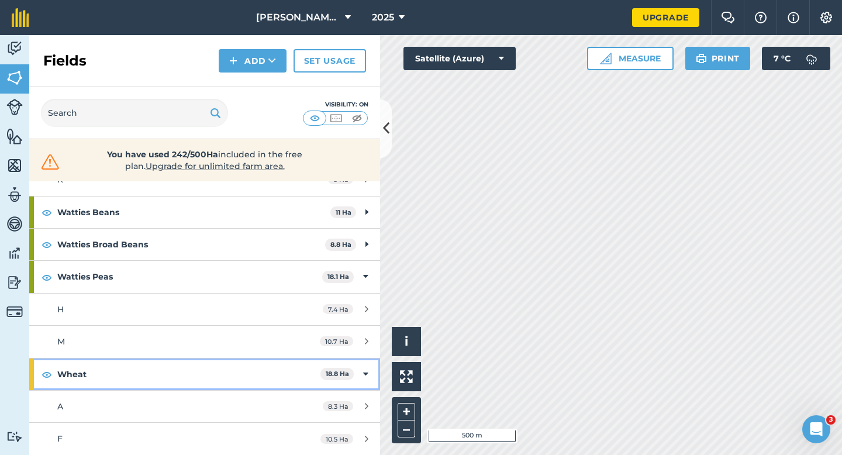
click at [231, 379] on strong "Wheat" at bounding box center [188, 375] width 263 height 32
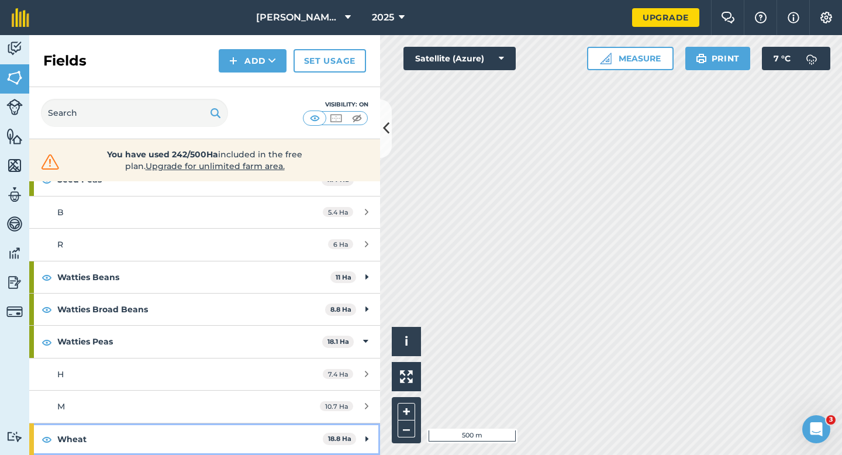
scroll to position [461, 0]
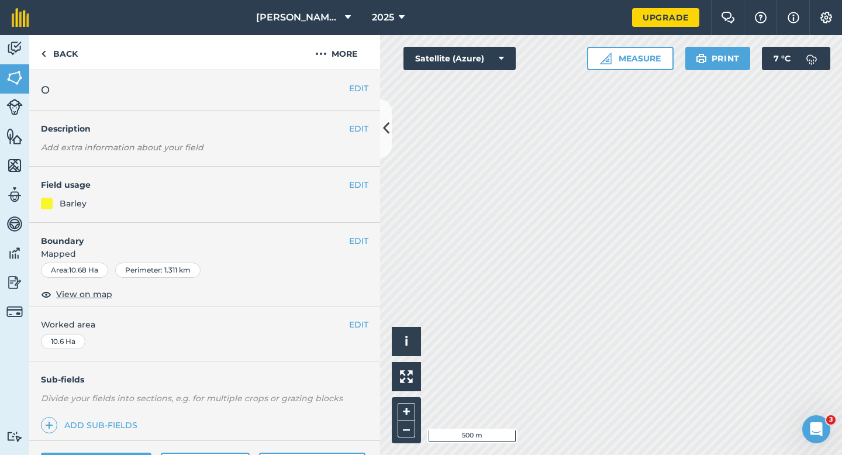
click at [364, 194] on div "EDIT Field usage Barley" at bounding box center [204, 195] width 351 height 56
click at [359, 191] on button "EDIT" at bounding box center [358, 184] width 19 height 13
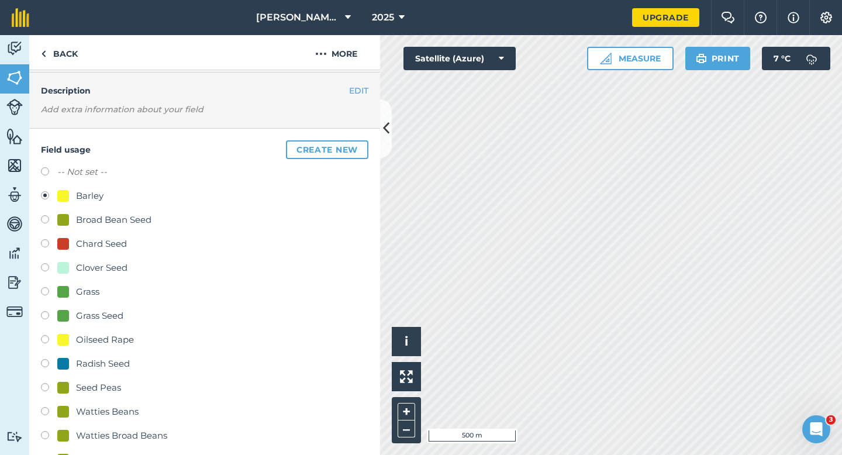
scroll to position [151, 0]
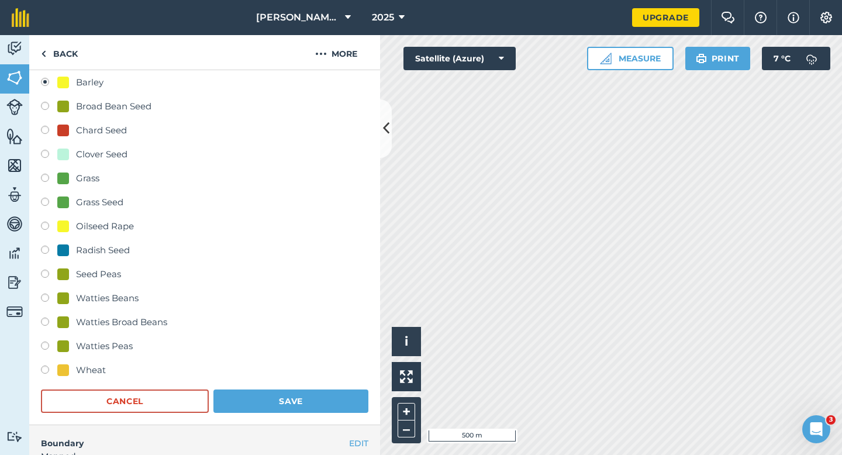
click at [92, 374] on div "Wheat" at bounding box center [91, 370] width 30 height 14
radio input "true"
radio input "false"
click at [232, 386] on form "-- Not set -- Barley Broad Bean Seed Chard Seed Clover Seed Grass Grass Seed Oi…" at bounding box center [205, 231] width 328 height 361
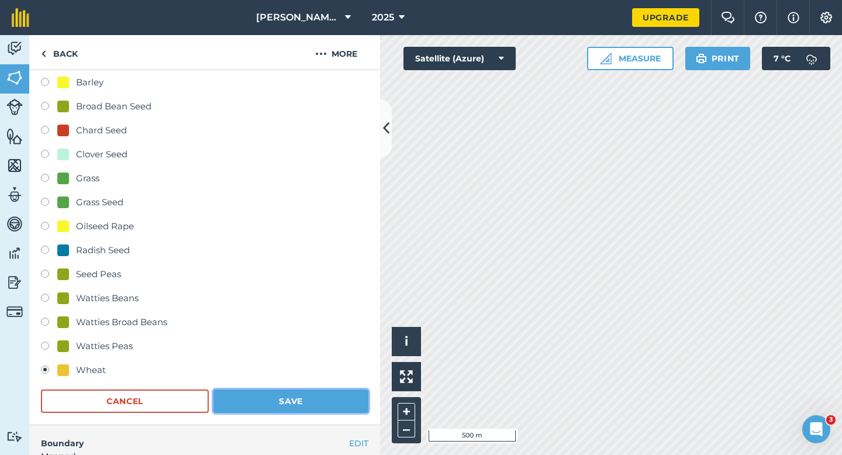
click at [241, 394] on button "Save" at bounding box center [290, 401] width 155 height 23
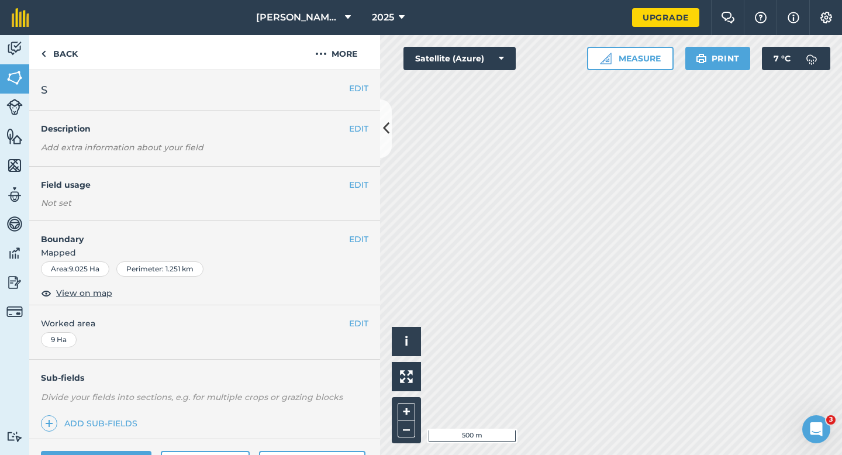
click at [363, 177] on div "EDIT Field usage Not set" at bounding box center [204, 194] width 351 height 54
click at [363, 184] on button "EDIT" at bounding box center [358, 184] width 19 height 13
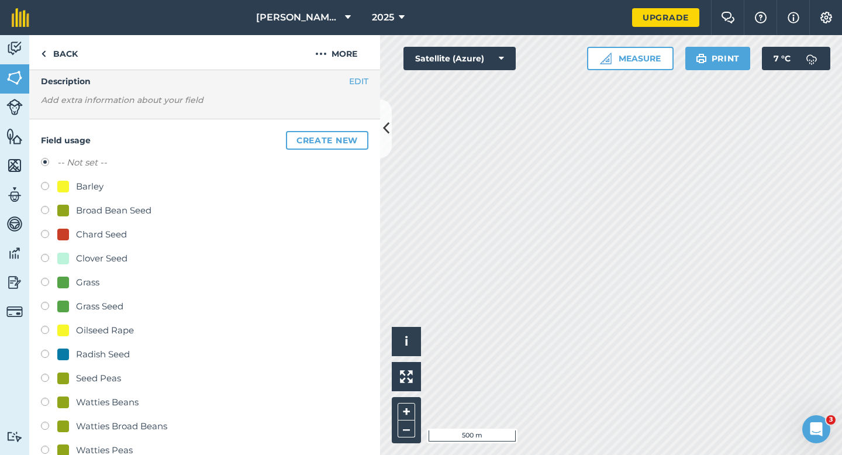
scroll to position [95, 0]
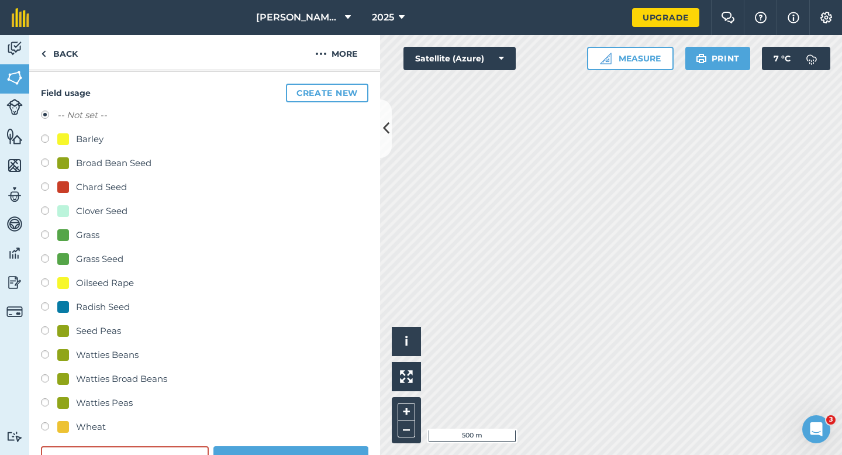
click at [98, 426] on div "Wheat" at bounding box center [91, 427] width 30 height 14
radio input "true"
radio input "false"
click at [260, 447] on button "Save" at bounding box center [290, 457] width 155 height 23
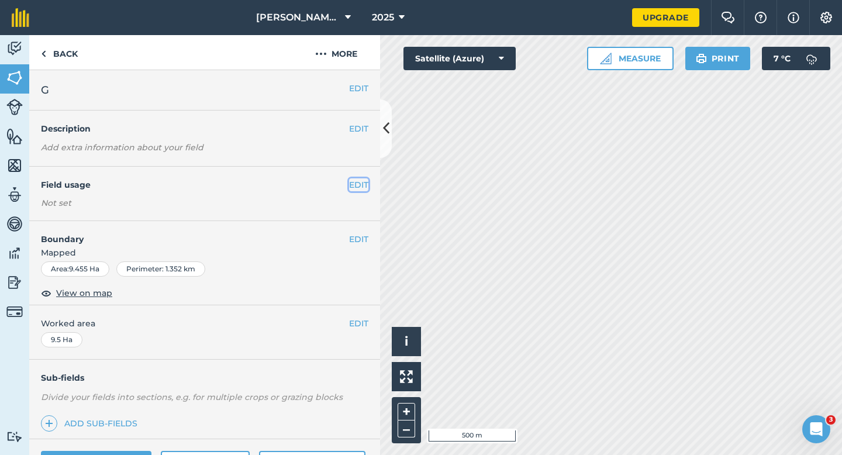
click at [361, 182] on button "EDIT" at bounding box center [358, 184] width 19 height 13
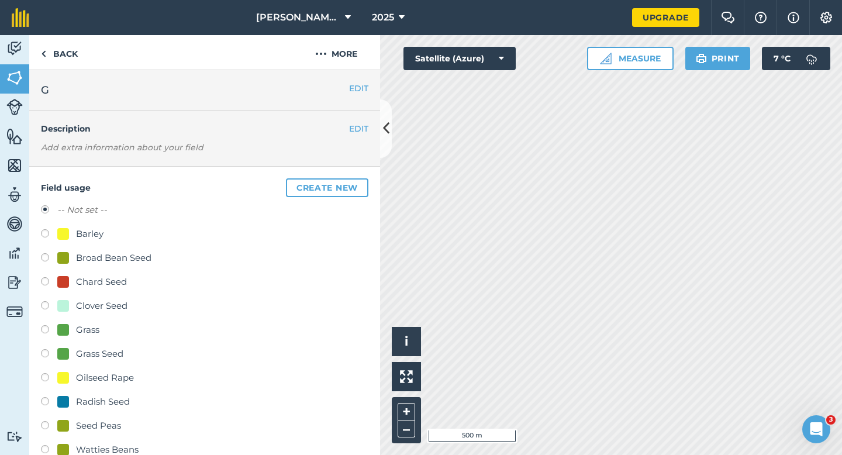
click at [77, 228] on div "Barley" at bounding box center [89, 234] width 27 height 14
radio input "true"
radio input "false"
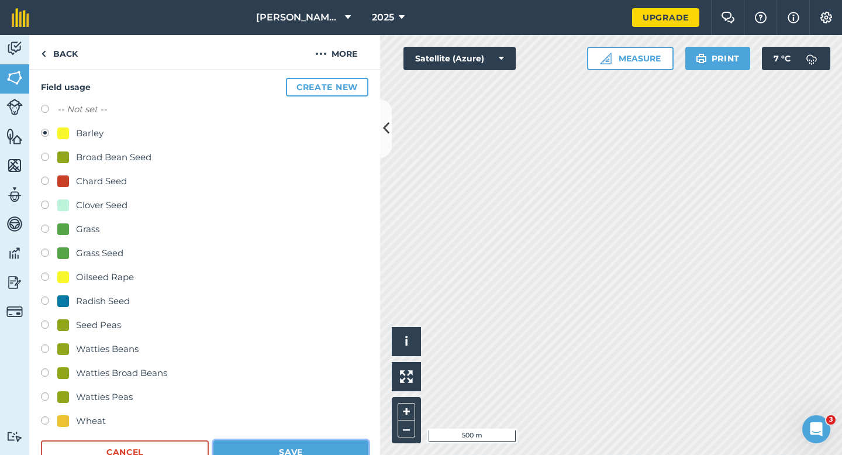
click at [281, 441] on button "Save" at bounding box center [290, 451] width 155 height 23
